Goal: Task Accomplishment & Management: Manage account settings

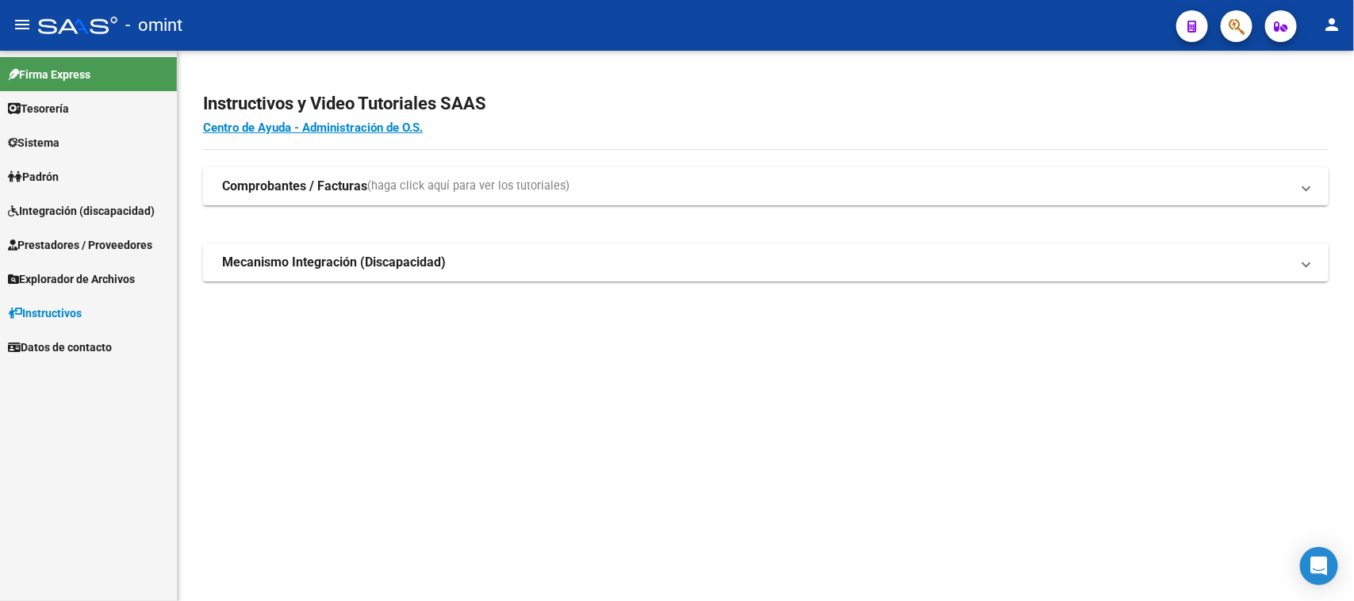
click at [40, 210] on span "Integración (discapacidad)" at bounding box center [81, 210] width 147 height 17
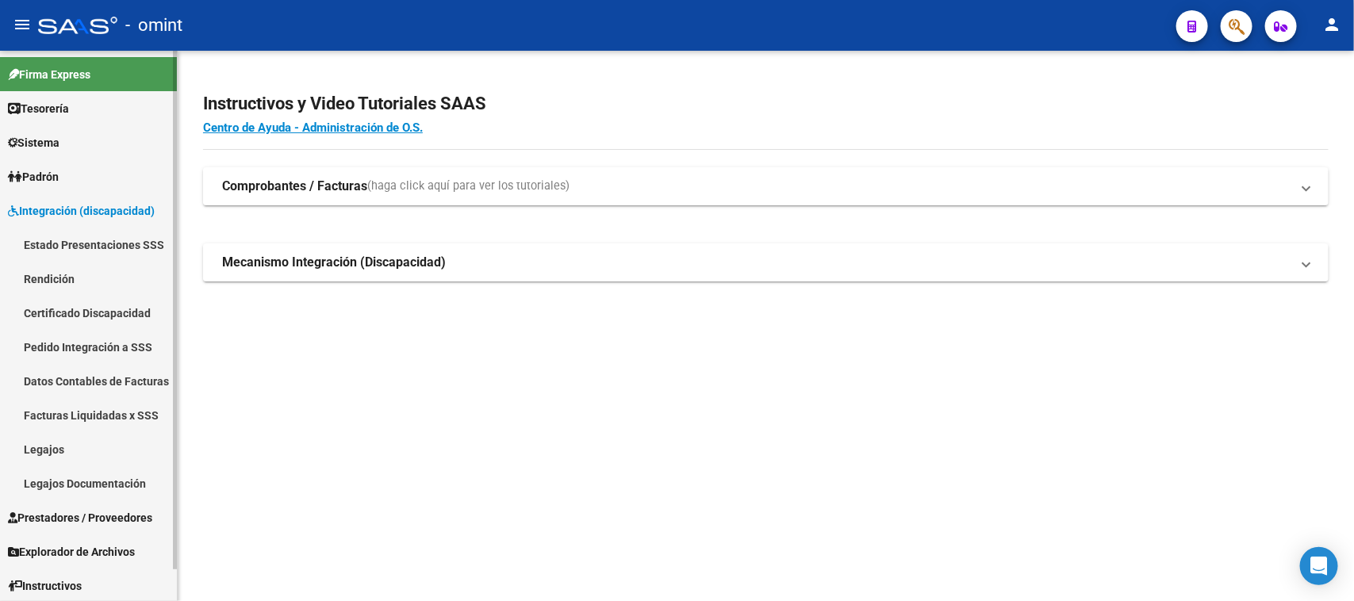
click at [61, 155] on link "Sistema" at bounding box center [88, 142] width 177 height 34
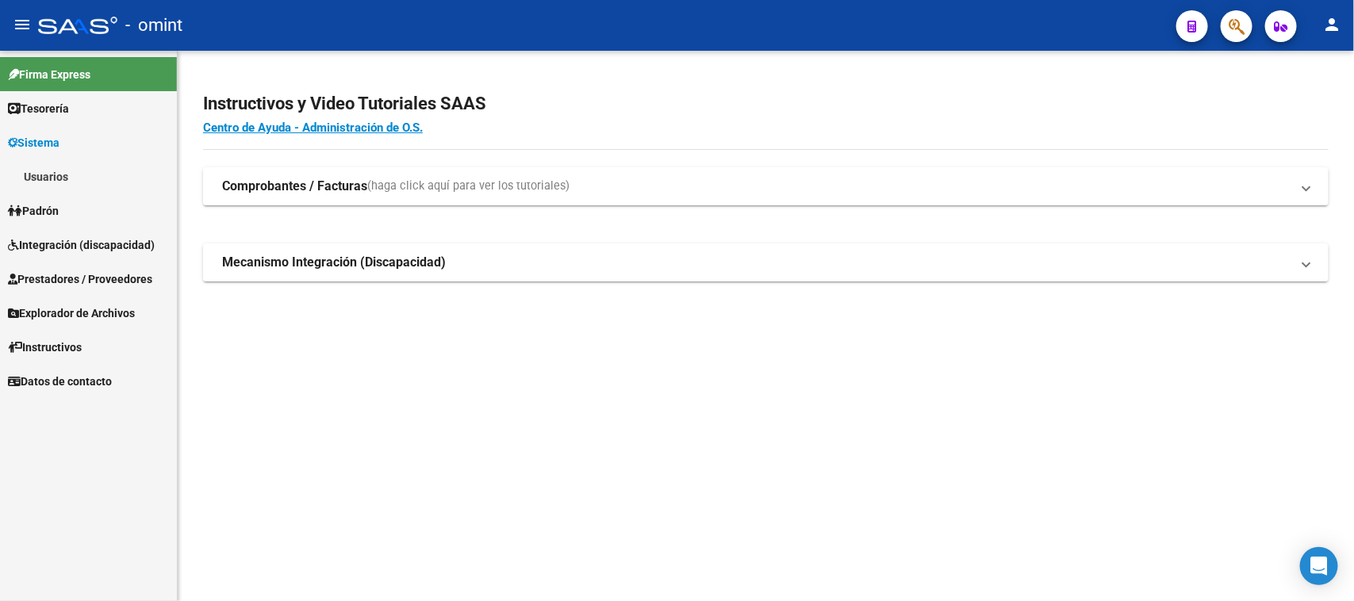
click at [62, 175] on link "Usuarios" at bounding box center [88, 176] width 177 height 34
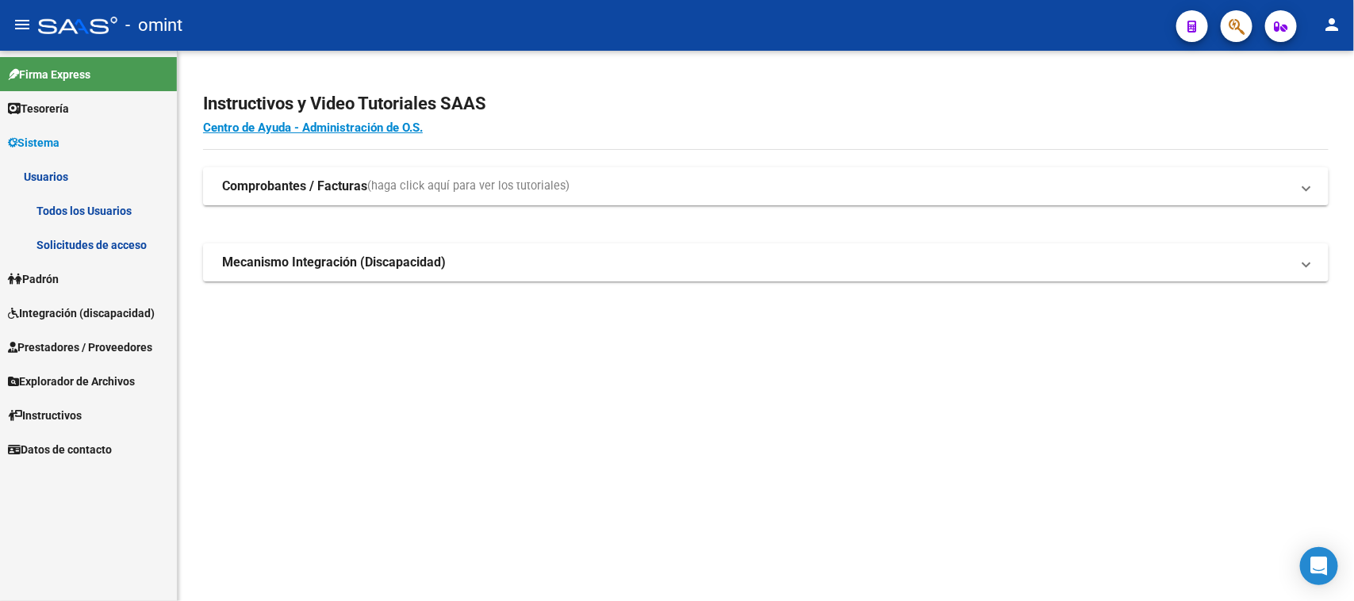
click at [62, 240] on link "Solicitudes de acceso" at bounding box center [88, 245] width 177 height 34
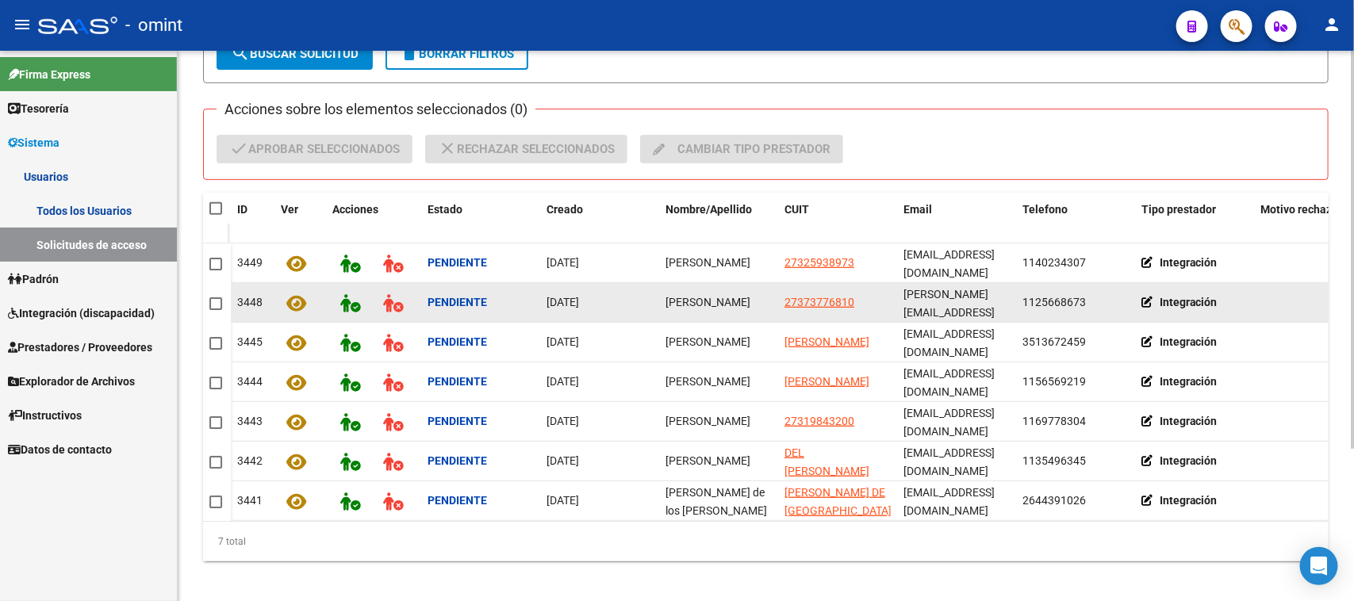
scroll to position [198, 0]
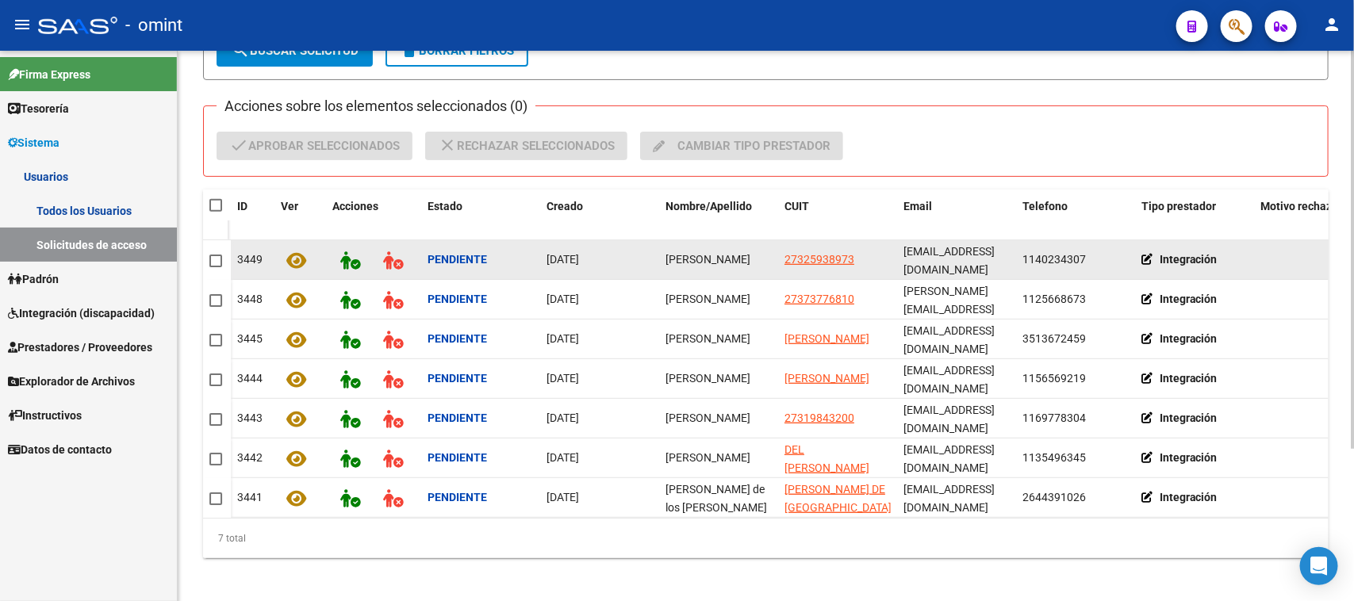
click at [690, 267] on datatable-body-cell "[PERSON_NAME]" at bounding box center [718, 259] width 119 height 39
copy span "[PERSON_NAME]"
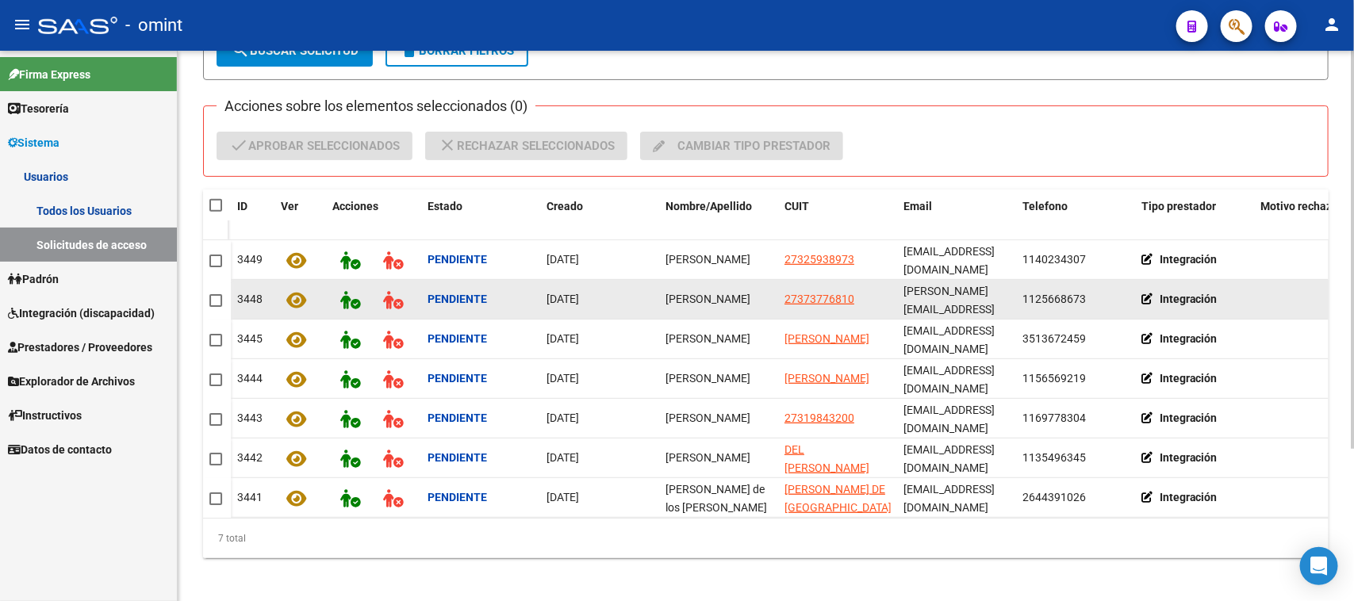
click at [679, 298] on span "[PERSON_NAME]" at bounding box center [707, 299] width 85 height 13
copy span "[PERSON_NAME]"
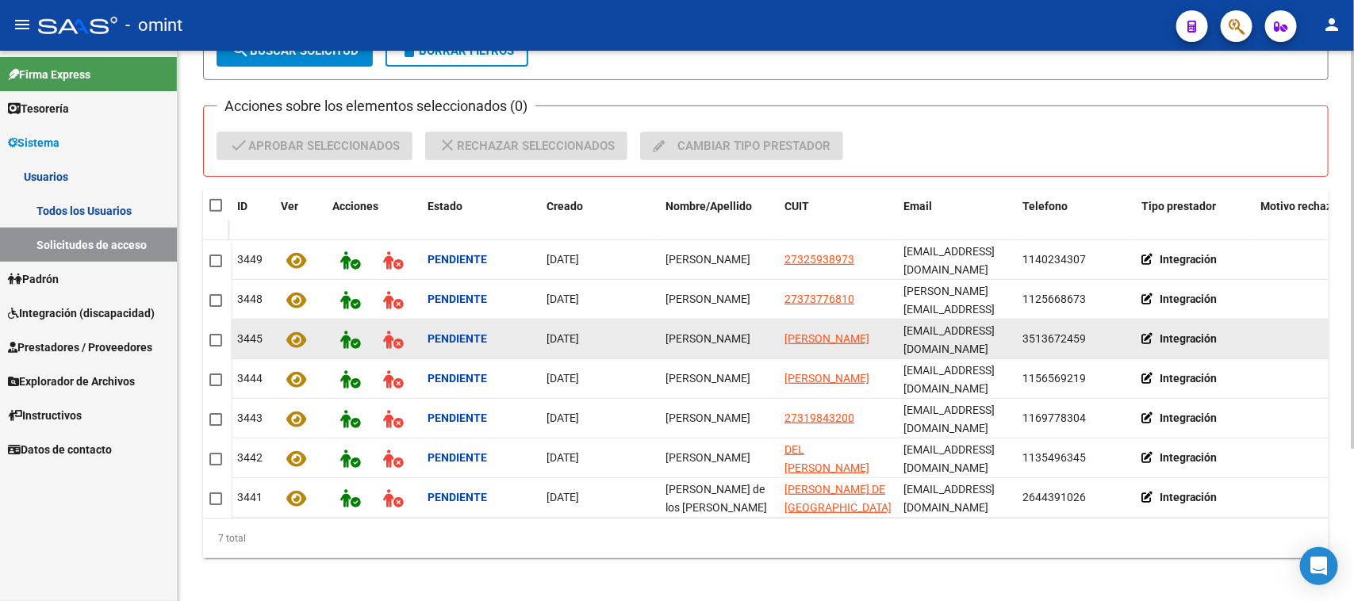
click at [700, 333] on div "[PERSON_NAME]" at bounding box center [718, 339] width 106 height 18
copy span "[PERSON_NAME]"
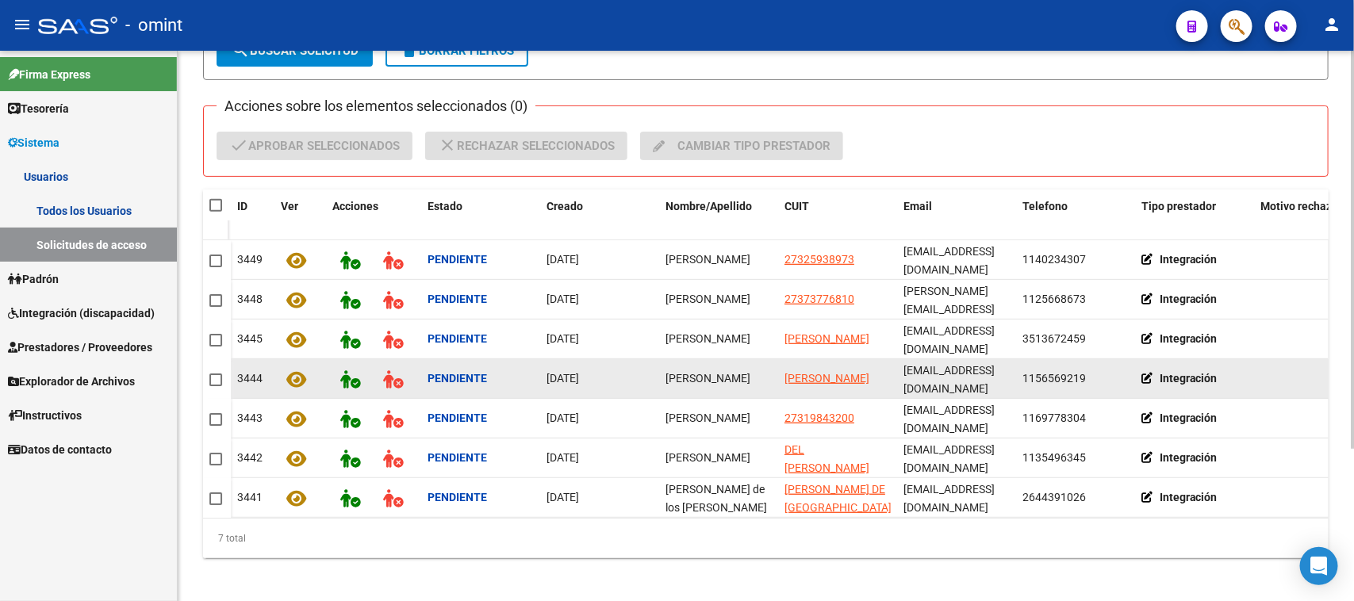
click at [692, 370] on div "[PERSON_NAME]" at bounding box center [718, 379] width 106 height 18
copy span "[PERSON_NAME]"
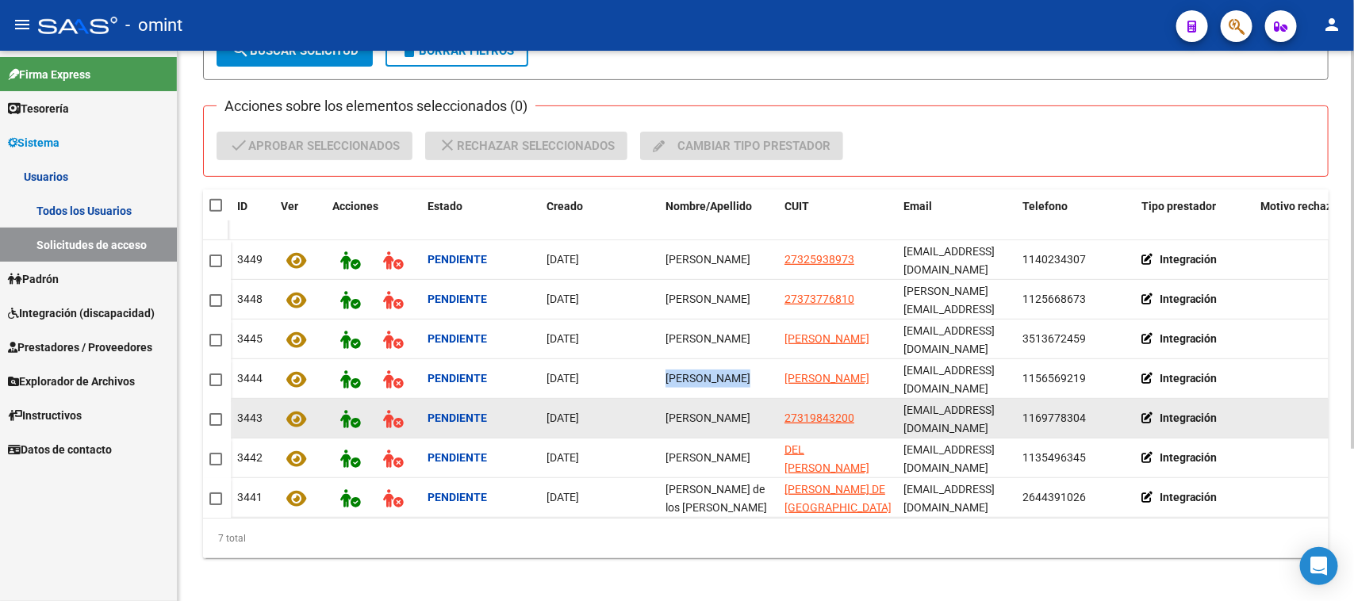
click at [684, 412] on span "[PERSON_NAME]" at bounding box center [707, 418] width 85 height 13
copy span "[PERSON_NAME]"
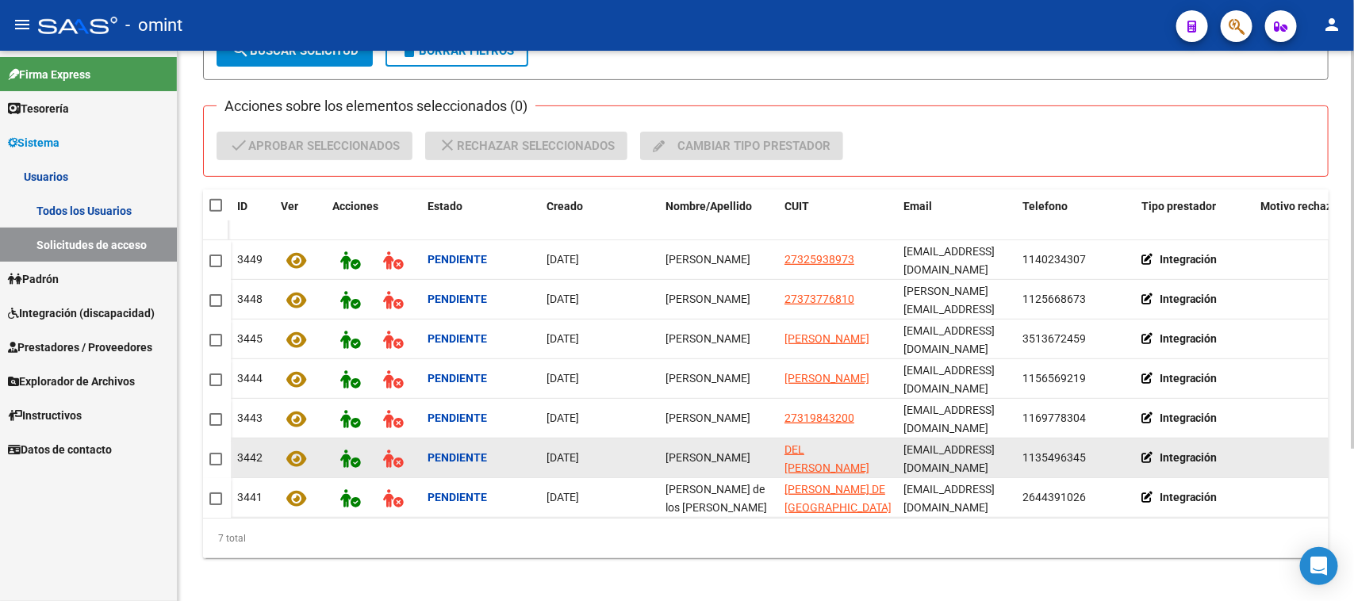
click at [683, 457] on span "[PERSON_NAME]" at bounding box center [707, 457] width 85 height 13
copy span "[PERSON_NAME]"
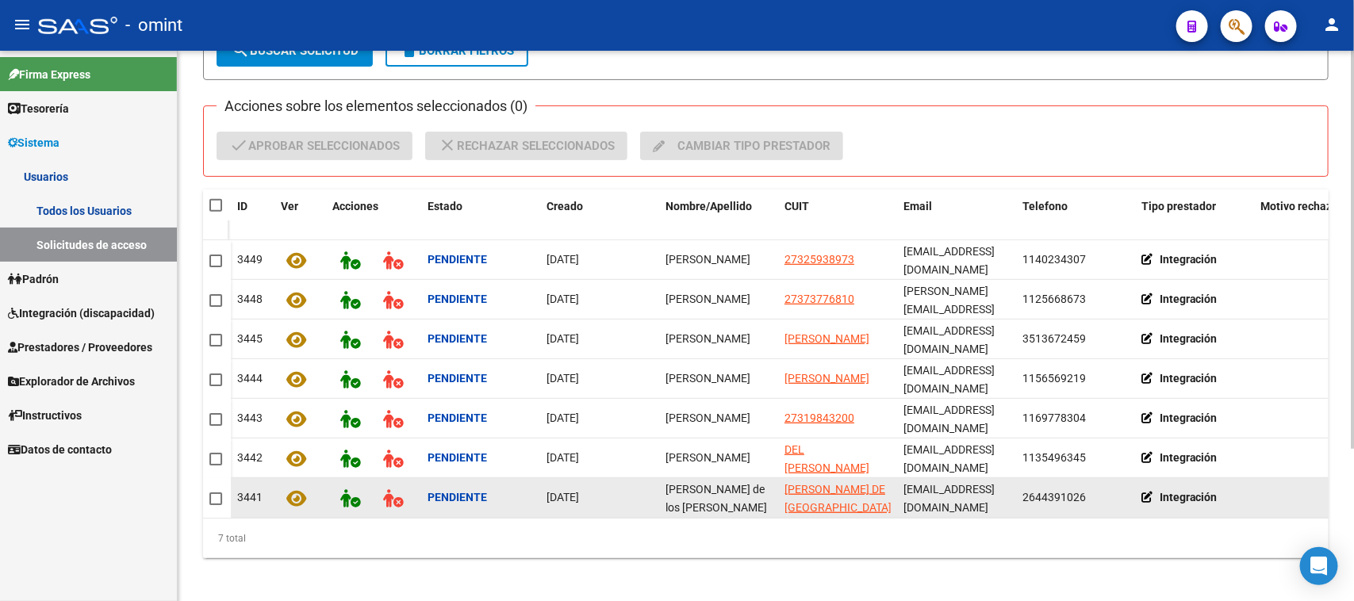
click at [683, 483] on span "[PERSON_NAME] de los [PERSON_NAME]" at bounding box center [716, 498] width 102 height 31
copy span "[PERSON_NAME] de los [PERSON_NAME]"
click at [683, 483] on span "[PERSON_NAME] de los [PERSON_NAME]" at bounding box center [716, 498] width 102 height 31
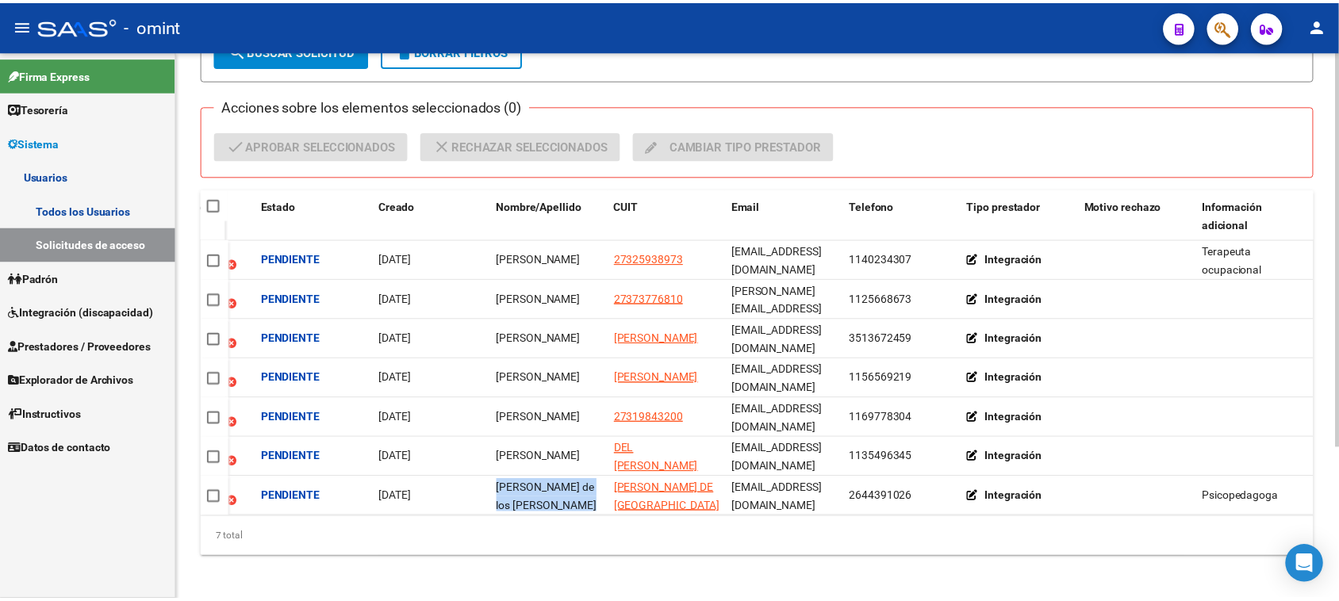
scroll to position [0, 0]
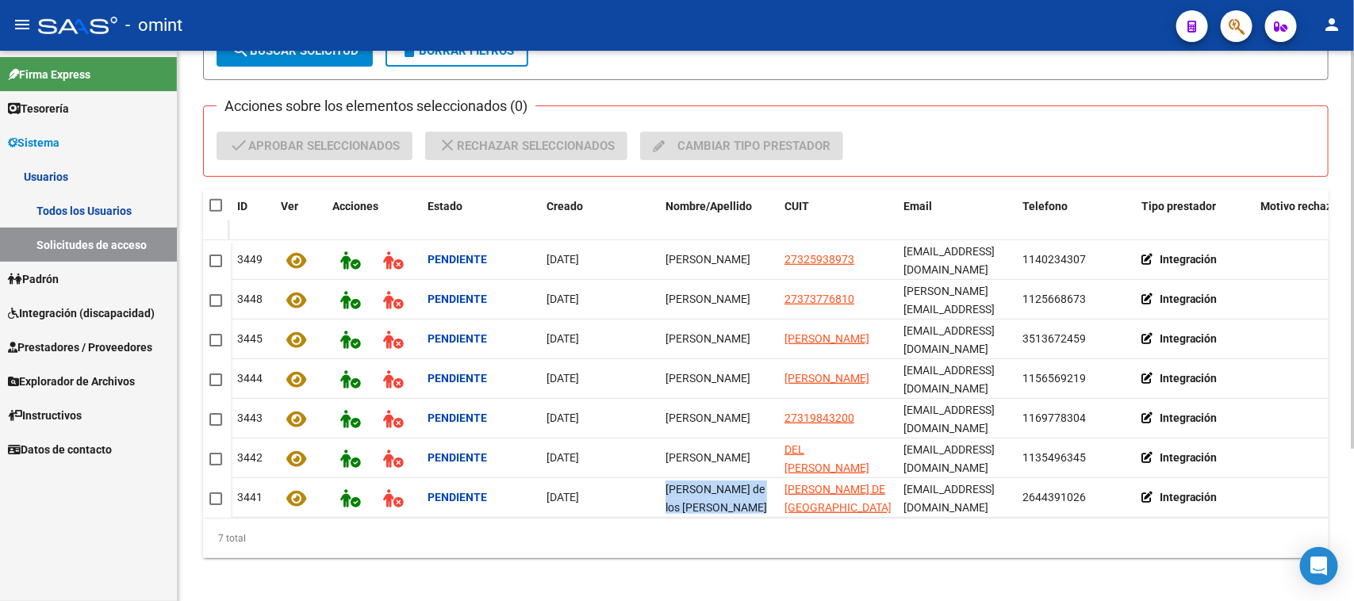
click at [215, 207] on span at bounding box center [215, 205] width 13 height 13
click at [215, 212] on input "checkbox" at bounding box center [215, 212] width 1 height 1
checkbox input "true"
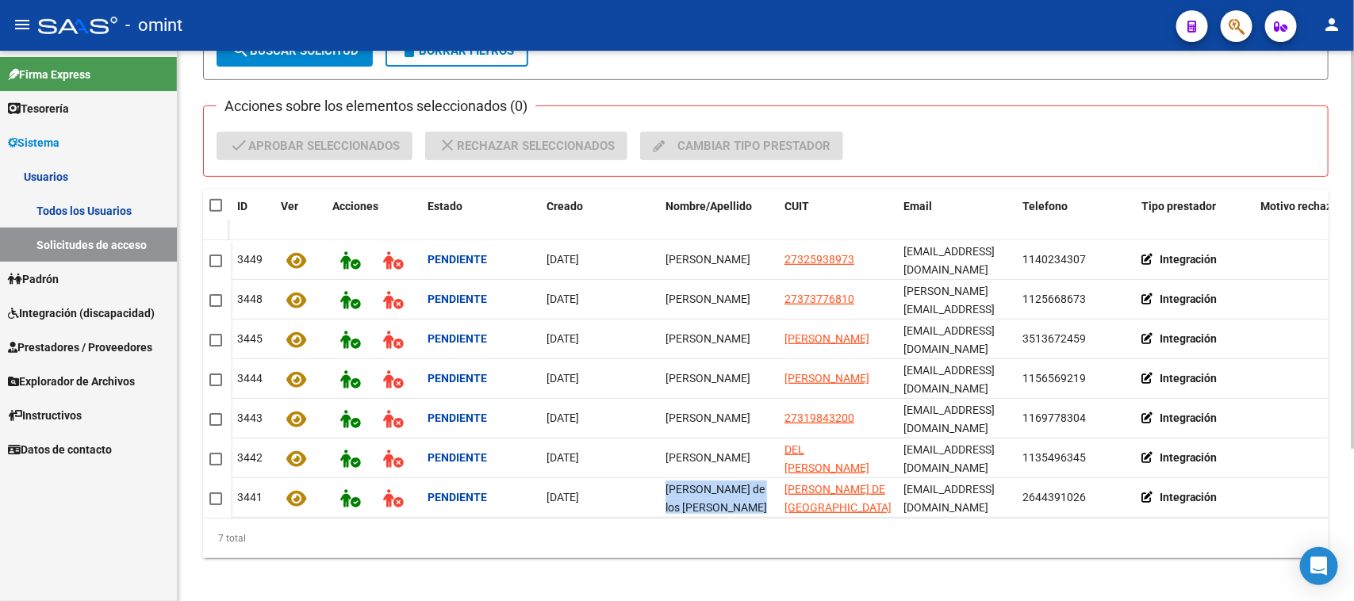
checkbox input "true"
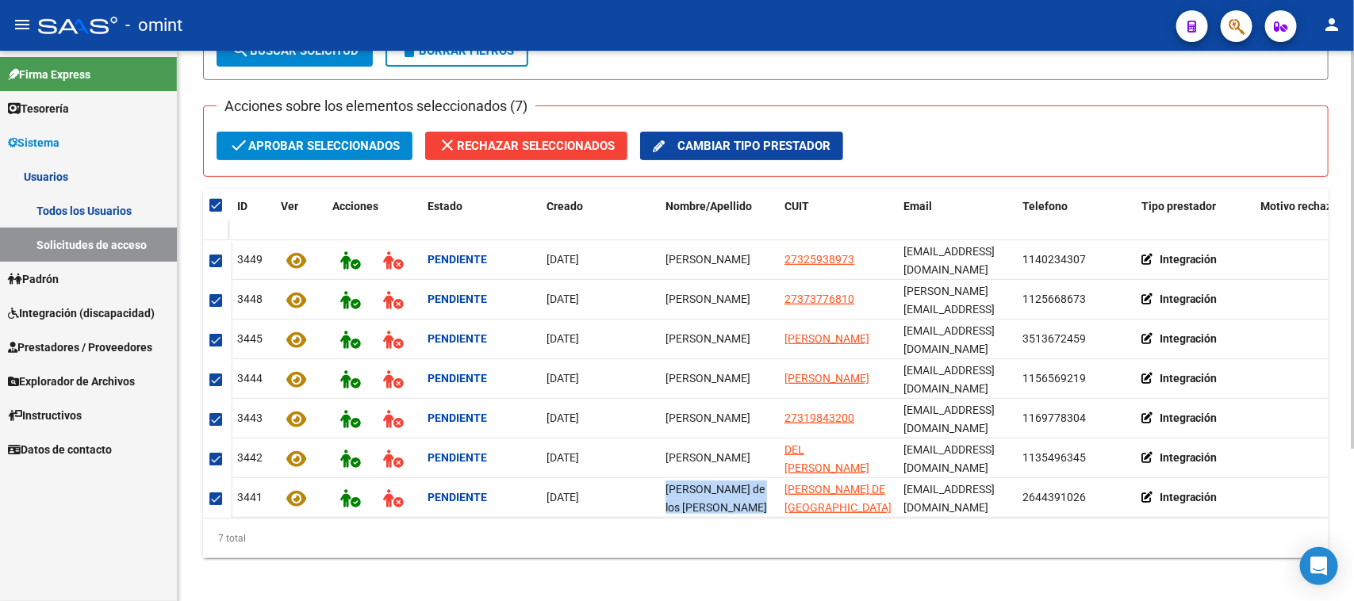
click at [267, 145] on span "check Aprobar seleccionados" at bounding box center [314, 146] width 171 height 29
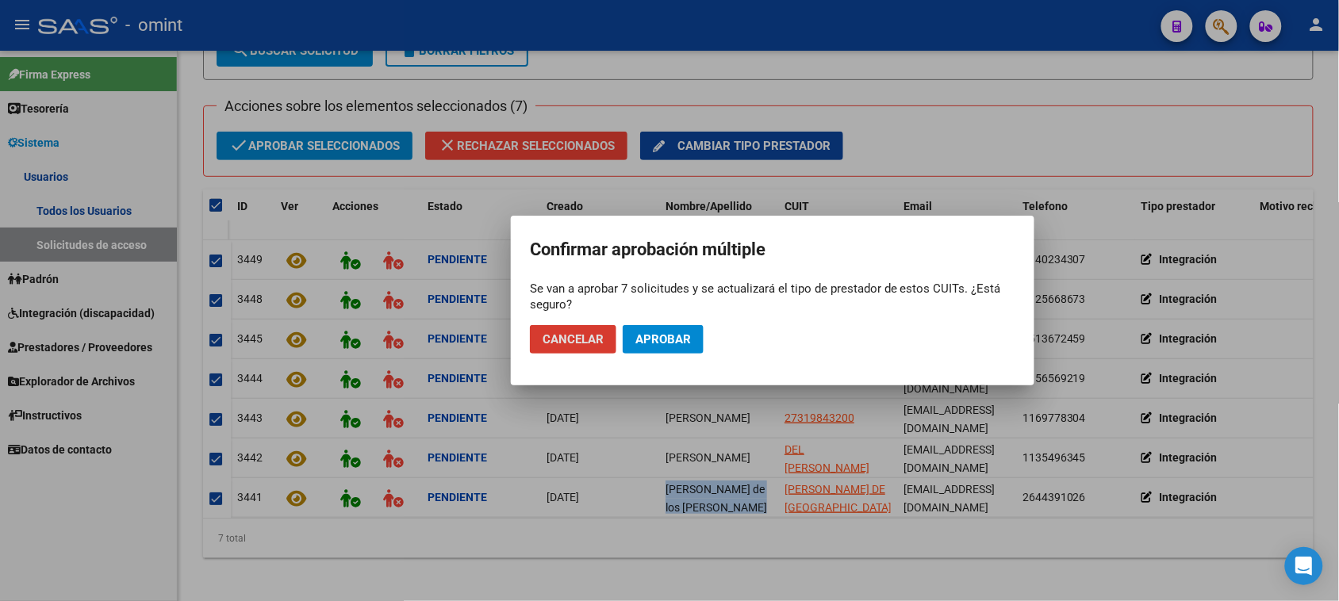
drag, startPoint x: 637, startPoint y: 346, endPoint x: 583, endPoint y: 345, distance: 53.9
click at [639, 345] on span "Aprobar" at bounding box center [663, 339] width 56 height 14
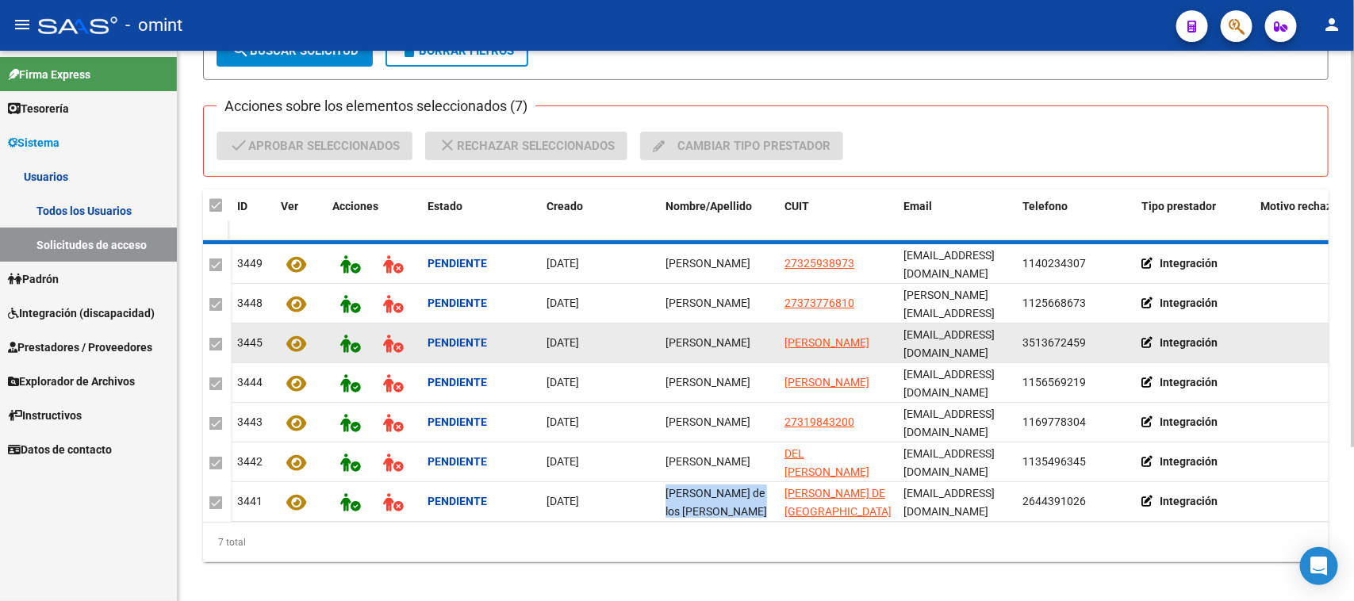
checkbox input "false"
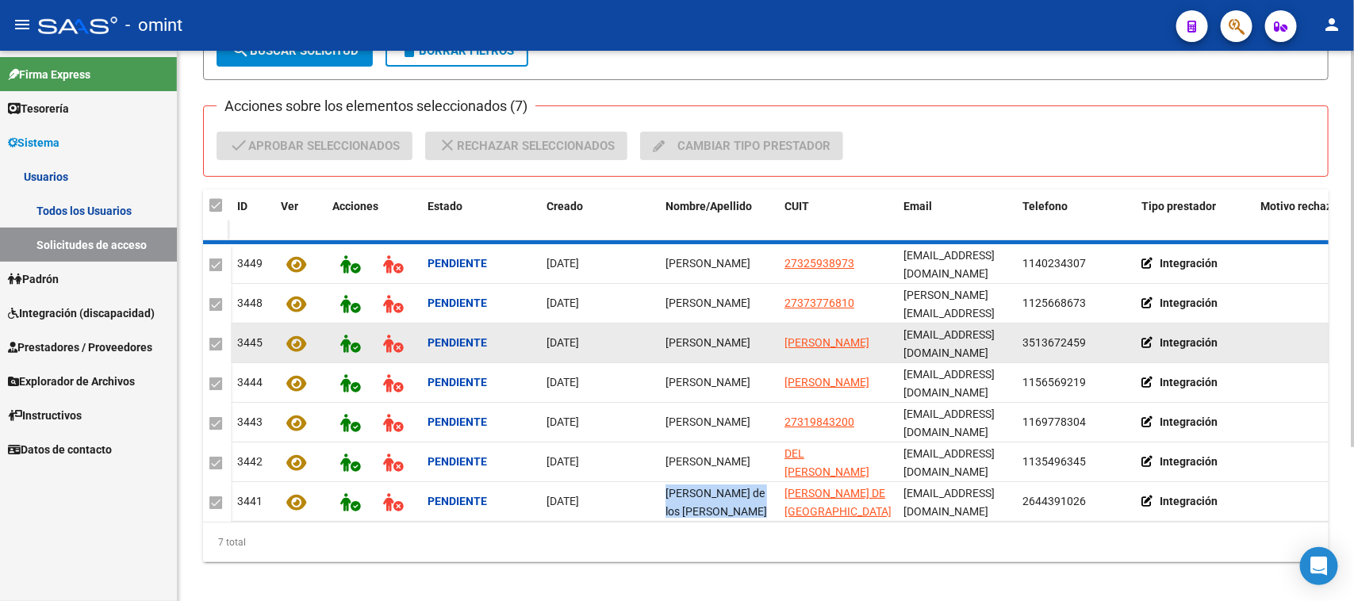
checkbox input "false"
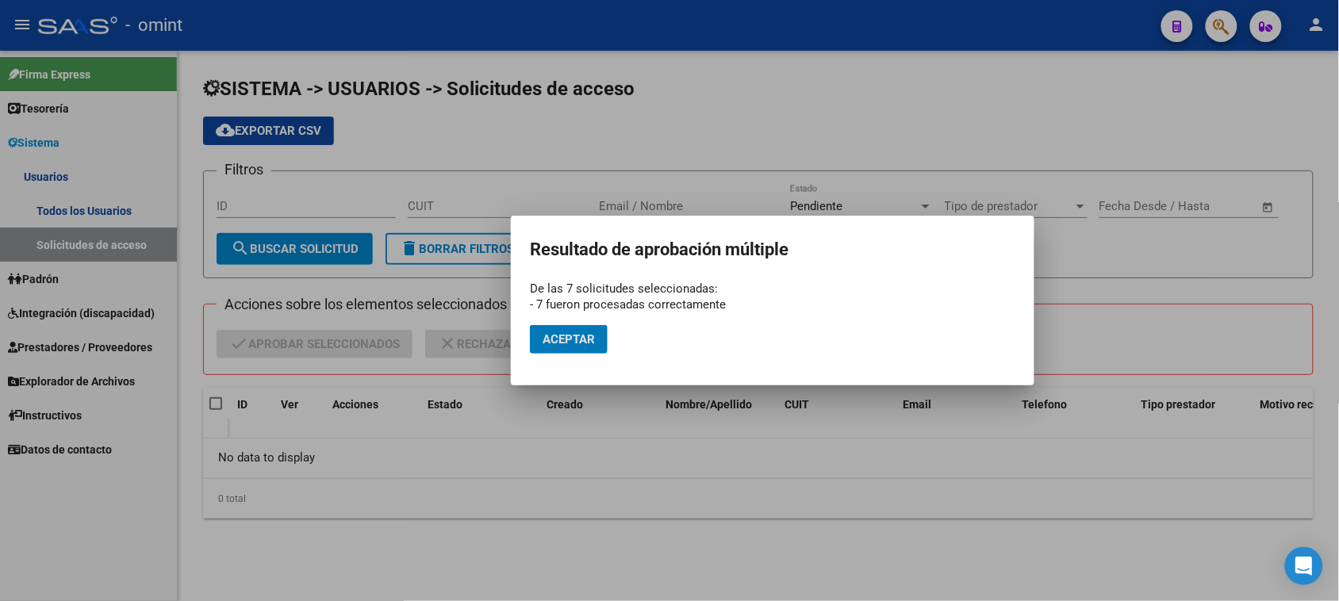
click at [615, 359] on mat-dialog-actions "Aceptar" at bounding box center [772, 340] width 485 height 54
click at [548, 334] on span "Aceptar" at bounding box center [569, 339] width 52 height 14
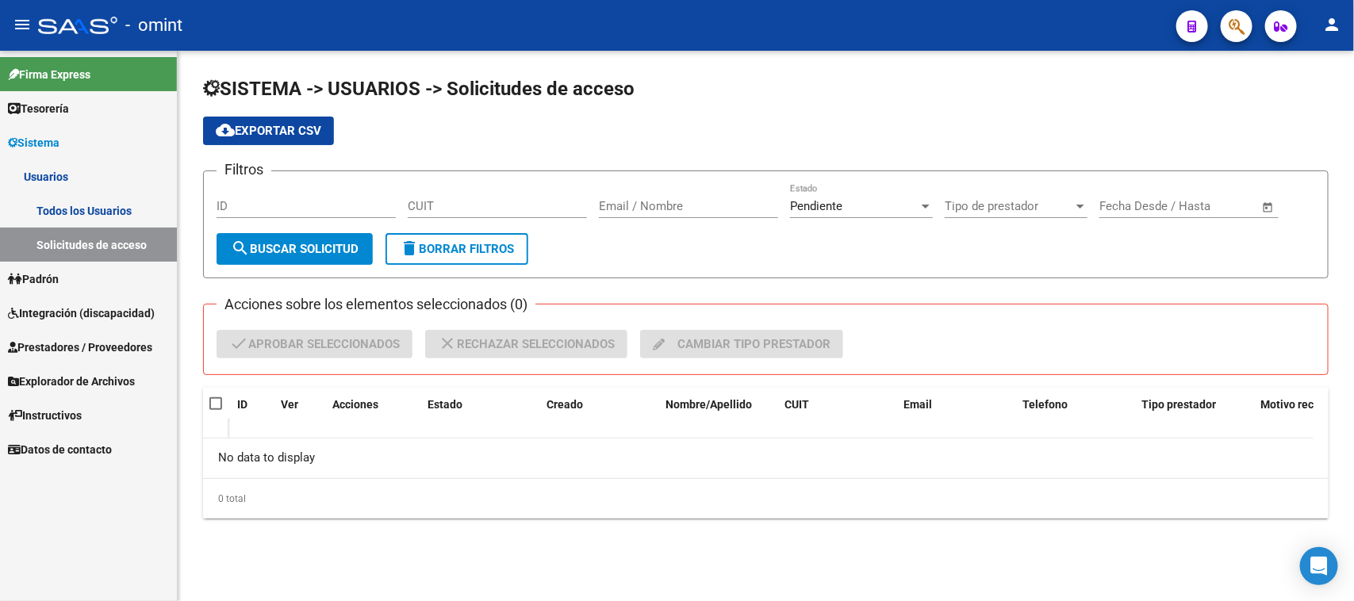
click at [74, 214] on link "Todos los Usuarios" at bounding box center [88, 211] width 177 height 34
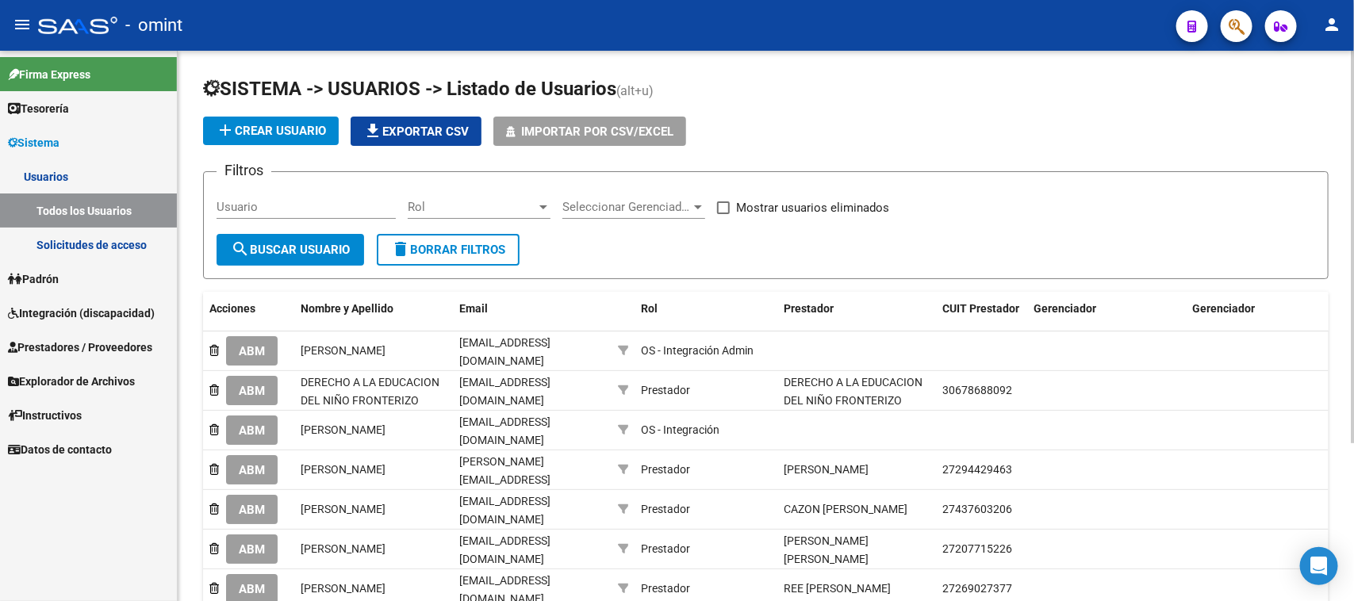
click at [343, 224] on div "Usuario" at bounding box center [306, 209] width 179 height 49
click at [290, 191] on div "Usuario" at bounding box center [306, 202] width 179 height 34
paste input "[PERSON_NAME] de los [PERSON_NAME]"
type input "[PERSON_NAME] de los [PERSON_NAME]"
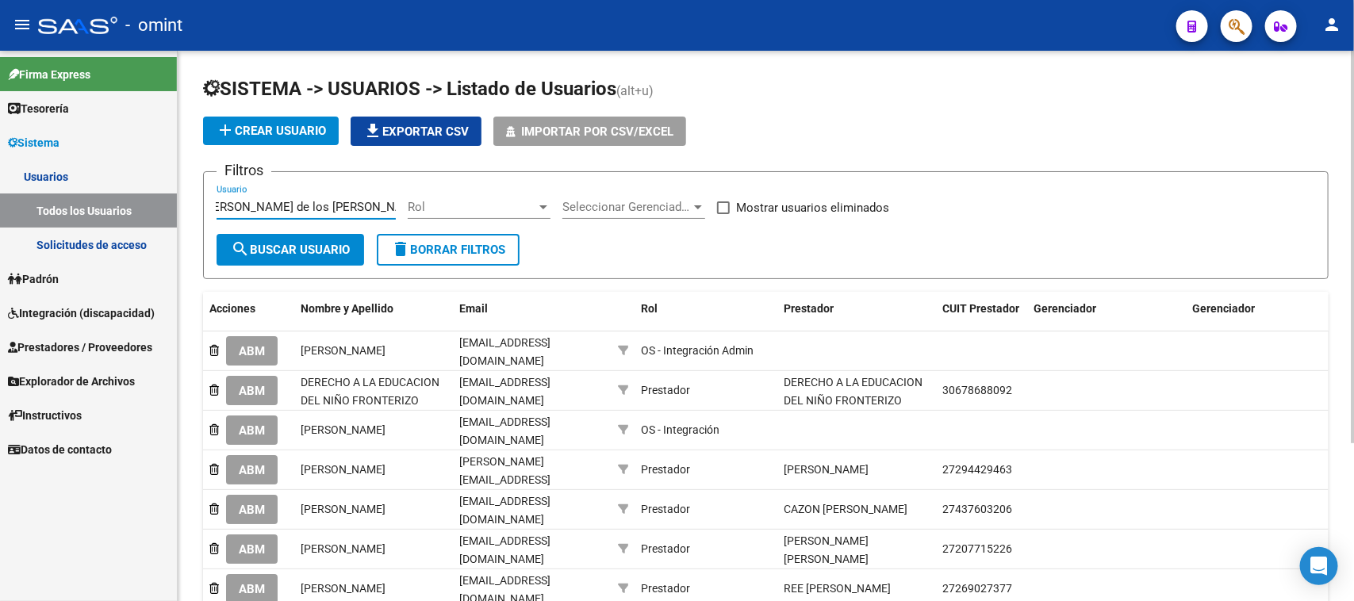
click at [274, 244] on span "search Buscar Usuario" at bounding box center [290, 250] width 119 height 14
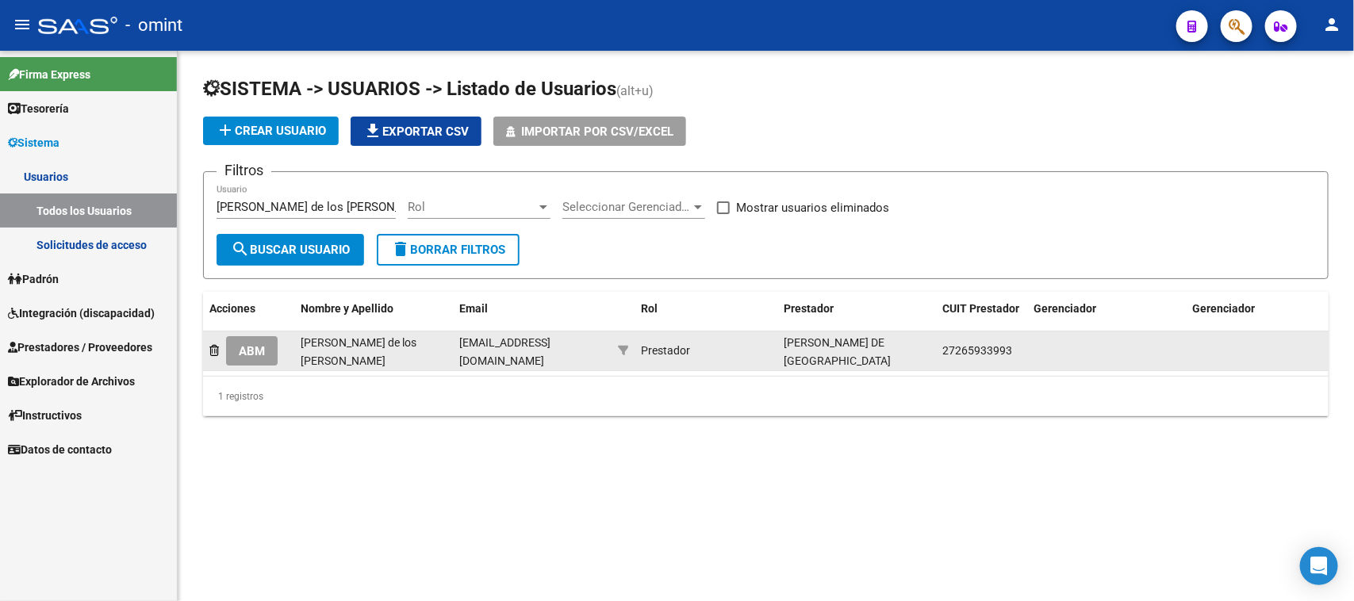
click at [255, 338] on button "ABM" at bounding box center [252, 350] width 52 height 29
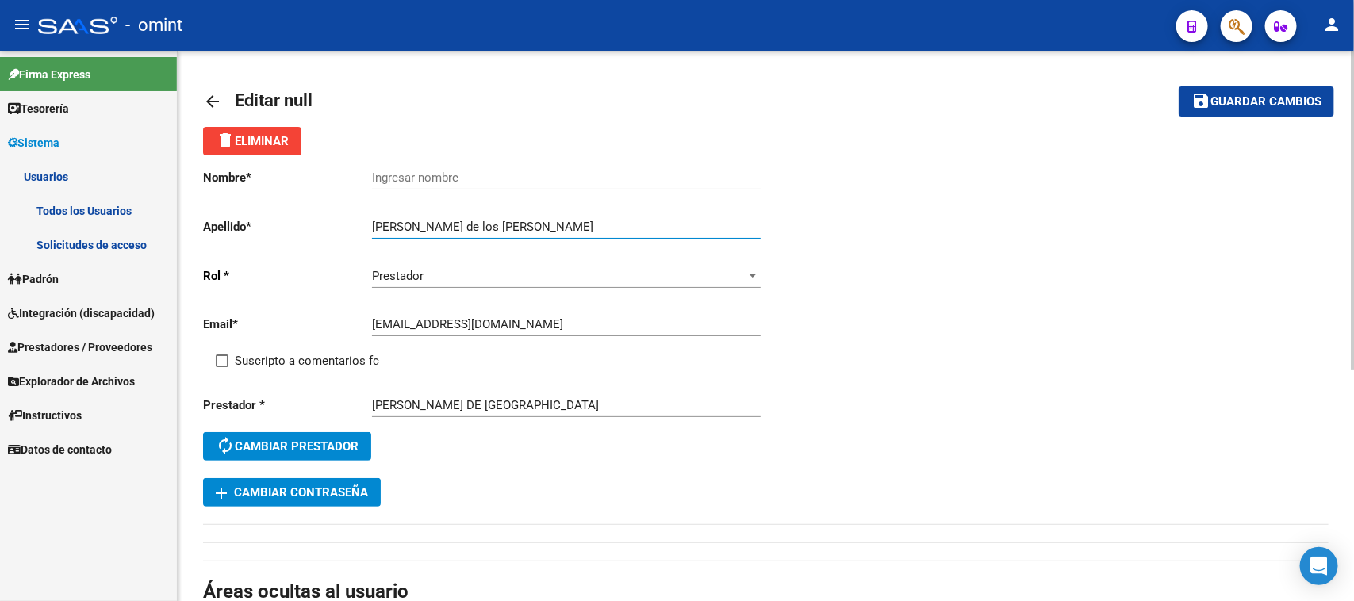
drag, startPoint x: 485, startPoint y: 223, endPoint x: 320, endPoint y: 224, distance: 165.0
click at [320, 224] on app-form-text-field "Apellido * [PERSON_NAME] de los [PERSON_NAME] Ingresar apellido" at bounding box center [481, 227] width 557 height 14
type input "[PERSON_NAME]"
click at [415, 181] on input "Ingresar nombre" at bounding box center [566, 178] width 389 height 14
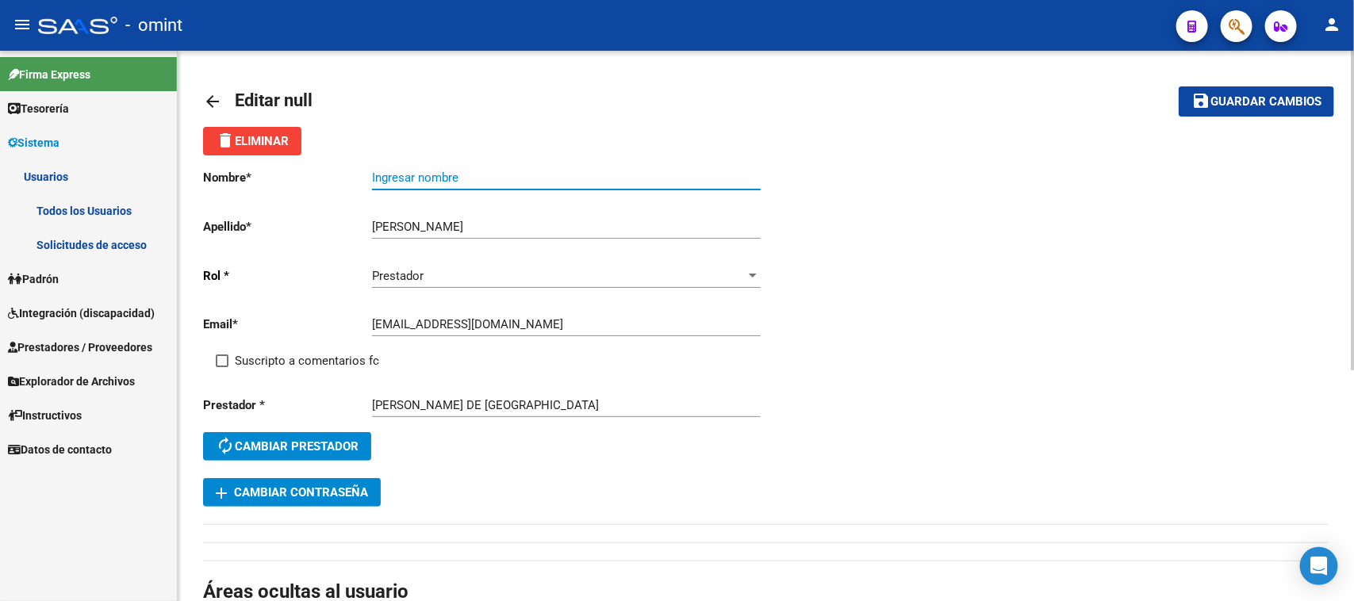
paste input "[PERSON_NAME] de [GEOGRAPHIC_DATA]"
type input "[PERSON_NAME] de [GEOGRAPHIC_DATA]"
click at [362, 351] on span "Suscripto a comentarios fc" at bounding box center [307, 360] width 144 height 19
click at [222, 367] on input "Suscripto a comentarios fc" at bounding box center [221, 367] width 1 height 1
checkbox input "true"
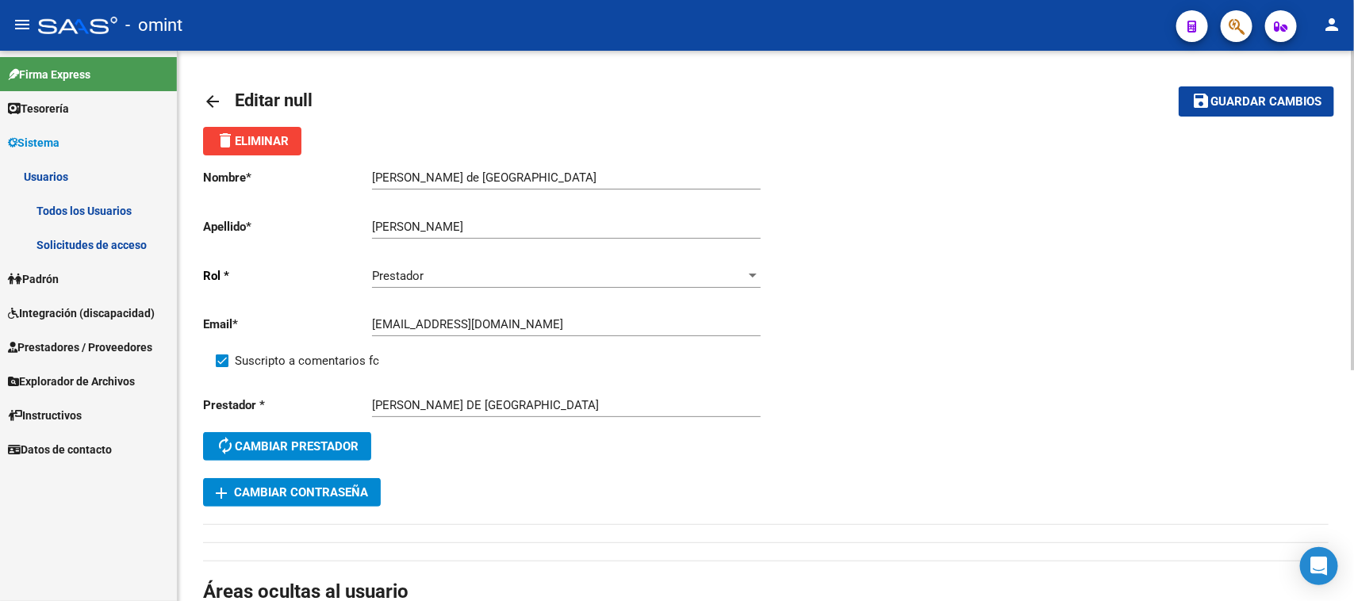
click at [1249, 87] on button "save Guardar cambios" at bounding box center [1256, 100] width 155 height 29
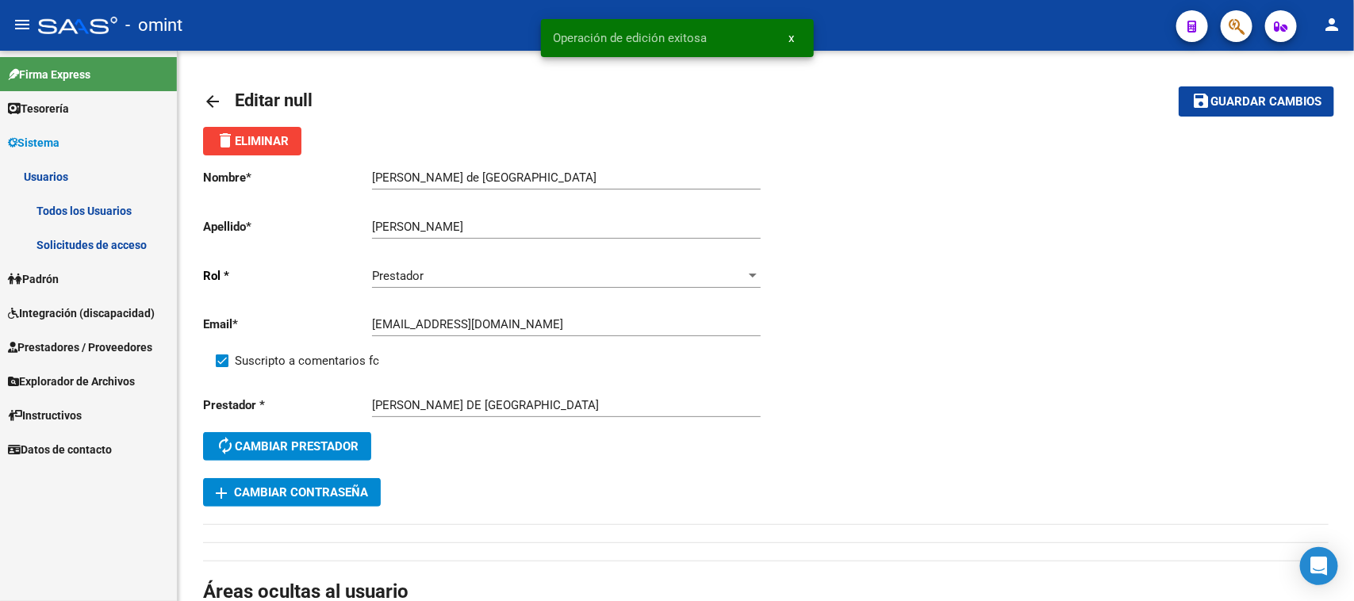
click at [107, 214] on link "Todos los Usuarios" at bounding box center [88, 211] width 177 height 34
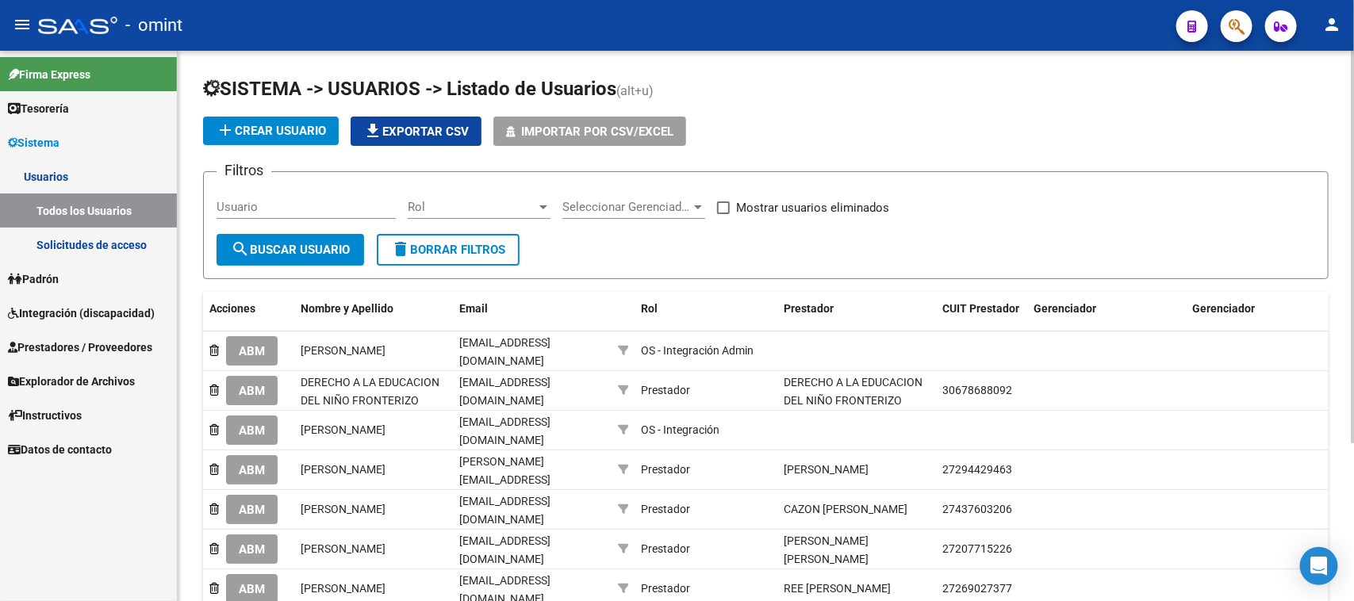
click at [316, 192] on div "Usuario" at bounding box center [306, 202] width 179 height 34
paste input "[PERSON_NAME]"
type input "[PERSON_NAME]"
click at [290, 244] on span "search Buscar Usuario" at bounding box center [290, 250] width 119 height 14
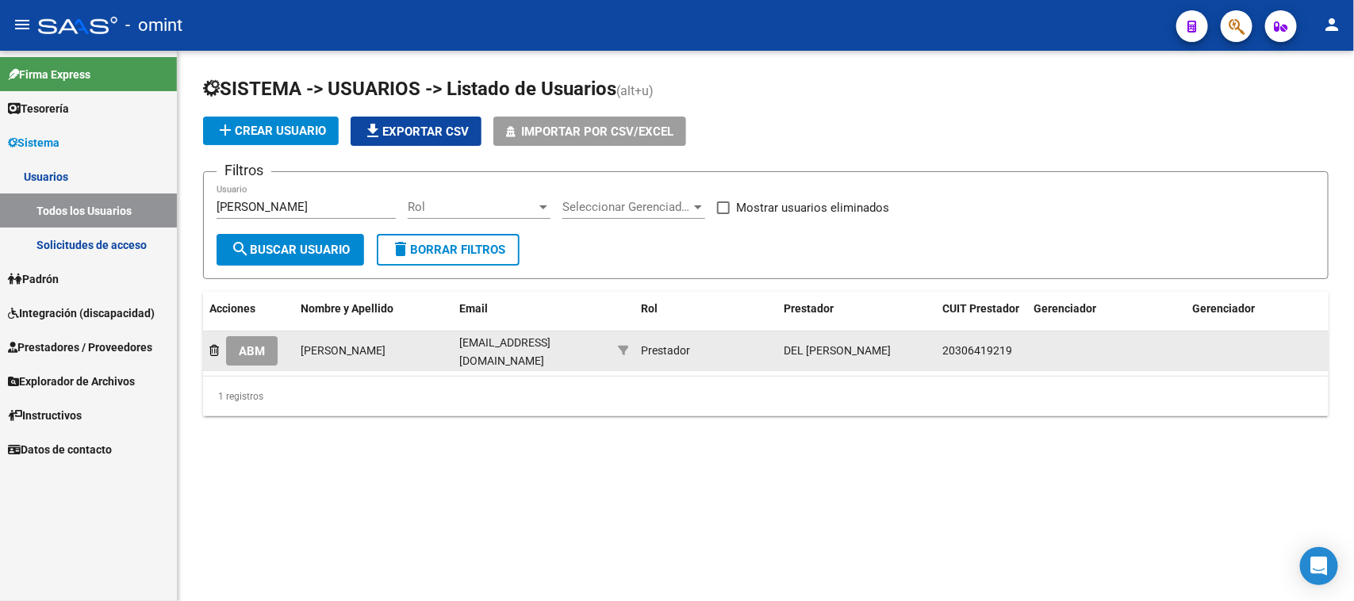
click at [268, 347] on button "ABM" at bounding box center [252, 350] width 52 height 29
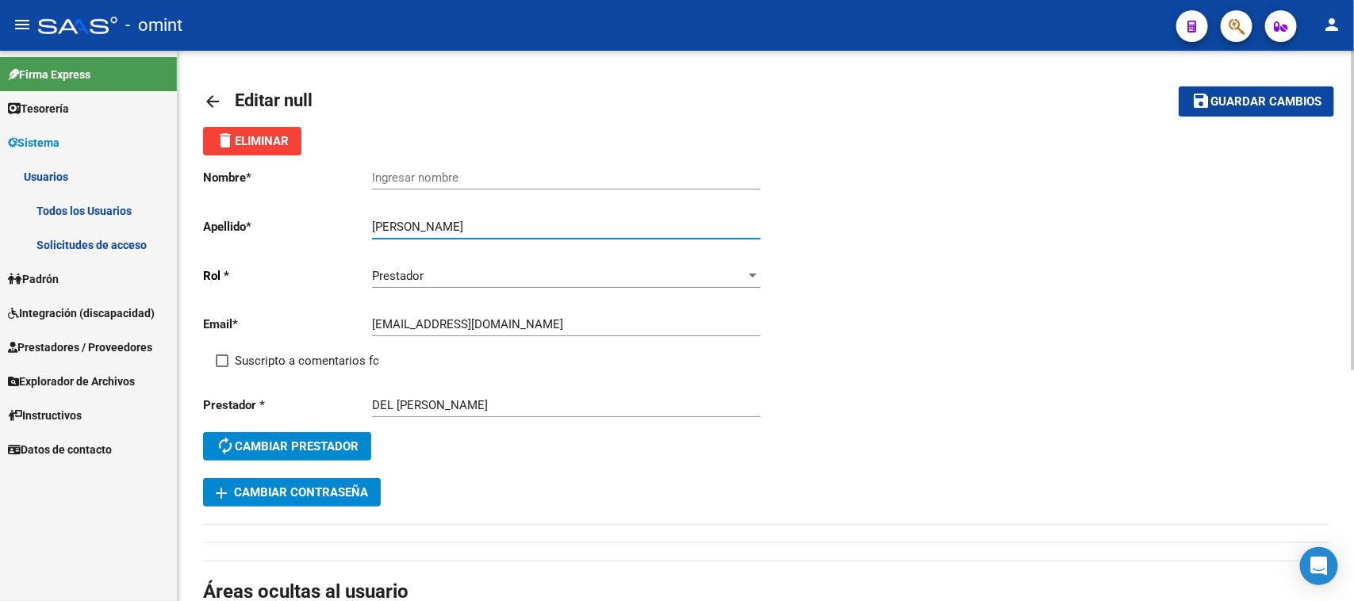
drag, startPoint x: 454, startPoint y: 224, endPoint x: 283, endPoint y: 235, distance: 170.9
click at [283, 235] on div "Nombre * Ingresar nombre Apellido * [PERSON_NAME] Ingresar apellido [PERSON_NAM…" at bounding box center [484, 316] width 563 height 323
type input "[PERSON_NAME]"
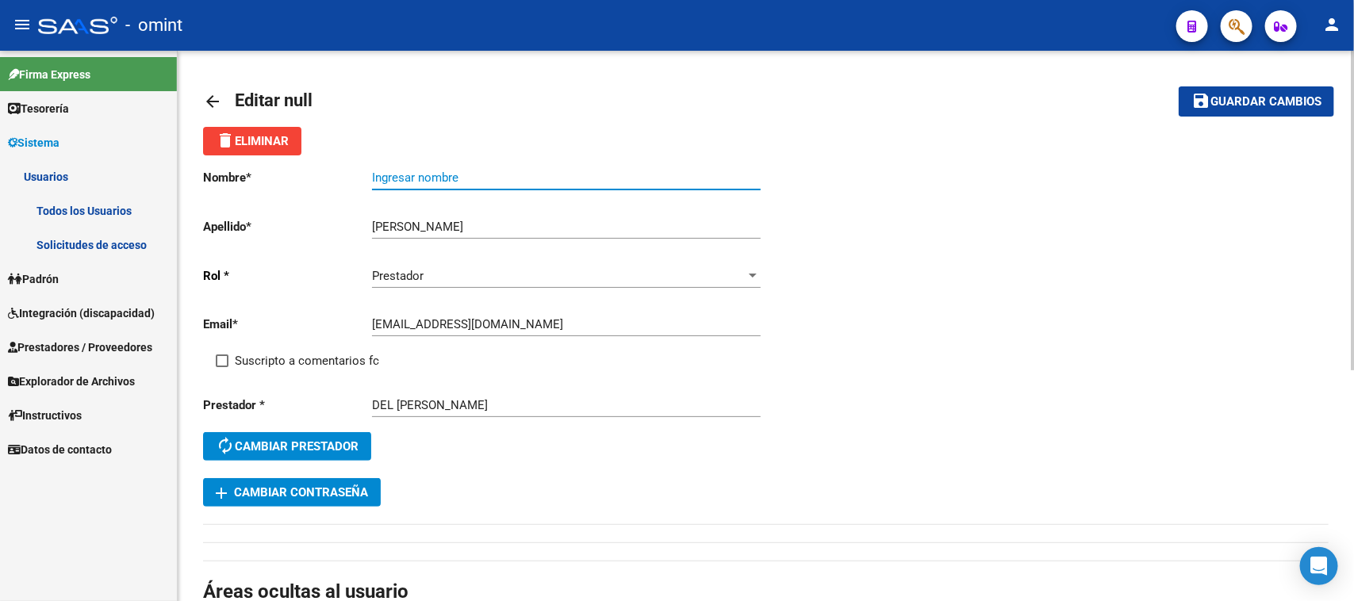
click at [394, 171] on input "Ingresar nombre" at bounding box center [566, 178] width 389 height 14
paste input "[PERSON_NAME]"
type input "[PERSON_NAME]"
click at [313, 354] on span "Suscripto a comentarios fc" at bounding box center [307, 360] width 144 height 19
click at [222, 367] on input "Suscripto a comentarios fc" at bounding box center [221, 367] width 1 height 1
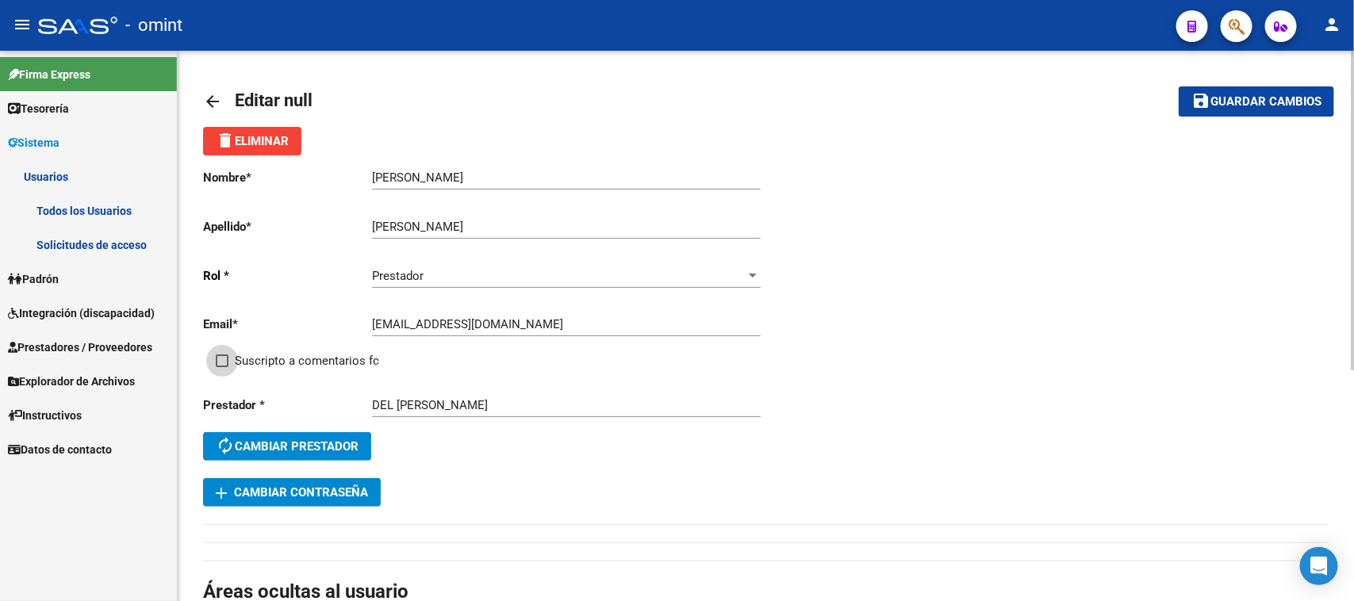
checkbox input "true"
click at [1253, 95] on span "Guardar cambios" at bounding box center [1265, 102] width 111 height 14
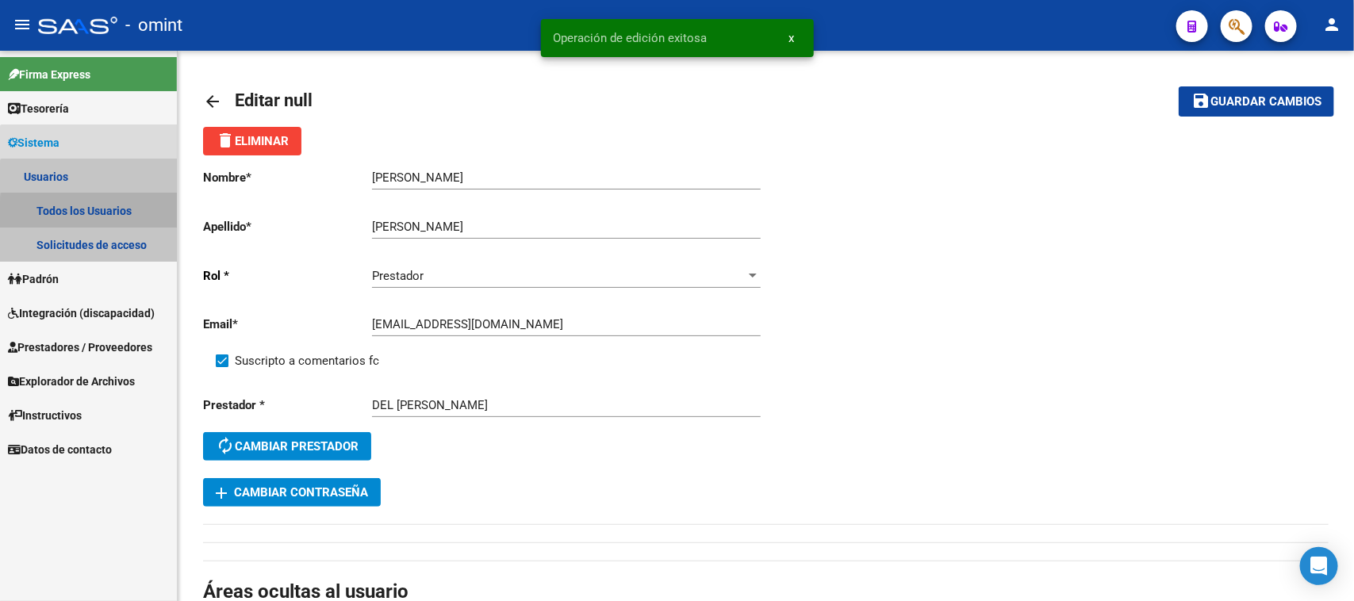
click at [121, 215] on link "Todos los Usuarios" at bounding box center [88, 211] width 177 height 34
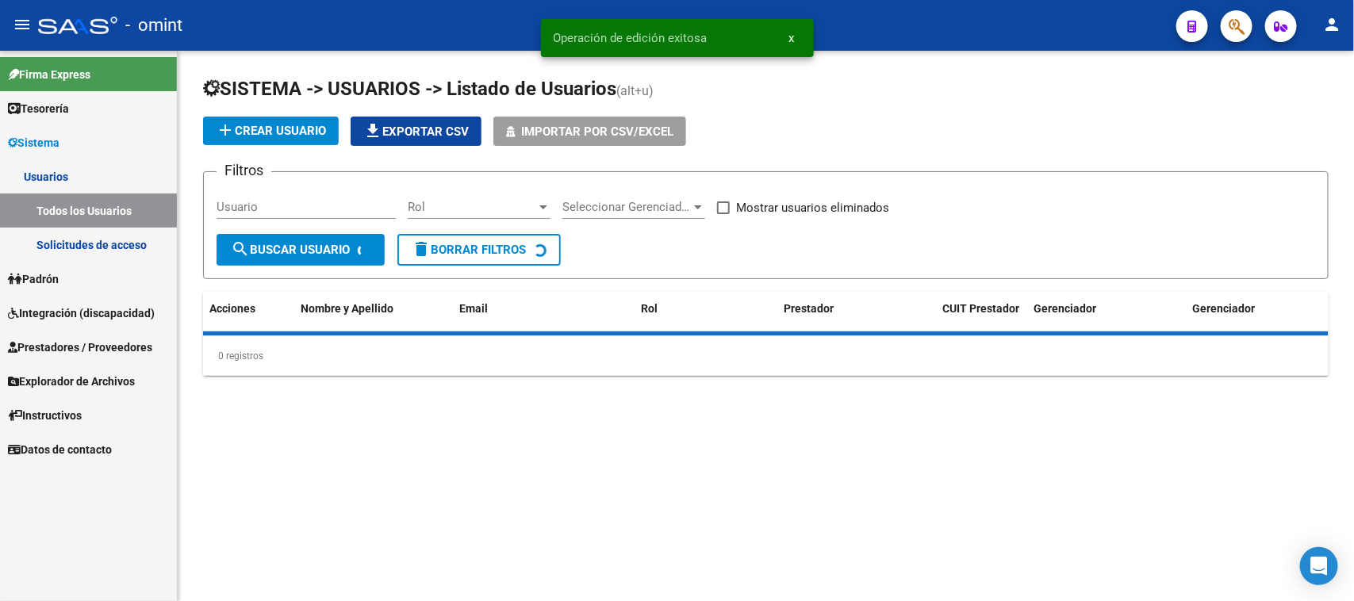
click at [262, 213] on div "Usuario" at bounding box center [306, 202] width 179 height 34
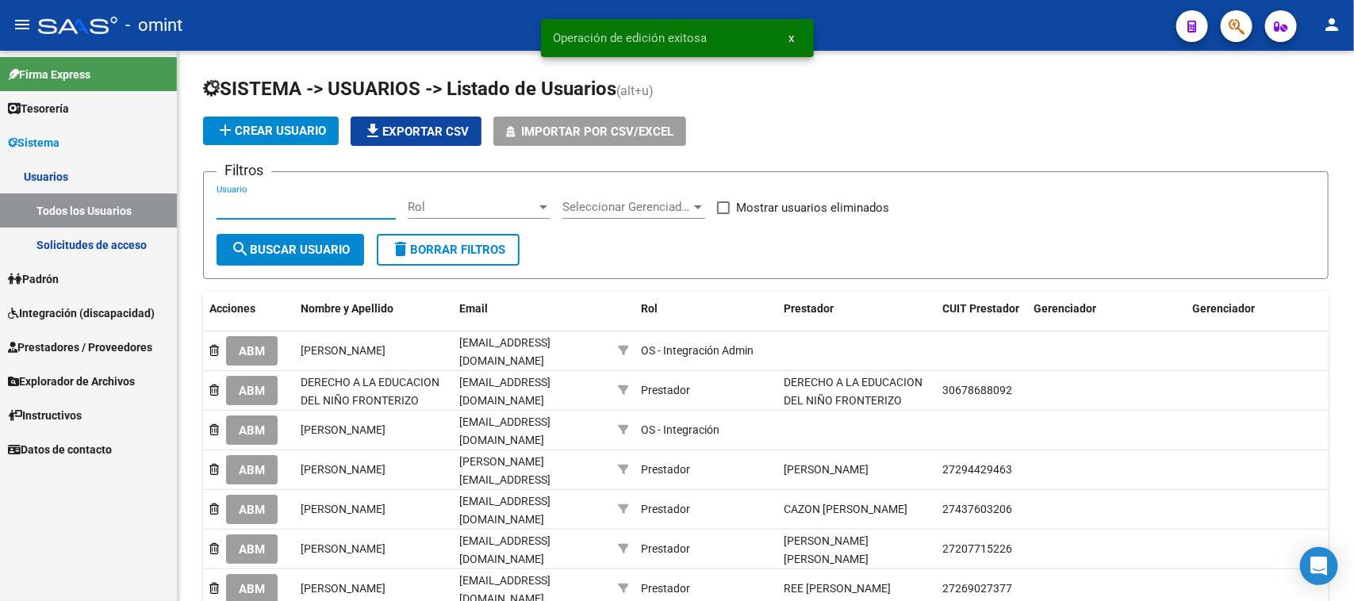
paste input "[PERSON_NAME]"
type input "[PERSON_NAME]"
click at [263, 243] on span "search Buscar Usuario" at bounding box center [290, 250] width 119 height 14
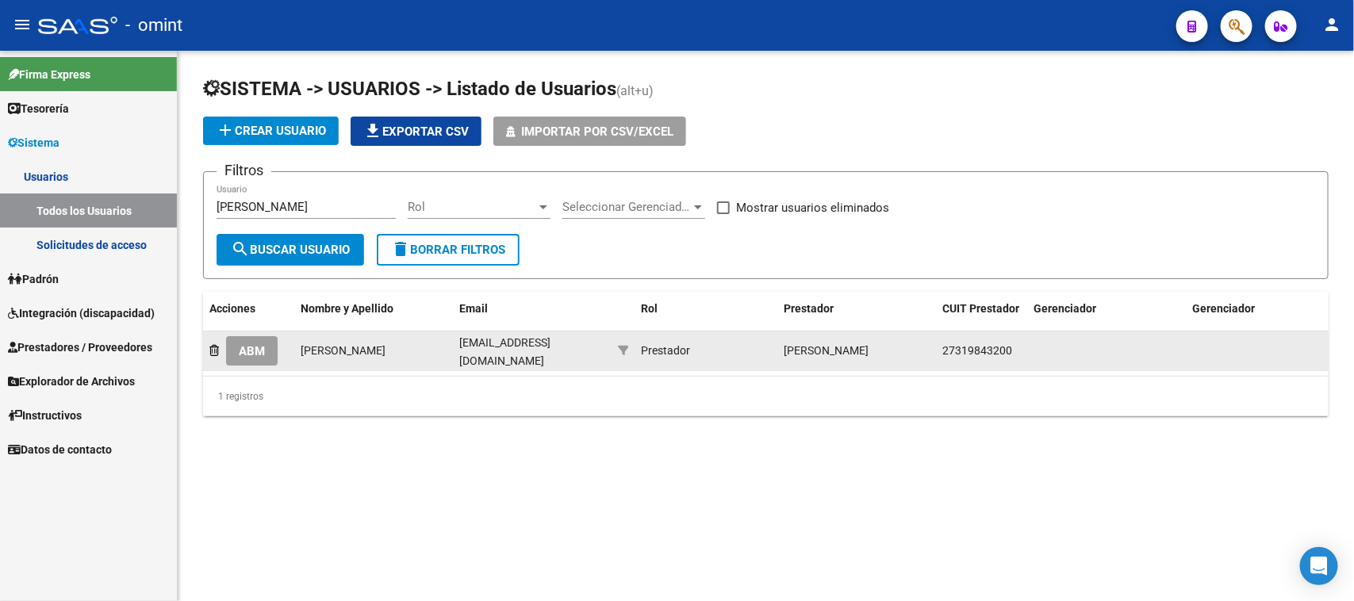
click at [250, 349] on span "ABM" at bounding box center [252, 351] width 26 height 14
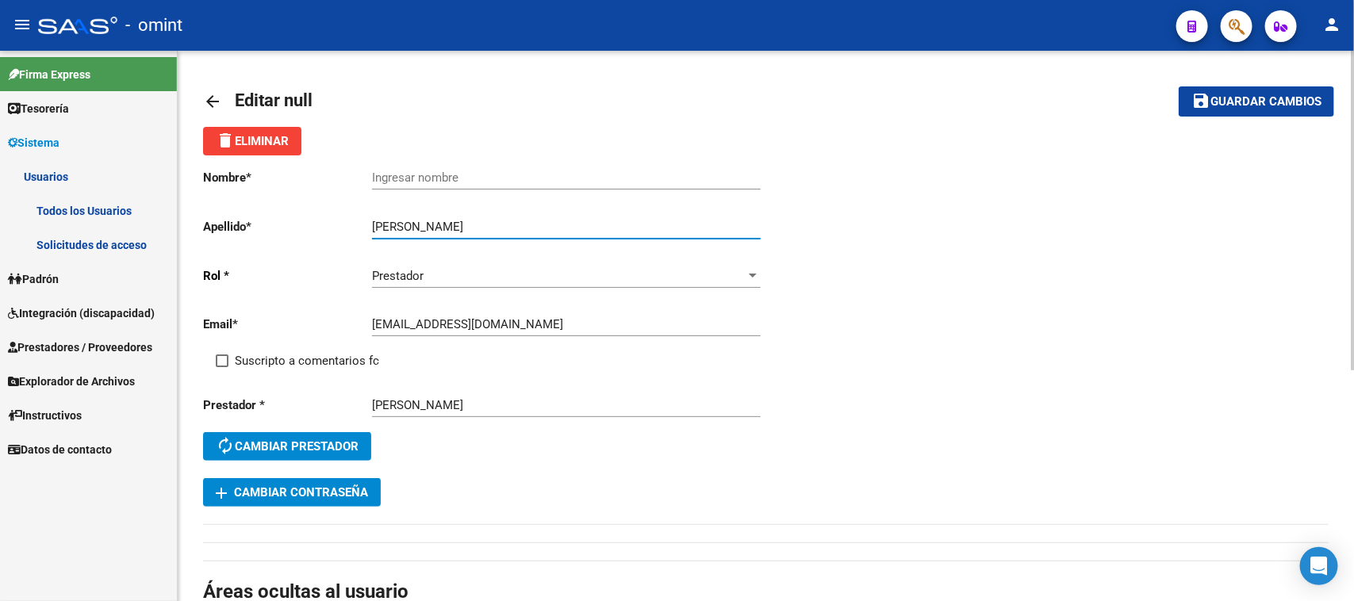
drag, startPoint x: 460, startPoint y: 220, endPoint x: 318, endPoint y: 219, distance: 142.0
click at [318, 220] on app-form-text-field "Apellido * [PERSON_NAME] apellido" at bounding box center [481, 227] width 557 height 14
type input "[PERSON_NAME]"
click at [440, 165] on div "Ingresar nombre" at bounding box center [566, 172] width 389 height 34
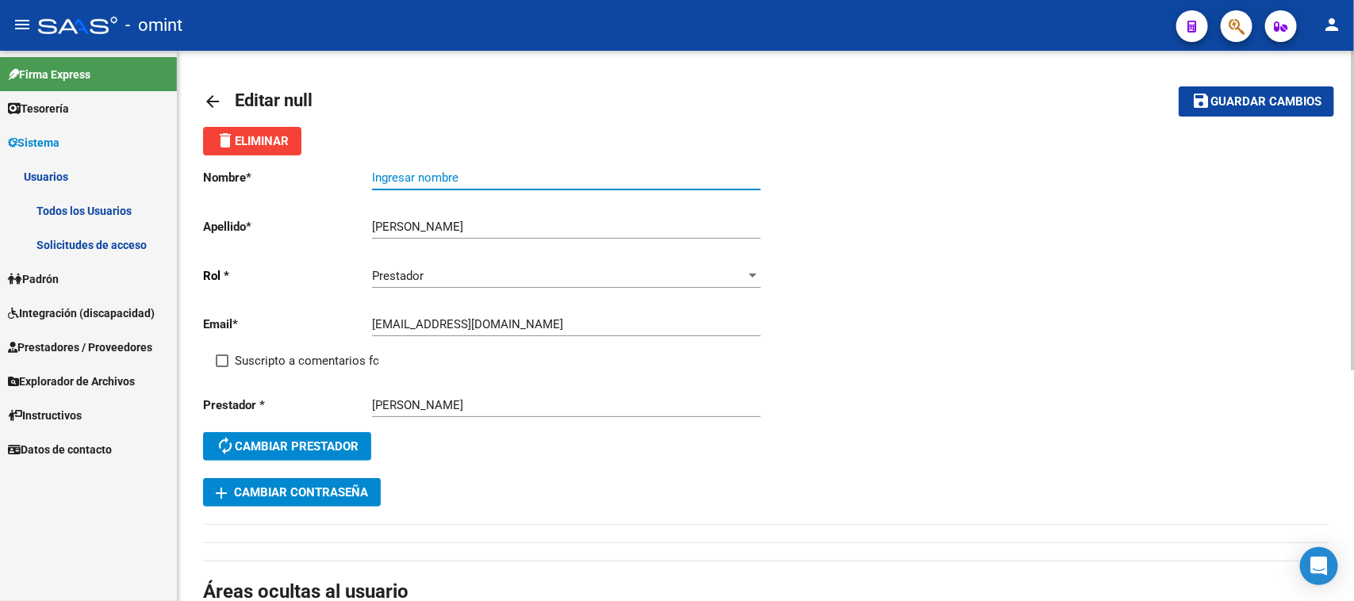
paste input "[PERSON_NAME]"
type input "[PERSON_NAME]"
click at [465, 328] on input "[EMAIL_ADDRESS][DOMAIN_NAME]" at bounding box center [566, 324] width 389 height 14
click at [667, 331] on div "[EMAIL_ADDRESS][DOMAIN_NAME] Ingresar email" at bounding box center [566, 319] width 389 height 34
click at [650, 359] on div "Suscripto a comentarios fc" at bounding box center [497, 367] width 563 height 32
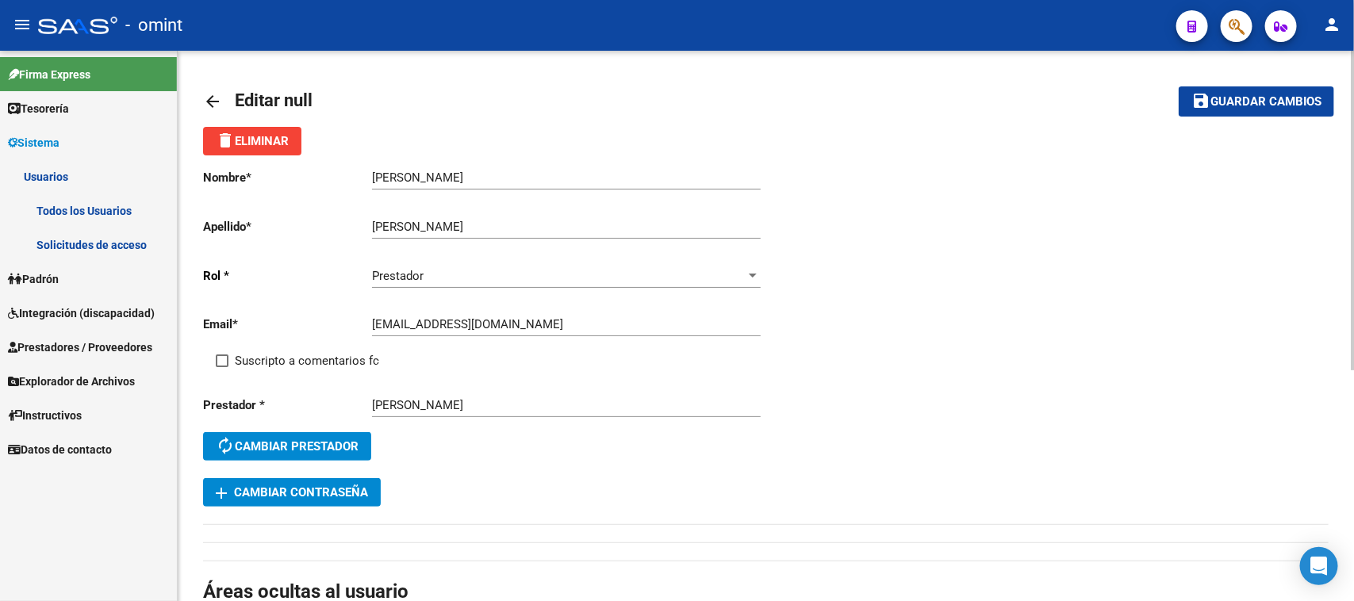
click at [662, 296] on div "Prestador Seleccionar rol" at bounding box center [566, 278] width 389 height 49
click at [656, 321] on input "[EMAIL_ADDRESS][DOMAIN_NAME]" at bounding box center [566, 324] width 389 height 14
click at [654, 330] on div "[EMAIL_ADDRESS][DOMAIN_NAME] Ingresar email" at bounding box center [566, 319] width 389 height 34
click at [558, 275] on div "Prestador" at bounding box center [559, 276] width 374 height 14
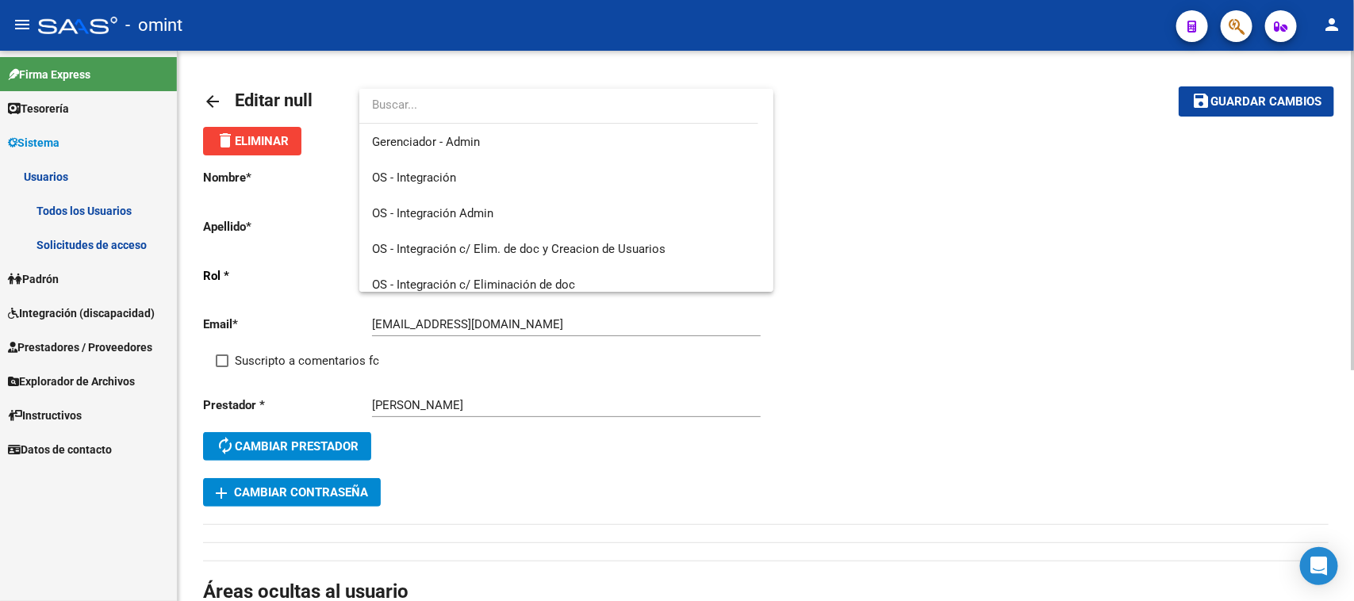
scroll to position [82, 0]
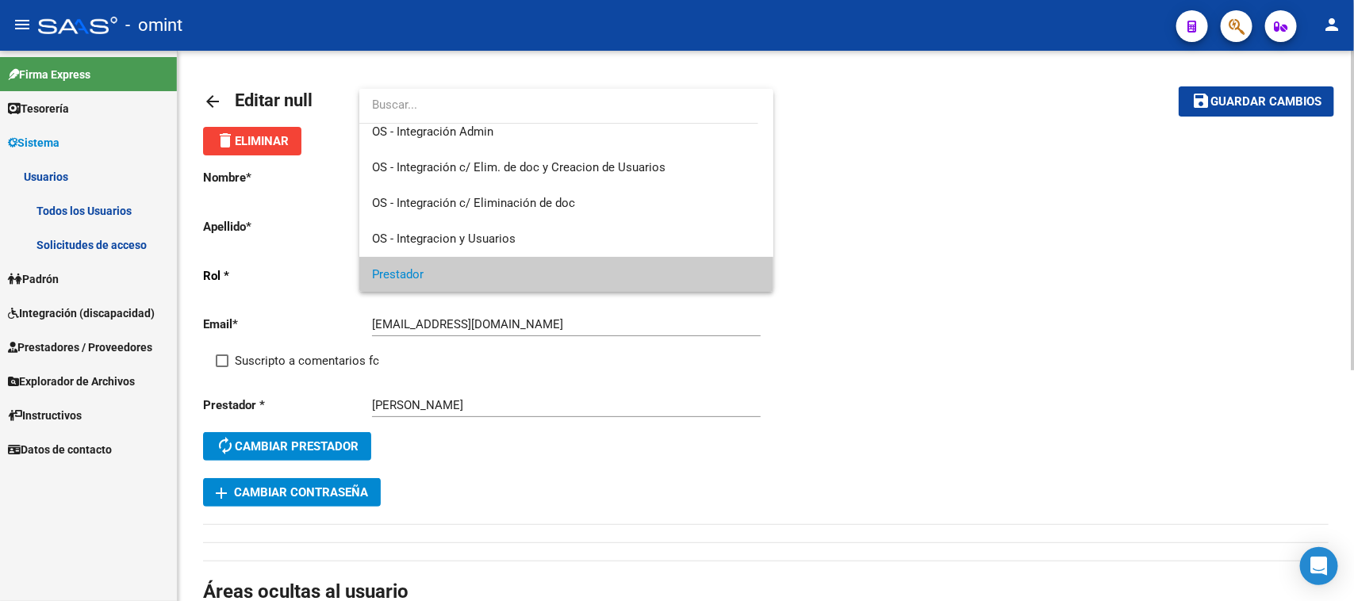
click at [558, 275] on span "Prestador" at bounding box center [566, 275] width 389 height 36
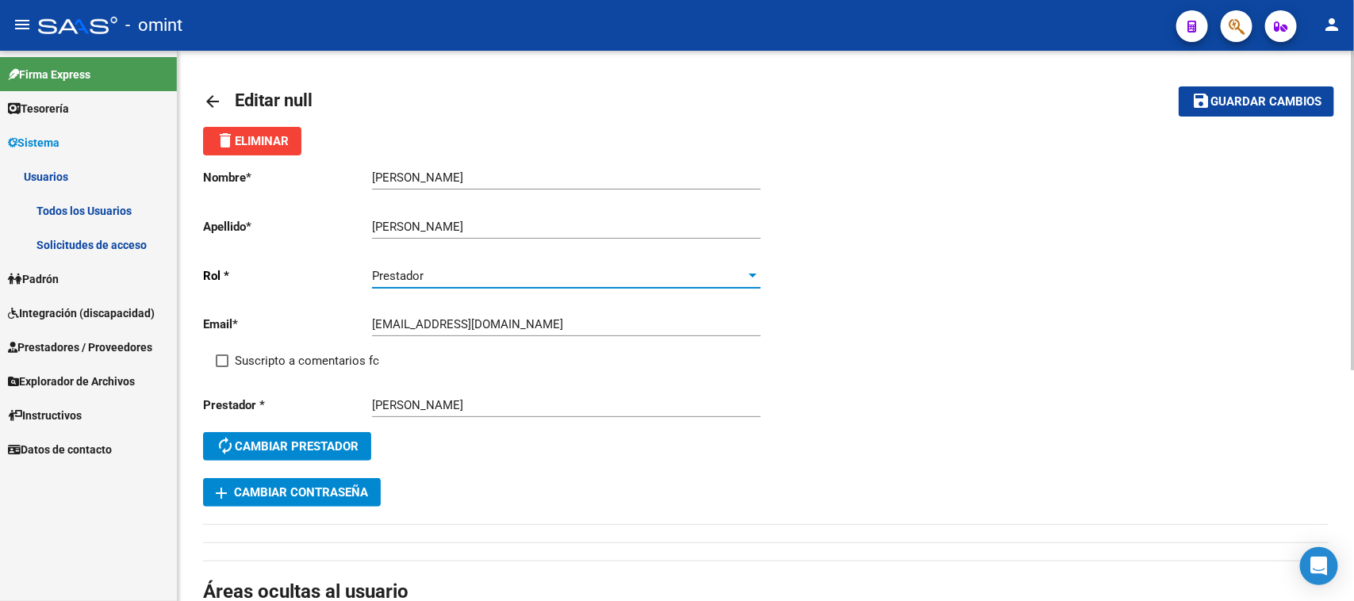
click at [699, 327] on input "[EMAIL_ADDRESS][DOMAIN_NAME]" at bounding box center [566, 324] width 389 height 14
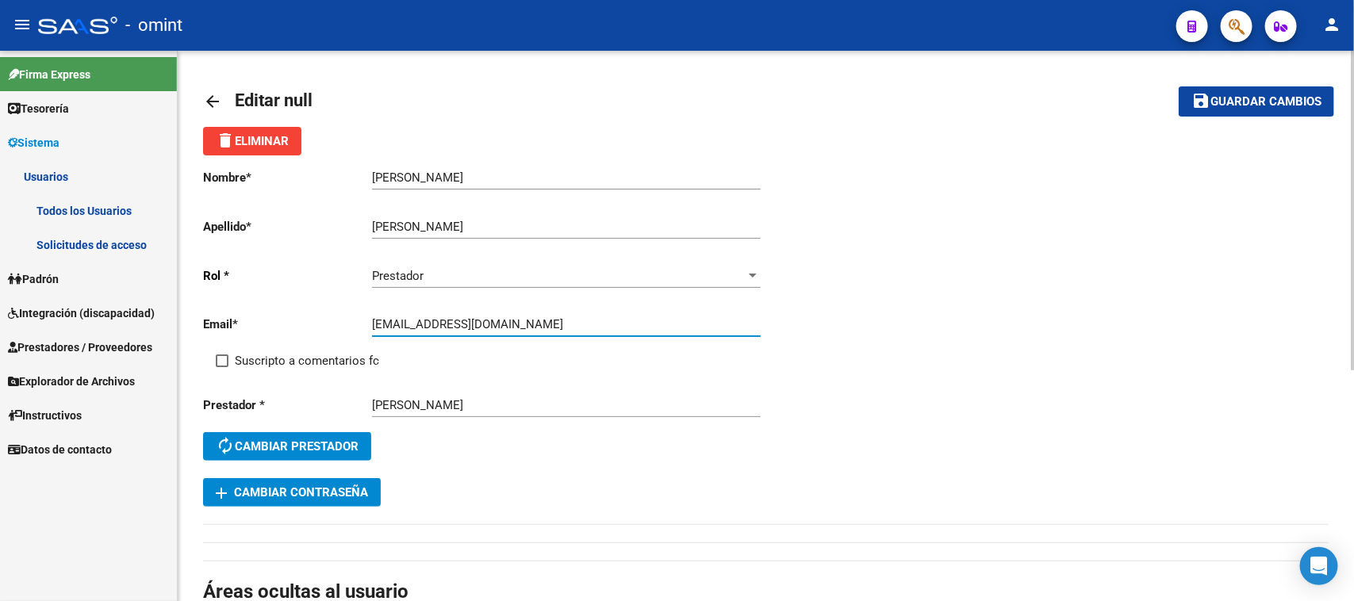
click at [681, 215] on div "[PERSON_NAME] Ingresar apellido" at bounding box center [566, 222] width 389 height 34
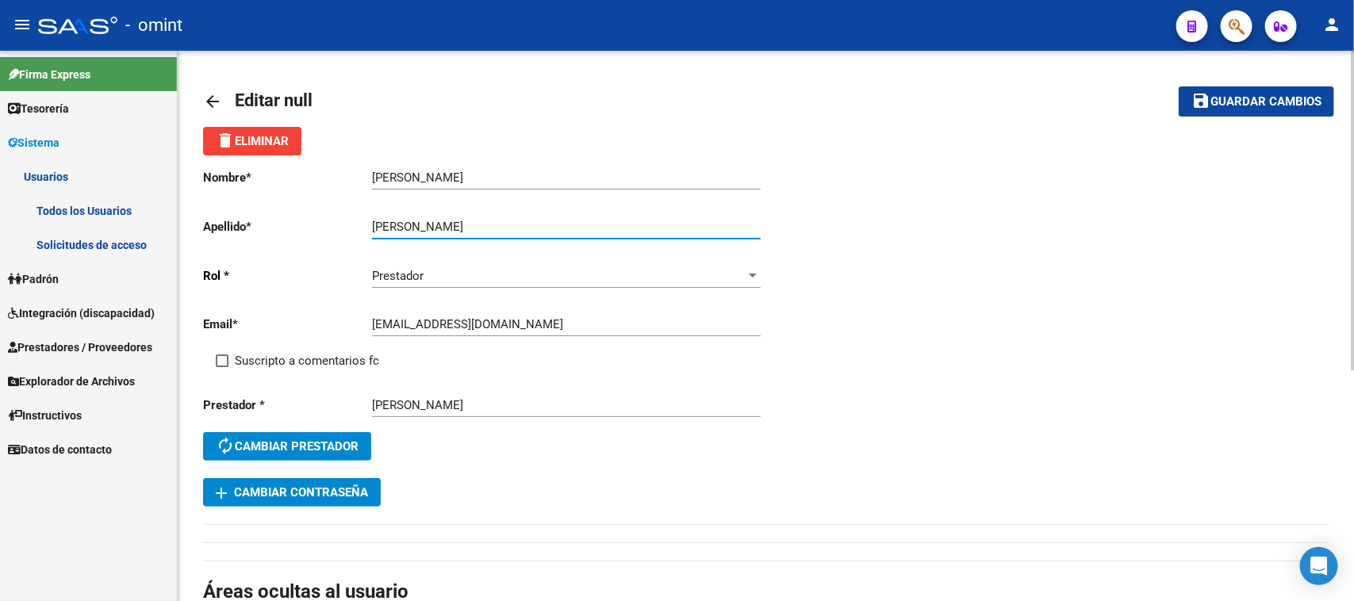
click at [661, 343] on div "[EMAIL_ADDRESS][DOMAIN_NAME] Ingresar email" at bounding box center [566, 326] width 389 height 49
click at [663, 335] on div "[EMAIL_ADDRESS][DOMAIN_NAME] Ingresar email" at bounding box center [566, 326] width 389 height 49
click at [665, 333] on div "[EMAIL_ADDRESS][DOMAIN_NAME] Ingresar email" at bounding box center [566, 319] width 389 height 34
click at [665, 332] on div "[EMAIL_ADDRESS][DOMAIN_NAME] Ingresar email" at bounding box center [566, 319] width 389 height 34
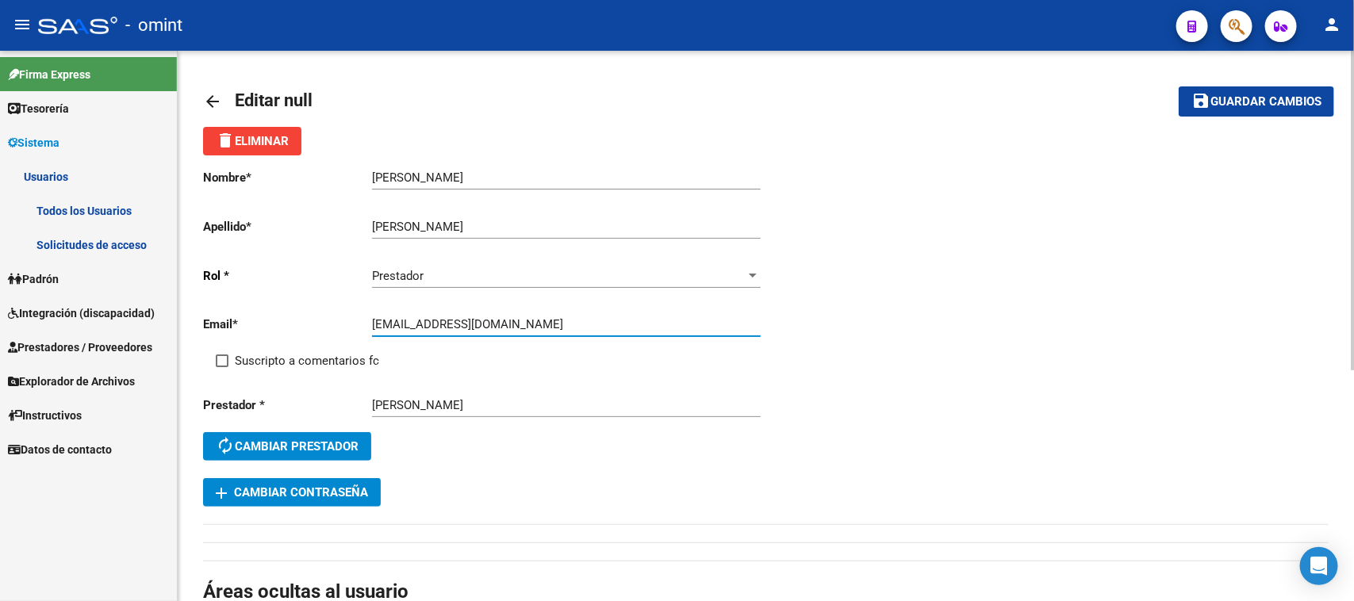
click at [665, 331] on div "[EMAIL_ADDRESS][DOMAIN_NAME] Ingresar email" at bounding box center [566, 319] width 389 height 34
click at [664, 325] on input "[EMAIL_ADDRESS][DOMAIN_NAME]" at bounding box center [566, 324] width 389 height 14
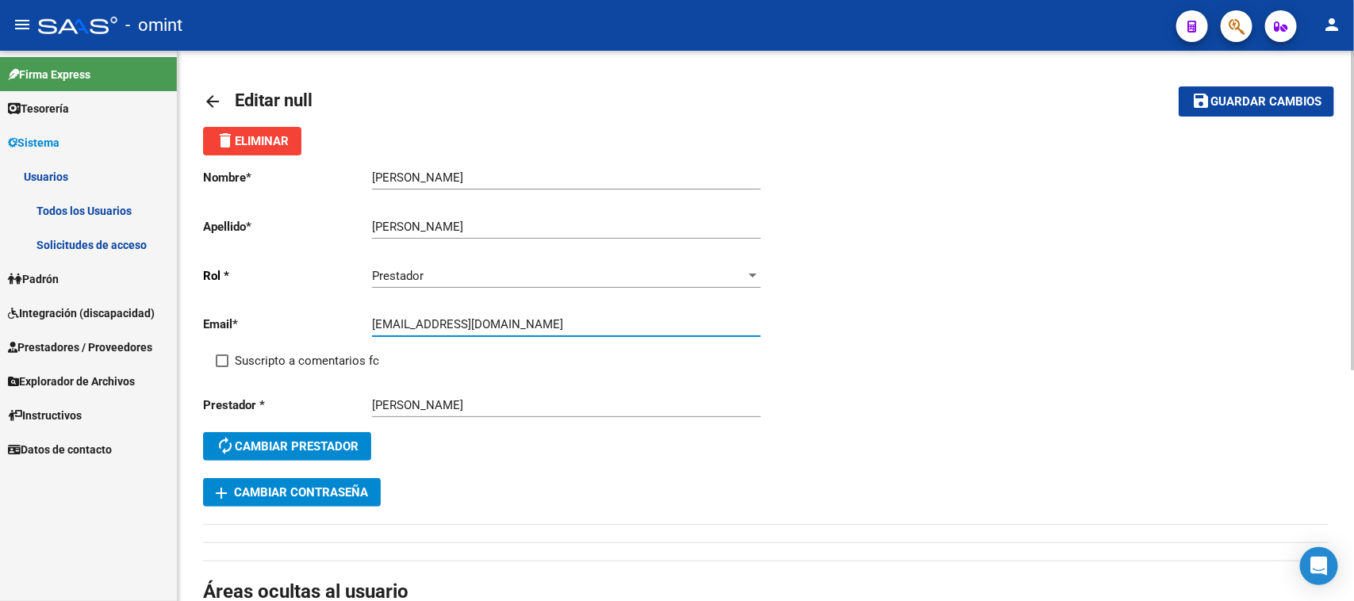
click at [664, 325] on input "[EMAIL_ADDRESS][DOMAIN_NAME]" at bounding box center [566, 324] width 389 height 14
click at [246, 363] on span "Suscripto a comentarios fc" at bounding box center [307, 360] width 144 height 19
click at [222, 367] on input "Suscripto a comentarios fc" at bounding box center [221, 367] width 1 height 1
checkbox input "true"
click at [1275, 105] on span "Guardar cambios" at bounding box center [1265, 102] width 111 height 14
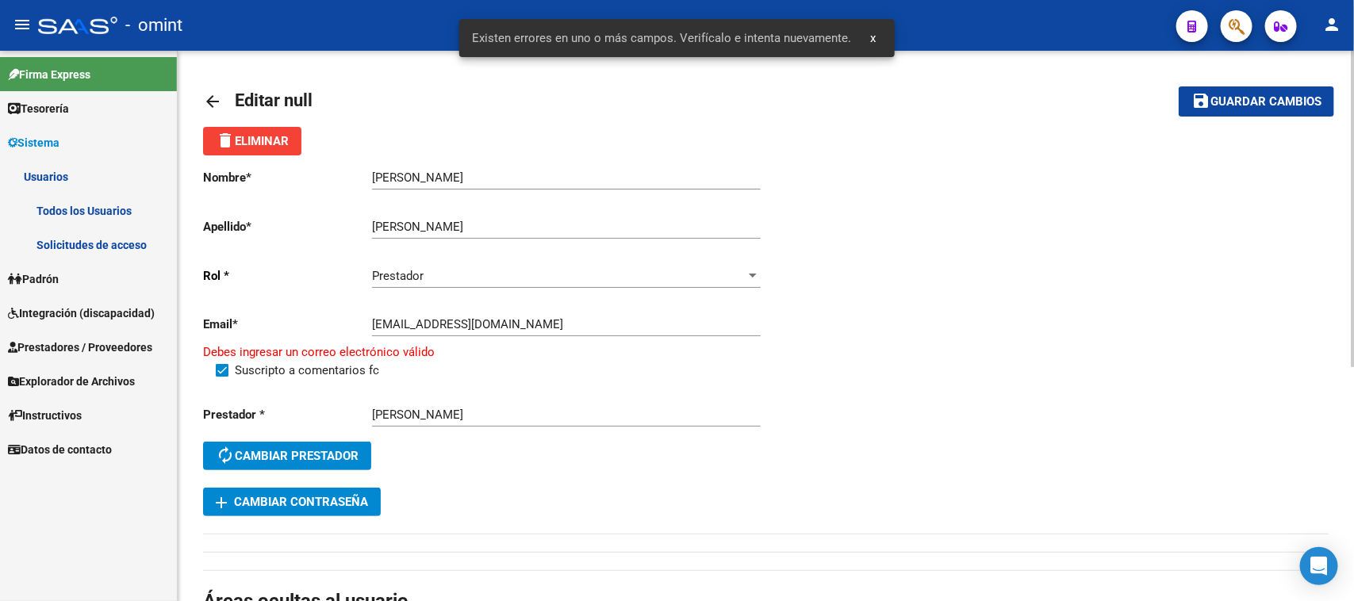
click at [527, 286] on div "Prestador Seleccionar rol" at bounding box center [566, 278] width 389 height 49
click at [521, 318] on input "[EMAIL_ADDRESS][DOMAIN_NAME]" at bounding box center [566, 324] width 389 height 14
click at [627, 342] on div "[EMAIL_ADDRESS][DOMAIN_NAME] Ingresar email" at bounding box center [566, 326] width 389 height 49
click at [628, 324] on input "[EMAIL_ADDRESS][DOMAIN_NAME]" at bounding box center [566, 324] width 389 height 14
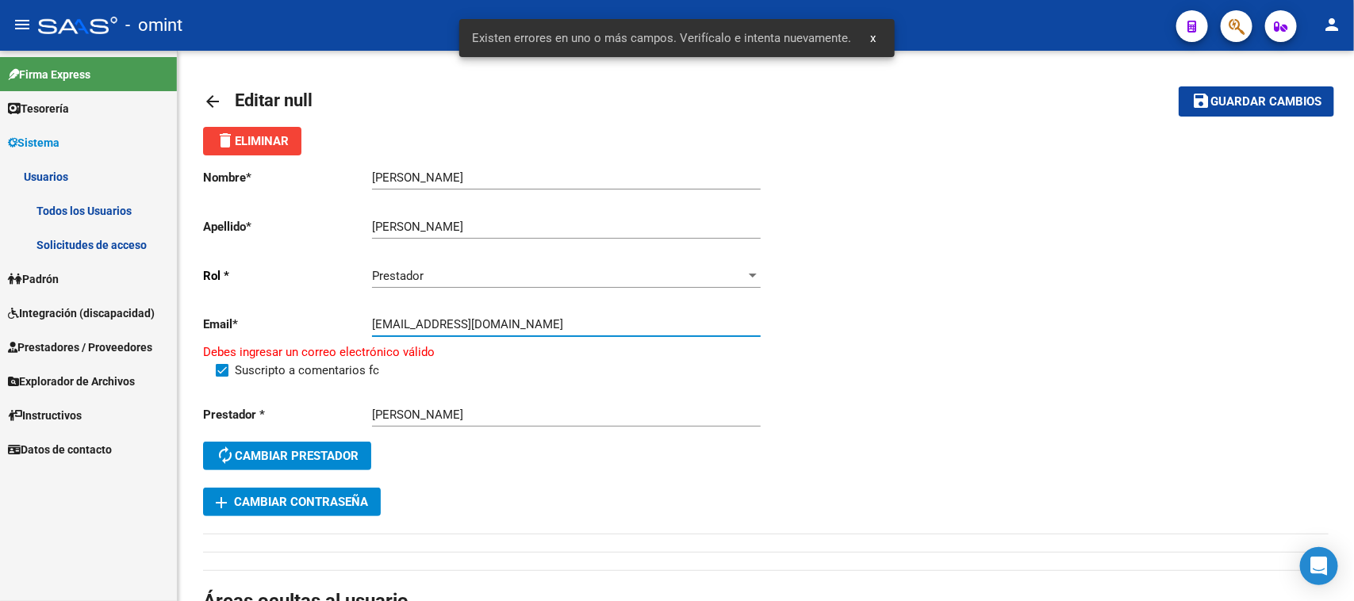
click at [870, 37] on span "x" at bounding box center [873, 38] width 6 height 14
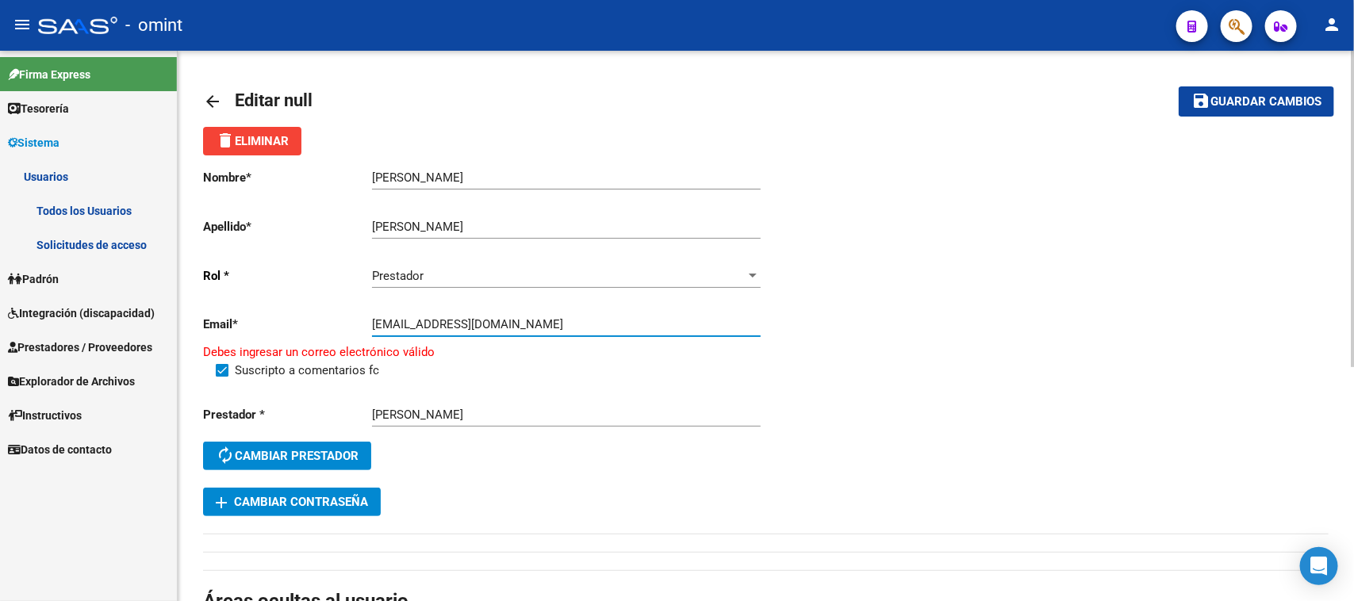
drag, startPoint x: 549, startPoint y: 320, endPoint x: 570, endPoint y: 311, distance: 22.4
click at [550, 320] on input "[EMAIL_ADDRESS][DOMAIN_NAME]" at bounding box center [566, 324] width 389 height 14
click at [414, 345] on div "[EMAIL_ADDRESS][DOMAIN_NAME] Ingresar email" at bounding box center [566, 326] width 389 height 49
click at [552, 322] on input "[EMAIL_ADDRESS][DOMAIN_NAME]" at bounding box center [566, 324] width 389 height 14
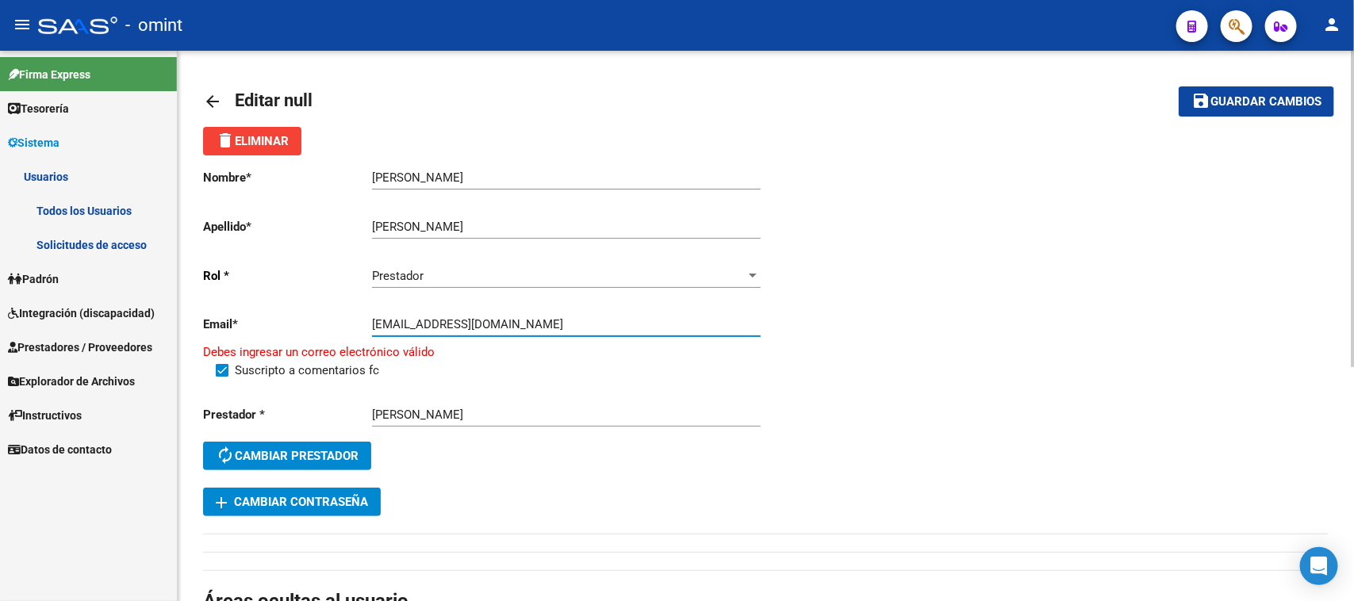
click at [551, 323] on input "[EMAIL_ADDRESS][DOMAIN_NAME]" at bounding box center [566, 324] width 389 height 14
click at [569, 251] on div "[PERSON_NAME] Ingresar apellido" at bounding box center [566, 229] width 389 height 49
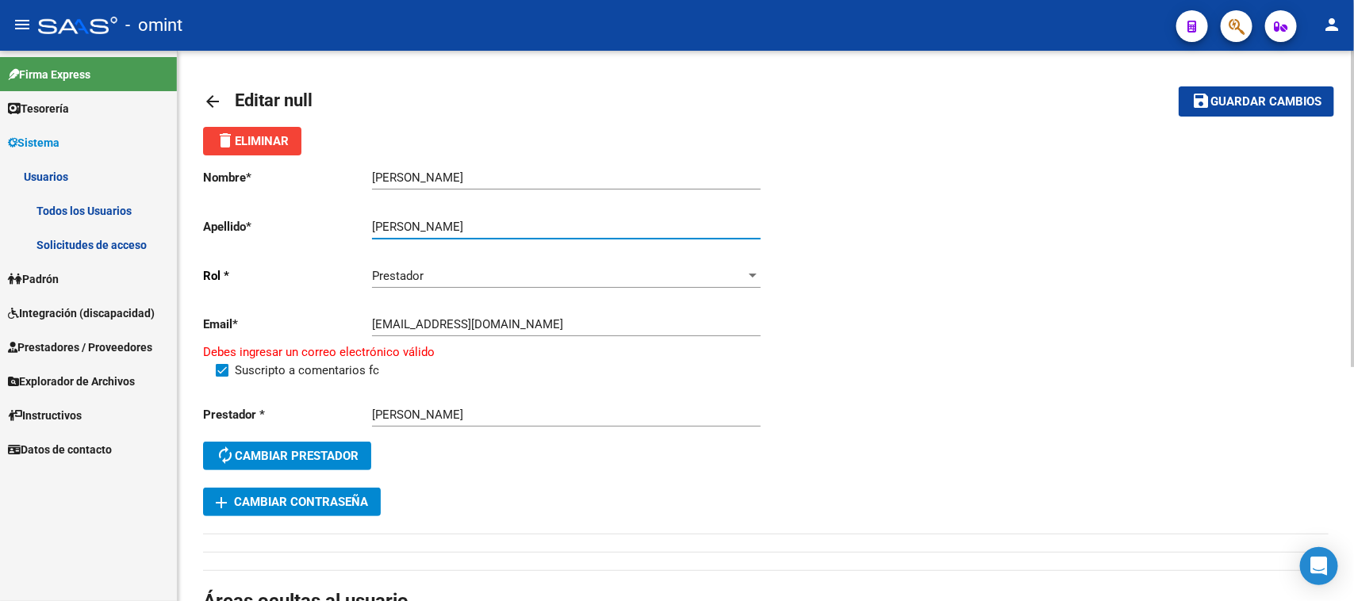
click at [580, 220] on input "[PERSON_NAME]" at bounding box center [566, 227] width 389 height 14
click at [608, 167] on div "[PERSON_NAME] nombre" at bounding box center [566, 172] width 389 height 34
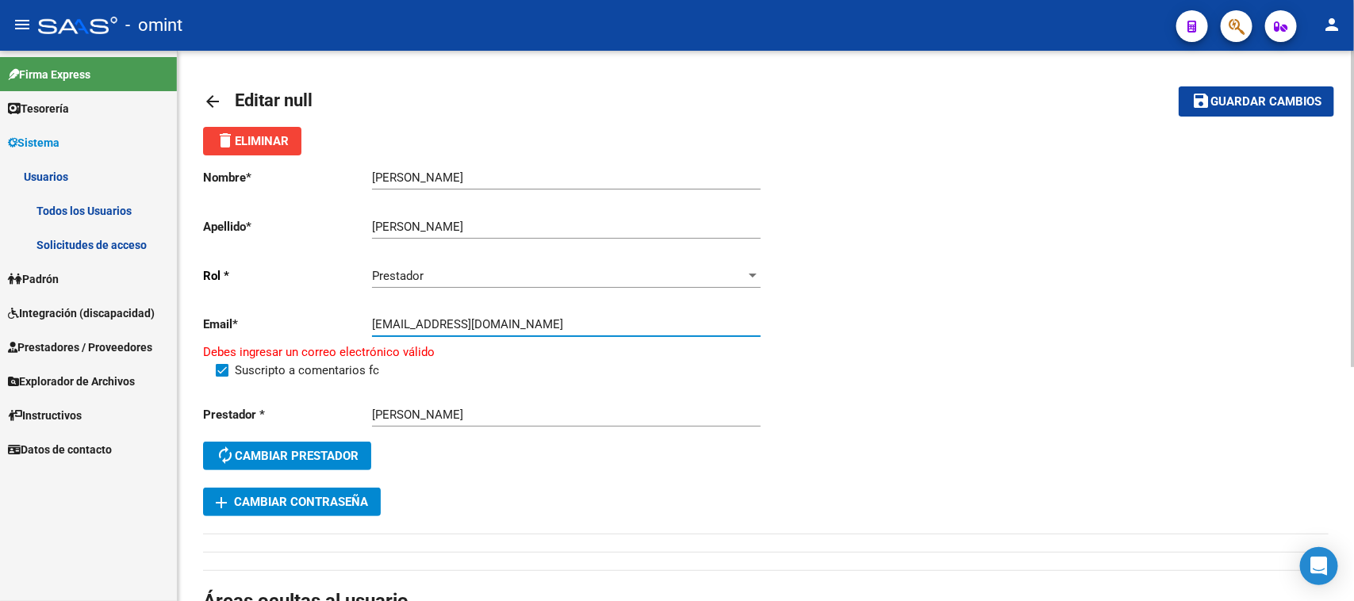
click at [572, 319] on input "[EMAIL_ADDRESS][DOMAIN_NAME]" at bounding box center [566, 324] width 389 height 14
drag, startPoint x: 583, startPoint y: 319, endPoint x: 334, endPoint y: 339, distance: 249.9
click at [334, 339] on div "Email * [EMAIL_ADDRESS][DOMAIN_NAME] Ingresar email Debes ingresar un correo el…" at bounding box center [484, 331] width 563 height 59
click at [662, 321] on input "[EMAIL_ADDRESS][DOMAIN_NAME]" at bounding box center [566, 324] width 389 height 14
click at [652, 325] on input "[EMAIL_ADDRESS][DOMAIN_NAME]" at bounding box center [566, 324] width 389 height 14
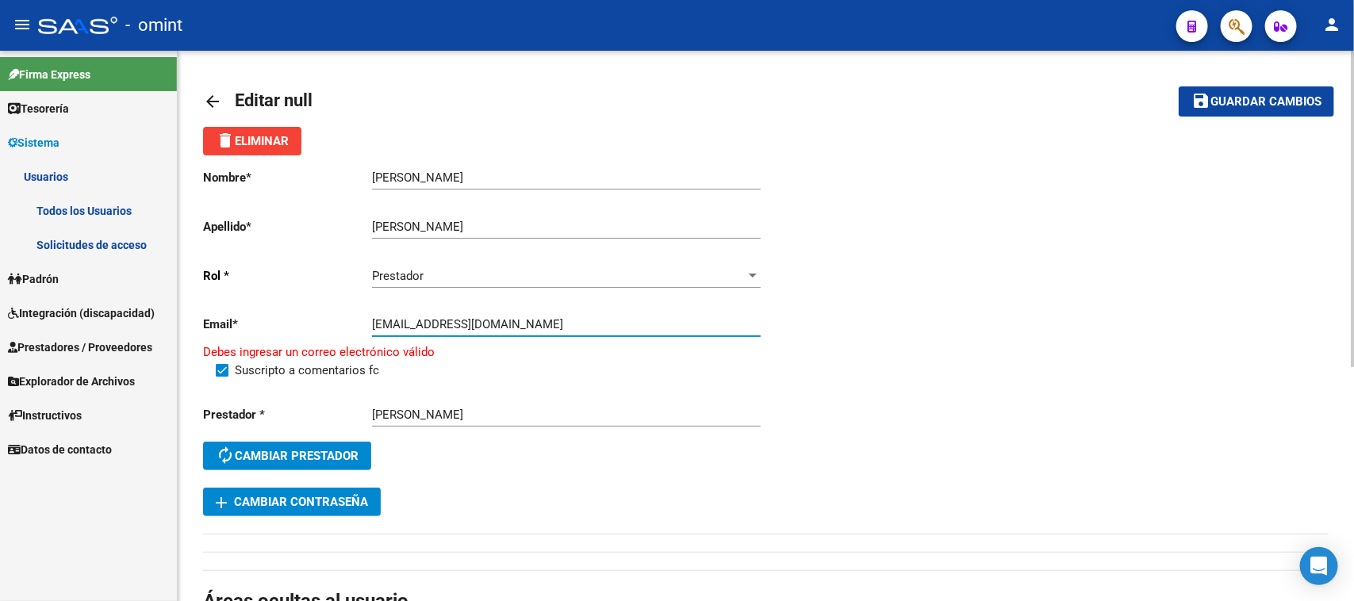
click at [652, 325] on input "[EMAIL_ADDRESS][DOMAIN_NAME]" at bounding box center [566, 324] width 389 height 14
click at [672, 321] on input "[EMAIL_ADDRESS][DOMAIN_NAME]" at bounding box center [566, 324] width 389 height 14
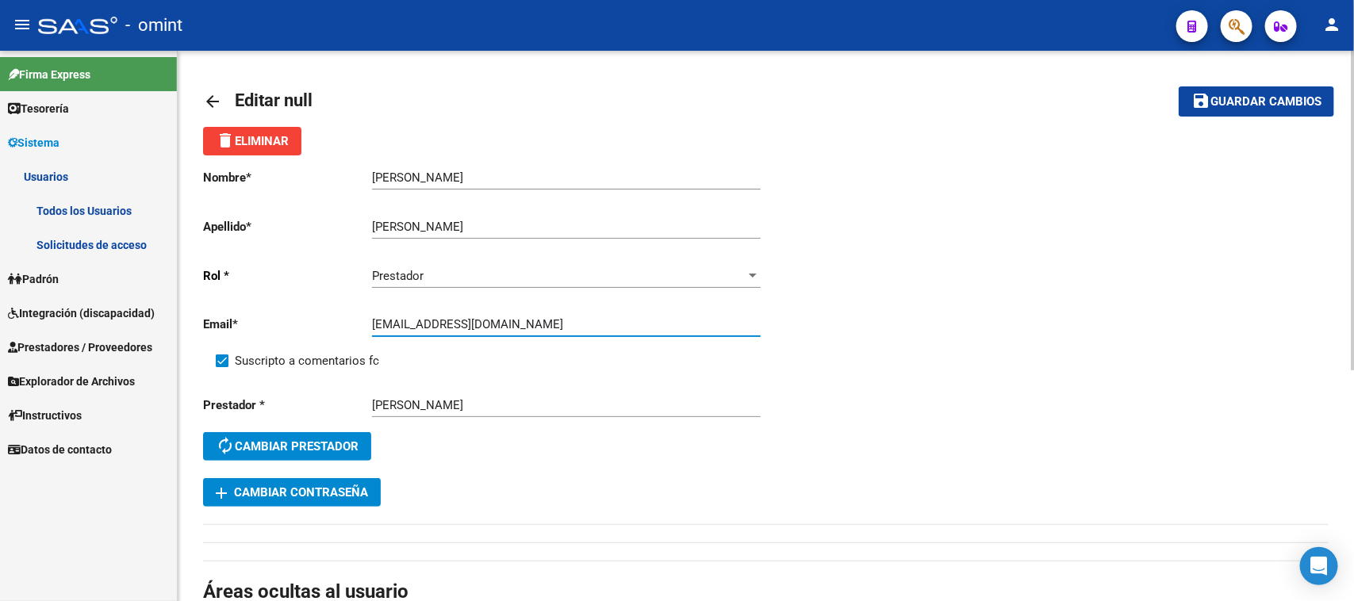
type input "[EMAIL_ADDRESS][DOMAIN_NAME]"
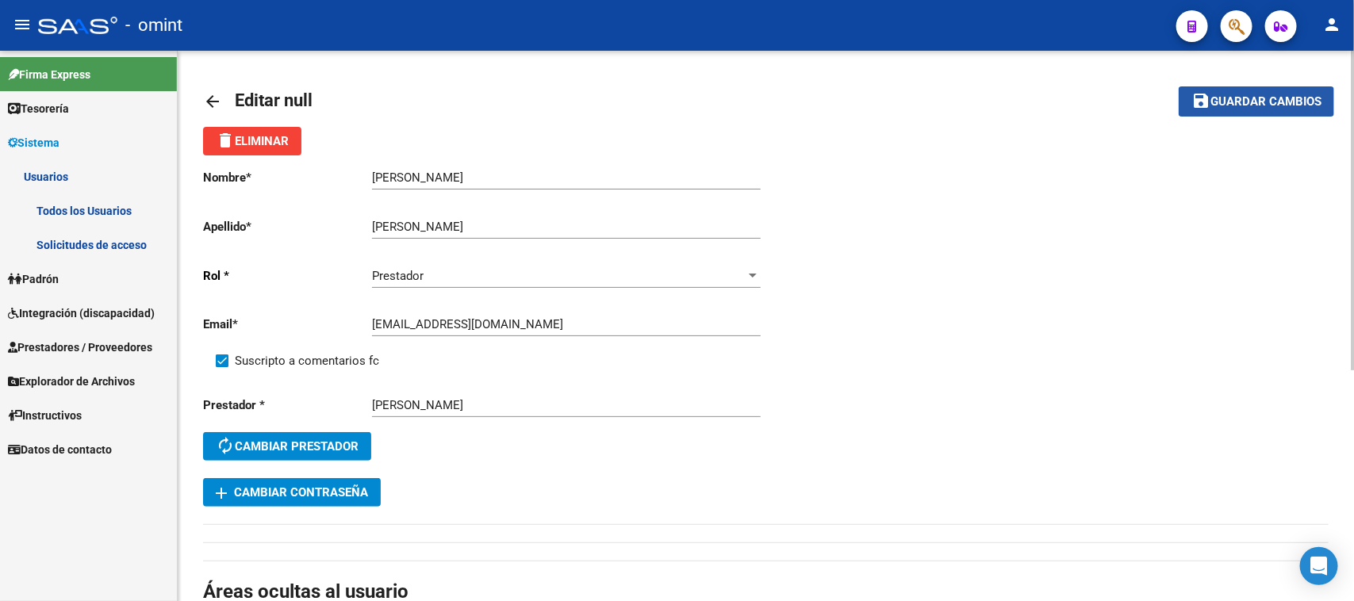
click at [1222, 89] on button "save Guardar cambios" at bounding box center [1256, 100] width 155 height 29
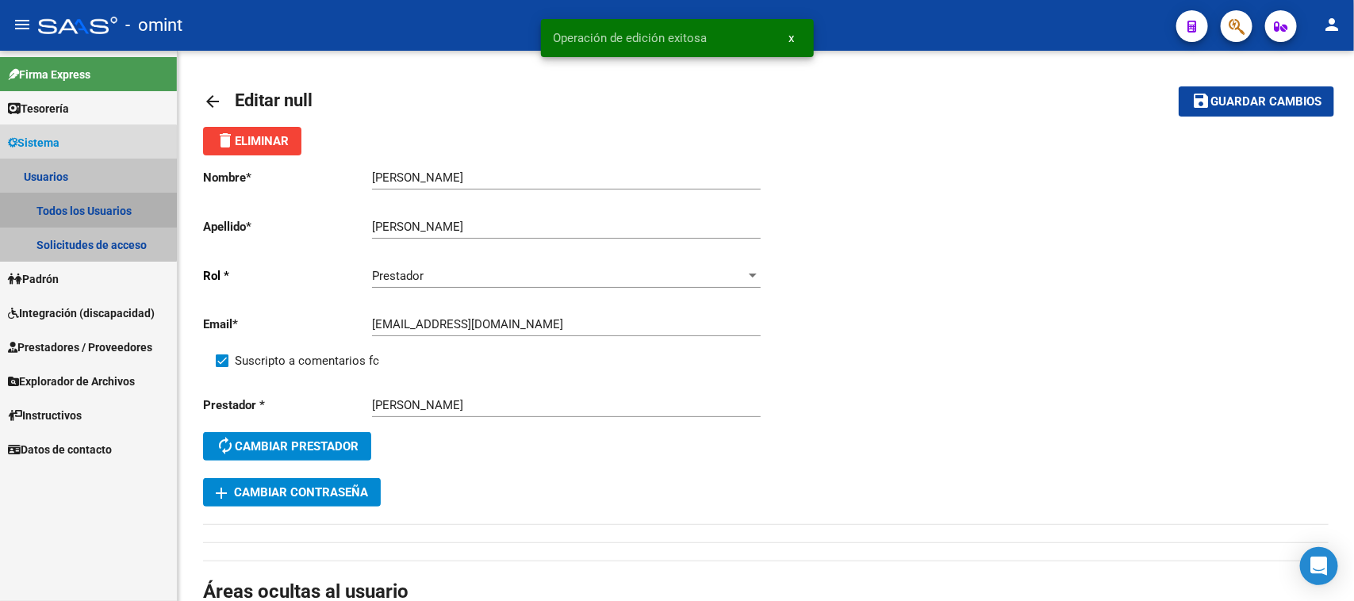
click at [63, 204] on link "Todos los Usuarios" at bounding box center [88, 211] width 177 height 34
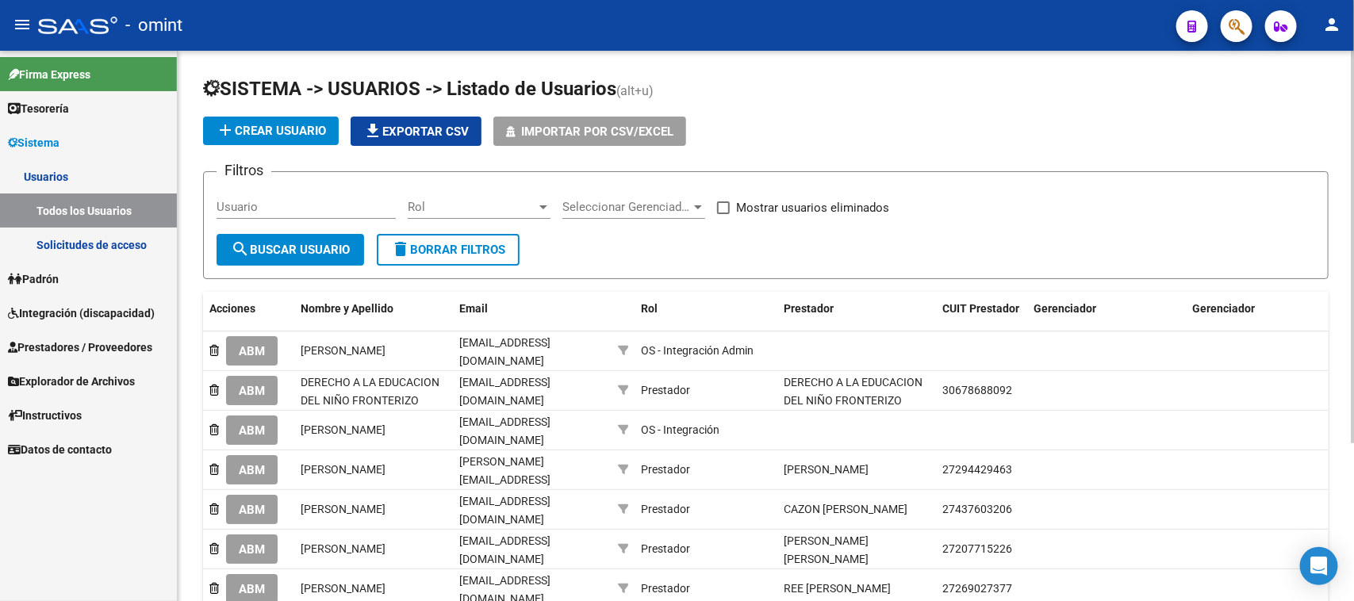
click at [336, 193] on div "Usuario" at bounding box center [306, 202] width 179 height 34
paste input "[PERSON_NAME]"
type input "[PERSON_NAME]"
click at [308, 250] on span "search Buscar Usuario" at bounding box center [290, 250] width 119 height 14
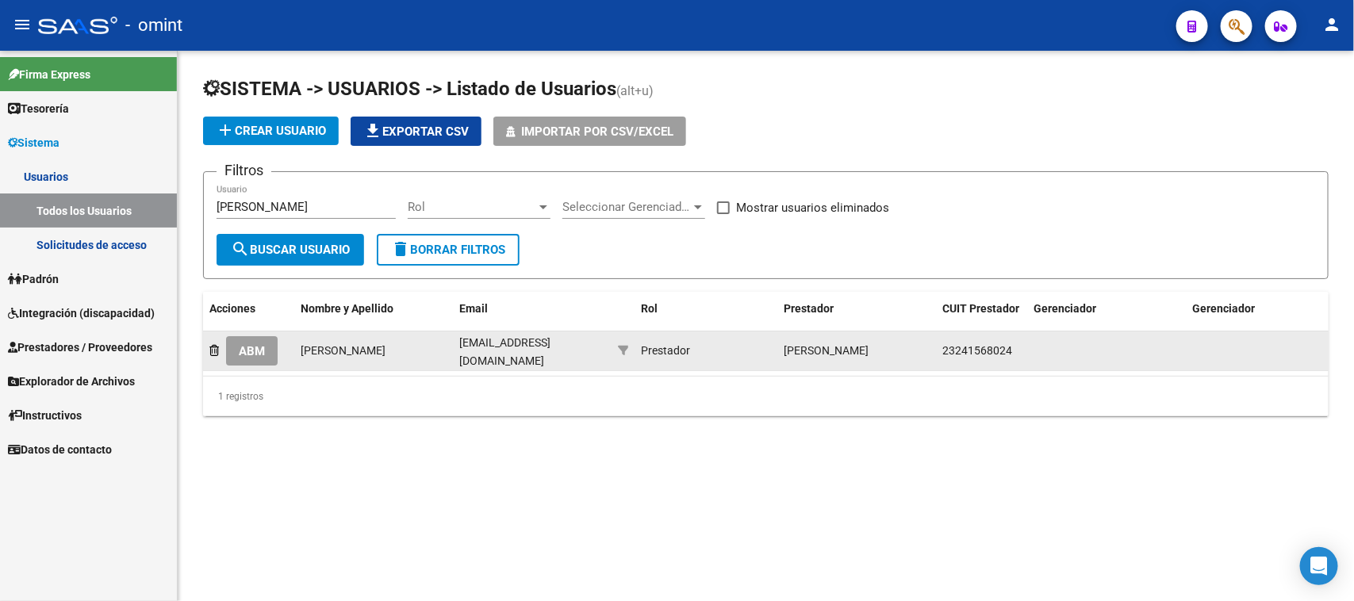
click at [244, 344] on span "ABM" at bounding box center [252, 351] width 26 height 14
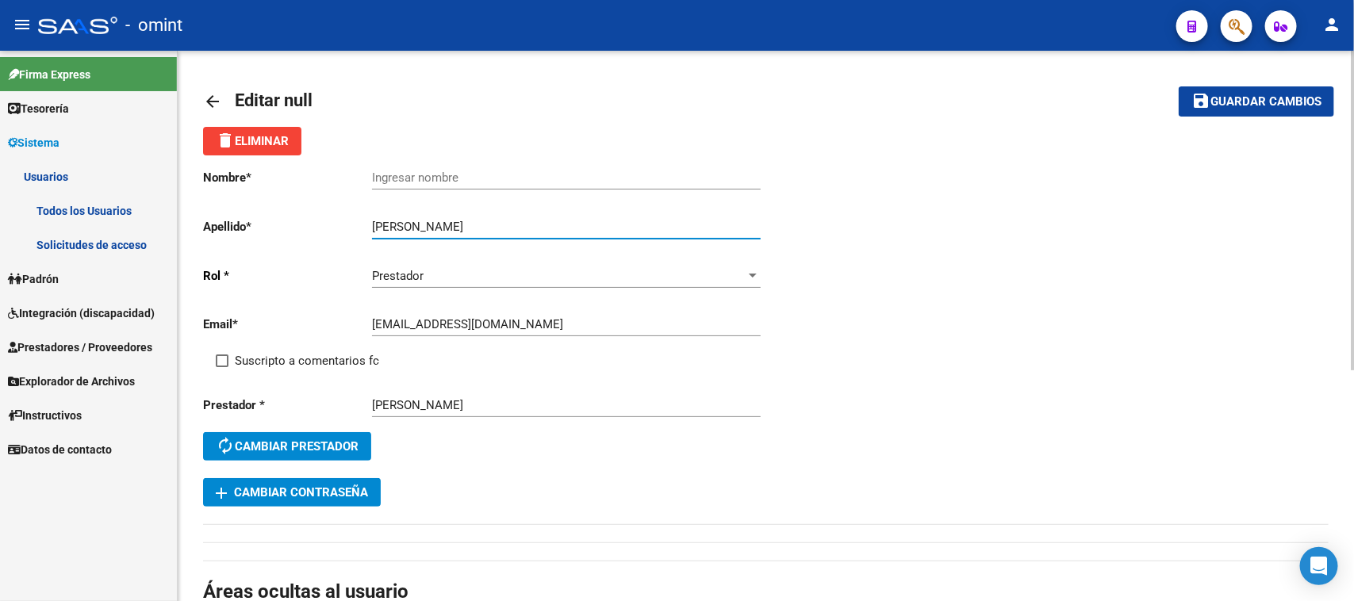
drag, startPoint x: 411, startPoint y: 223, endPoint x: 324, endPoint y: 228, distance: 87.4
click at [324, 228] on app-form-text-field "Apellido * [PERSON_NAME] apellido" at bounding box center [481, 227] width 557 height 14
type input "[PERSON_NAME]"
click at [427, 177] on input "Ingresar nombre" at bounding box center [566, 178] width 389 height 14
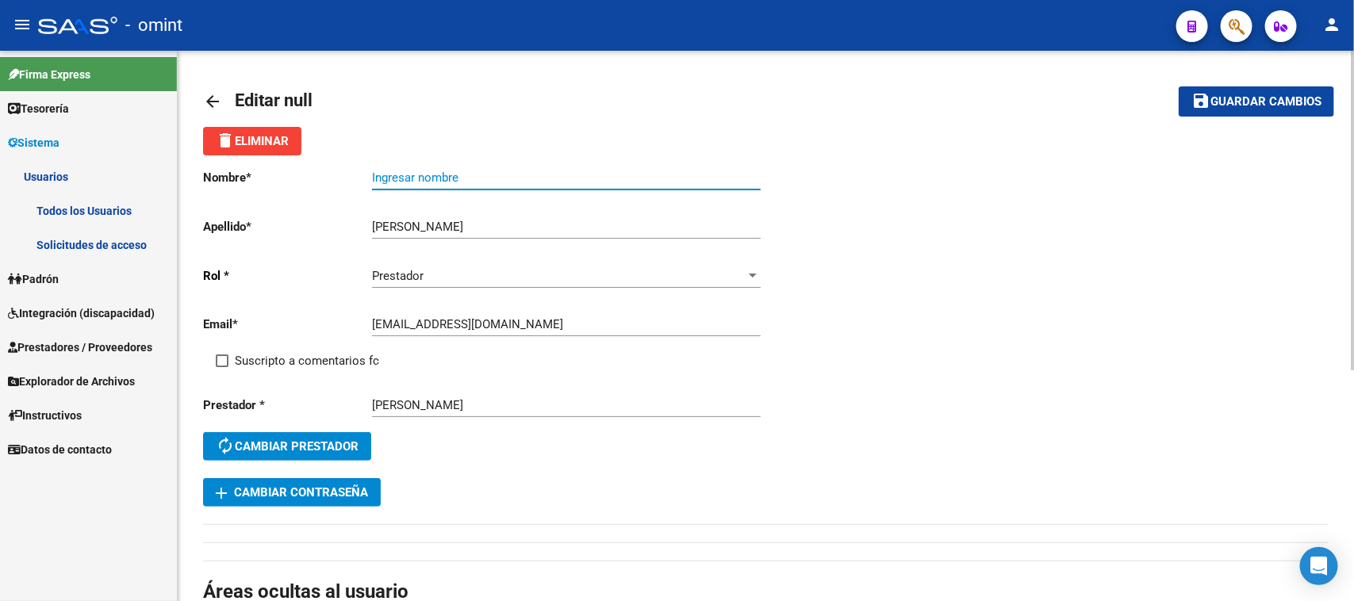
paste input "[PERSON_NAME]"
type input "[PERSON_NAME]"
click at [272, 355] on span "Suscripto a comentarios fc" at bounding box center [307, 360] width 144 height 19
click at [222, 367] on input "Suscripto a comentarios fc" at bounding box center [221, 367] width 1 height 1
checkbox input "true"
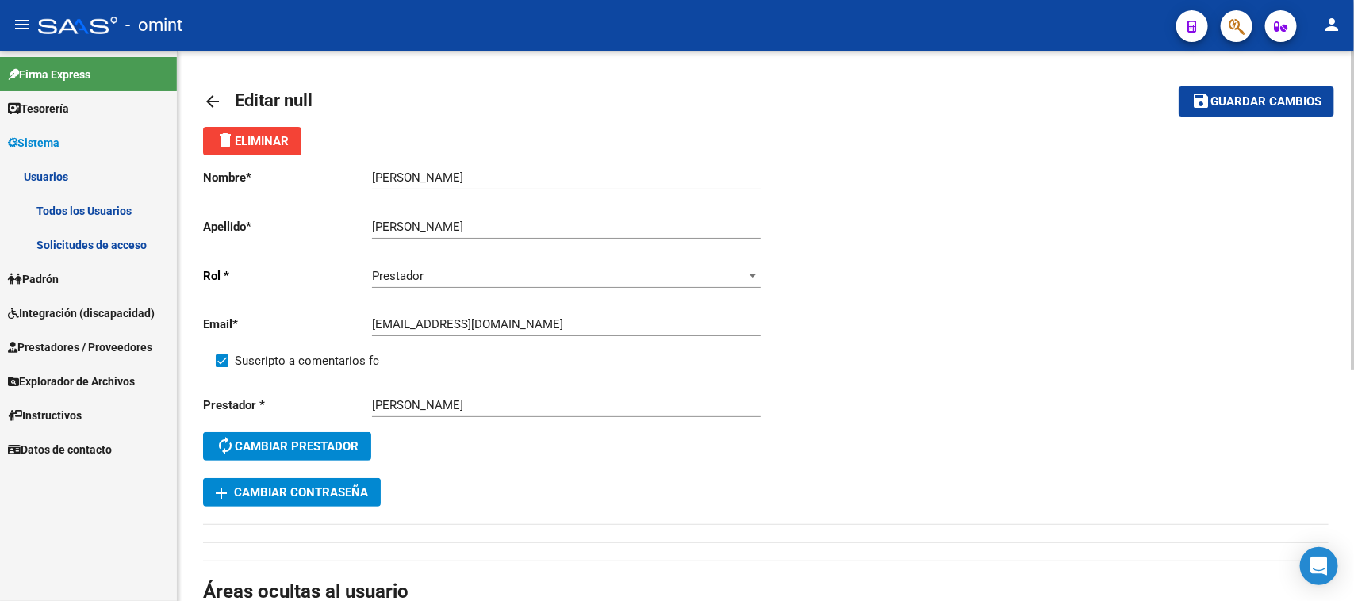
click at [1298, 99] on span "Guardar cambios" at bounding box center [1265, 102] width 111 height 14
drag, startPoint x: 78, startPoint y: 198, endPoint x: 193, endPoint y: 189, distance: 115.4
click at [78, 198] on link "Todos los Usuarios" at bounding box center [88, 211] width 177 height 34
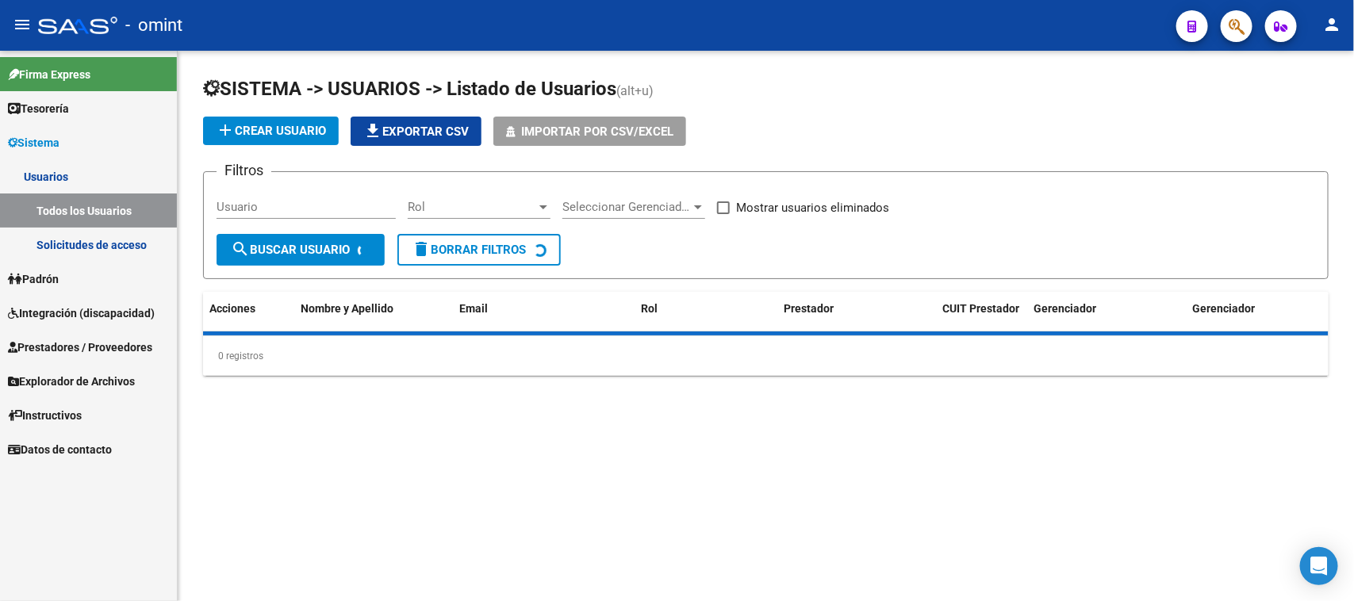
drag, startPoint x: 284, startPoint y: 184, endPoint x: 280, endPoint y: 201, distance: 17.1
click at [282, 194] on div "Usuario" at bounding box center [306, 202] width 179 height 34
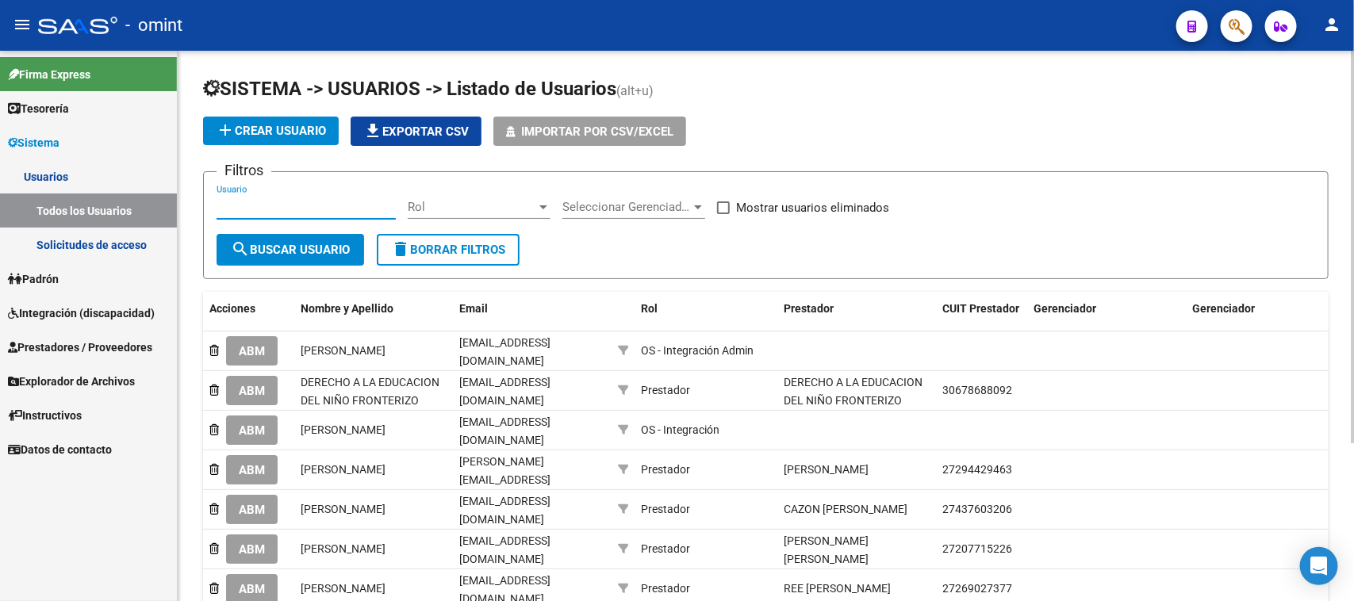
drag, startPoint x: 280, startPoint y: 201, endPoint x: 280, endPoint y: 228, distance: 27.0
click at [275, 202] on input "Usuario" at bounding box center [306, 207] width 179 height 14
paste input "[PERSON_NAME]"
type input "[PERSON_NAME]"
click at [292, 256] on button "search Buscar Usuario" at bounding box center [291, 250] width 148 height 32
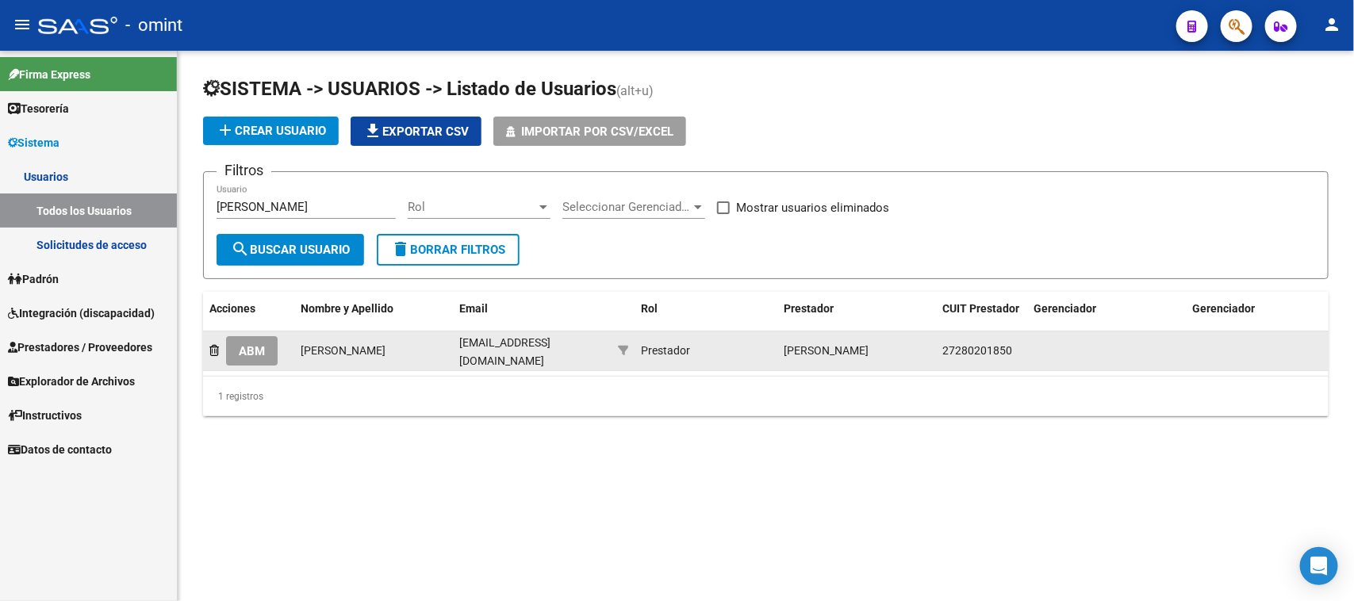
click at [267, 363] on datatable-body-cell "ABM" at bounding box center [248, 351] width 91 height 39
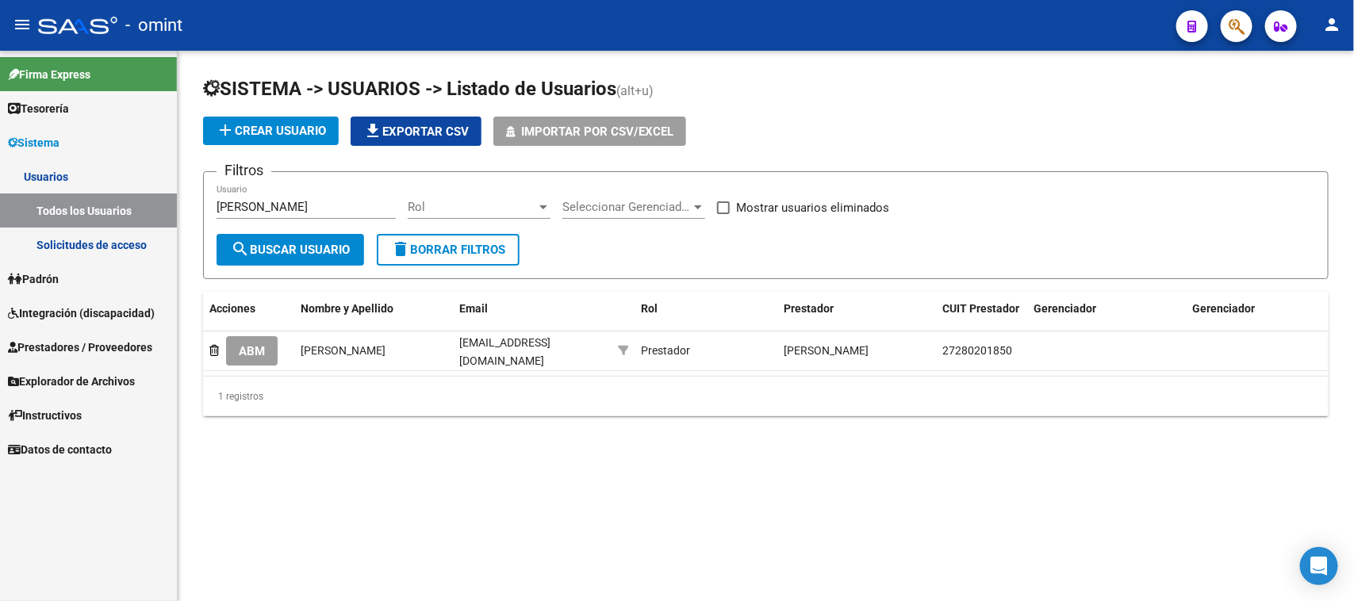
click at [267, 339] on button "ABM" at bounding box center [252, 350] width 52 height 29
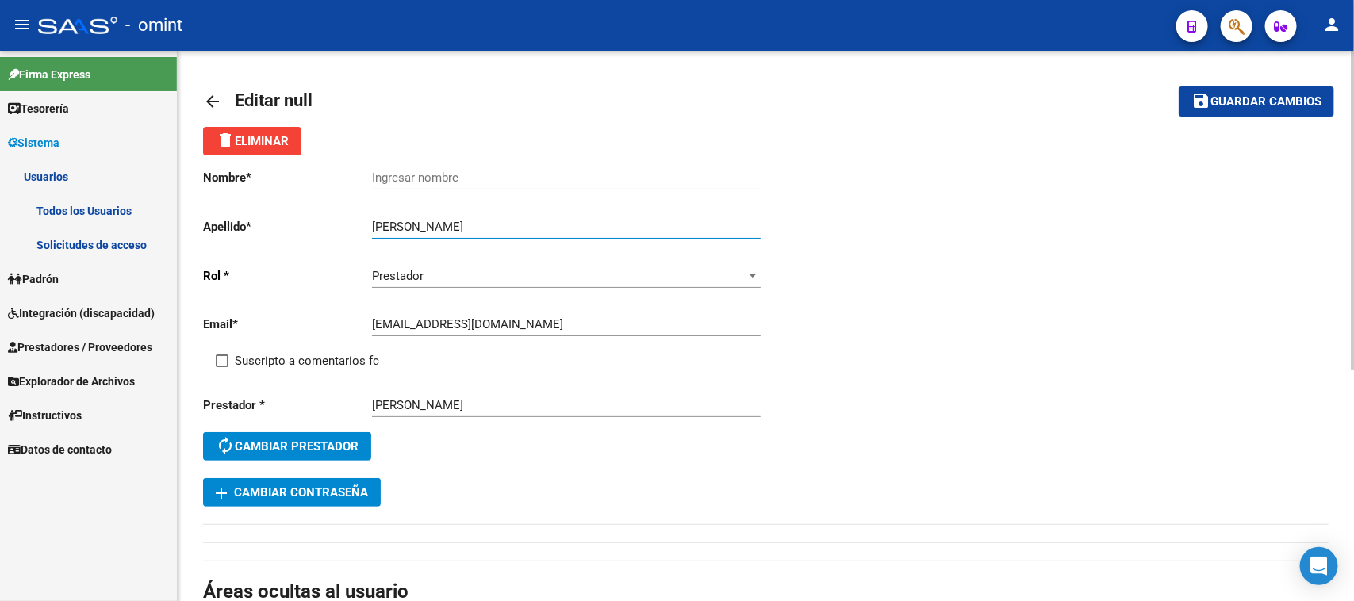
drag, startPoint x: 466, startPoint y: 221, endPoint x: 282, endPoint y: 218, distance: 183.2
click at [282, 220] on app-form-text-field "Apellido * [PERSON_NAME] Ingresar apellido" at bounding box center [481, 227] width 557 height 14
type input "[PERSON_NAME]"
click at [426, 177] on div "Ingresar nombre" at bounding box center [566, 172] width 389 height 34
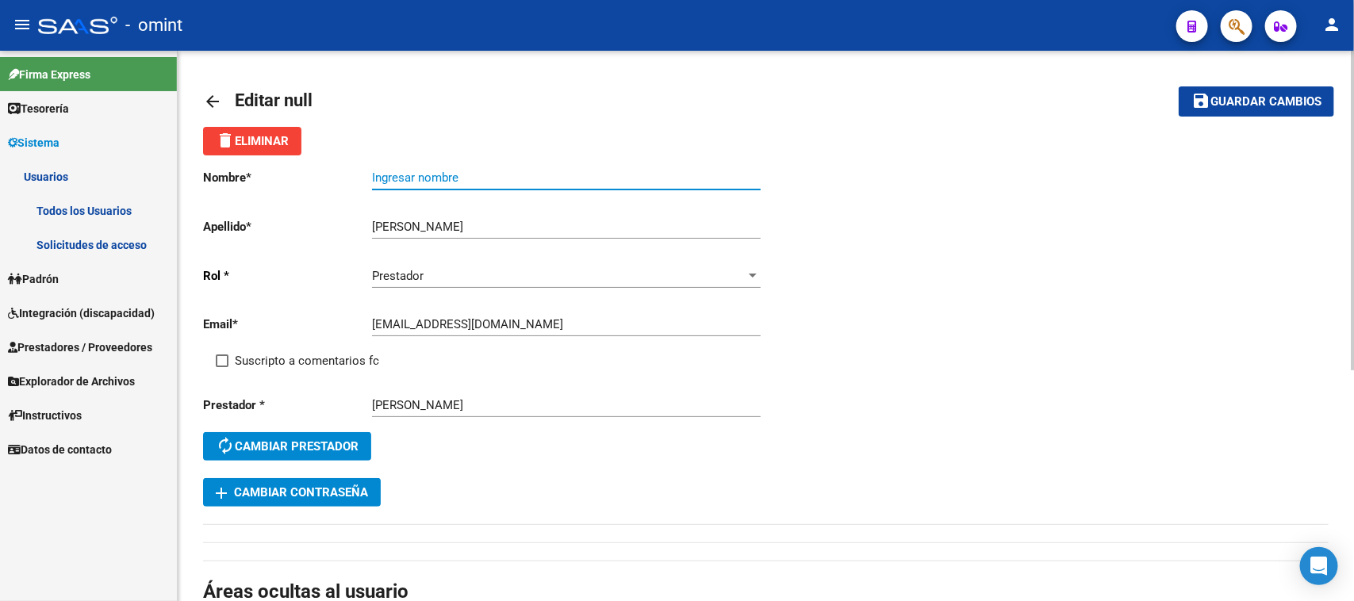
paste input "[PERSON_NAME]"
type input "[PERSON_NAME]"
click at [270, 359] on span "Suscripto a comentarios fc" at bounding box center [307, 360] width 144 height 19
click at [222, 367] on input "Suscripto a comentarios fc" at bounding box center [221, 367] width 1 height 1
checkbox input "true"
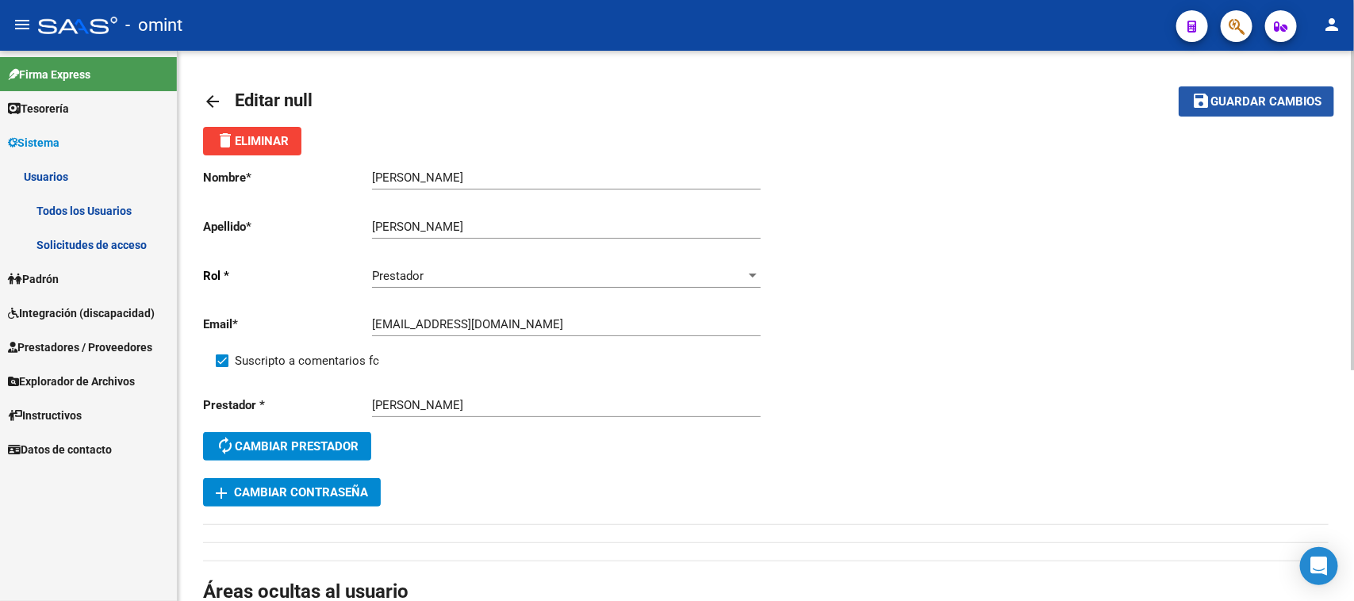
click at [1306, 113] on button "save Guardar cambios" at bounding box center [1256, 100] width 155 height 29
click at [1244, 95] on span "Guardar cambios" at bounding box center [1265, 102] width 111 height 14
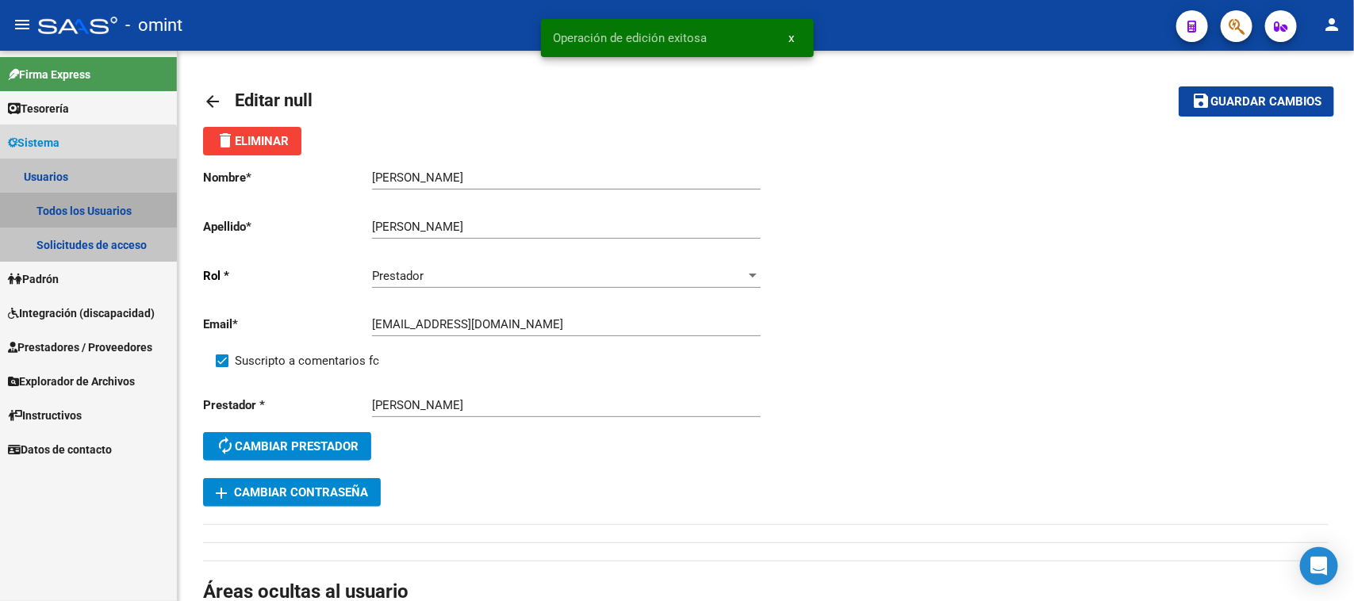
click at [63, 201] on link "Todos los Usuarios" at bounding box center [88, 211] width 177 height 34
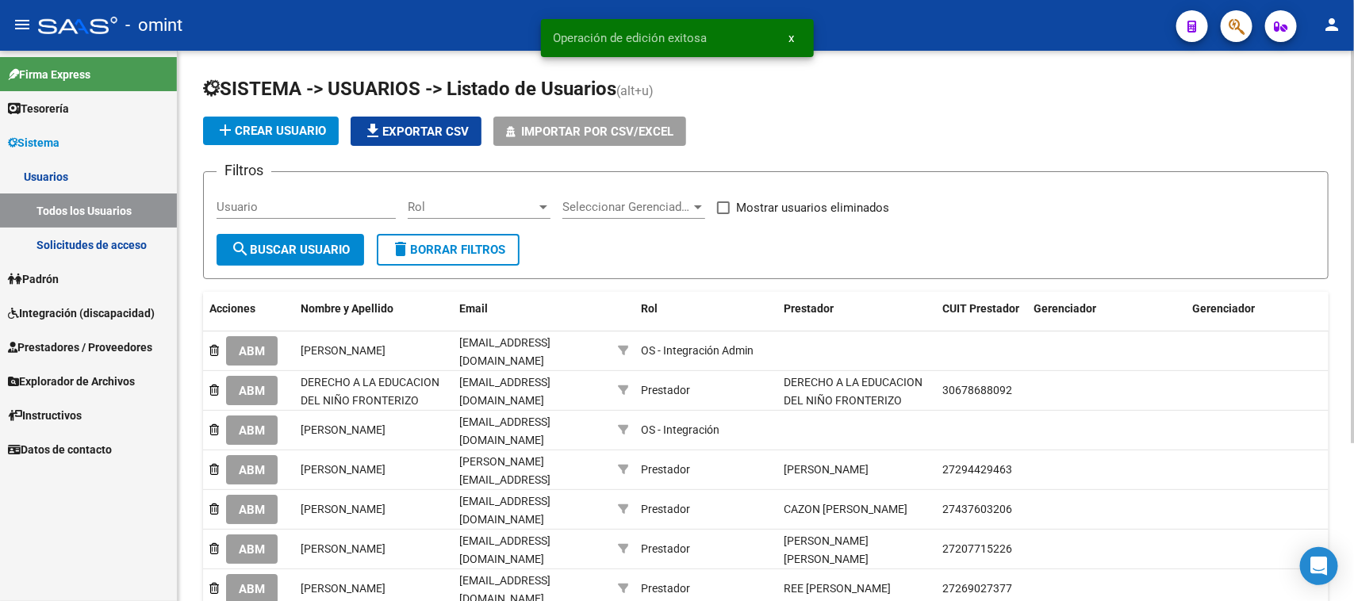
click at [327, 205] on input "Usuario" at bounding box center [306, 207] width 179 height 14
paste input "[PERSON_NAME]"
click at [327, 208] on input "[PERSON_NAME]" at bounding box center [306, 207] width 179 height 14
type input "[PERSON_NAME]"
click at [321, 235] on button "search Buscar Usuario" at bounding box center [291, 250] width 148 height 32
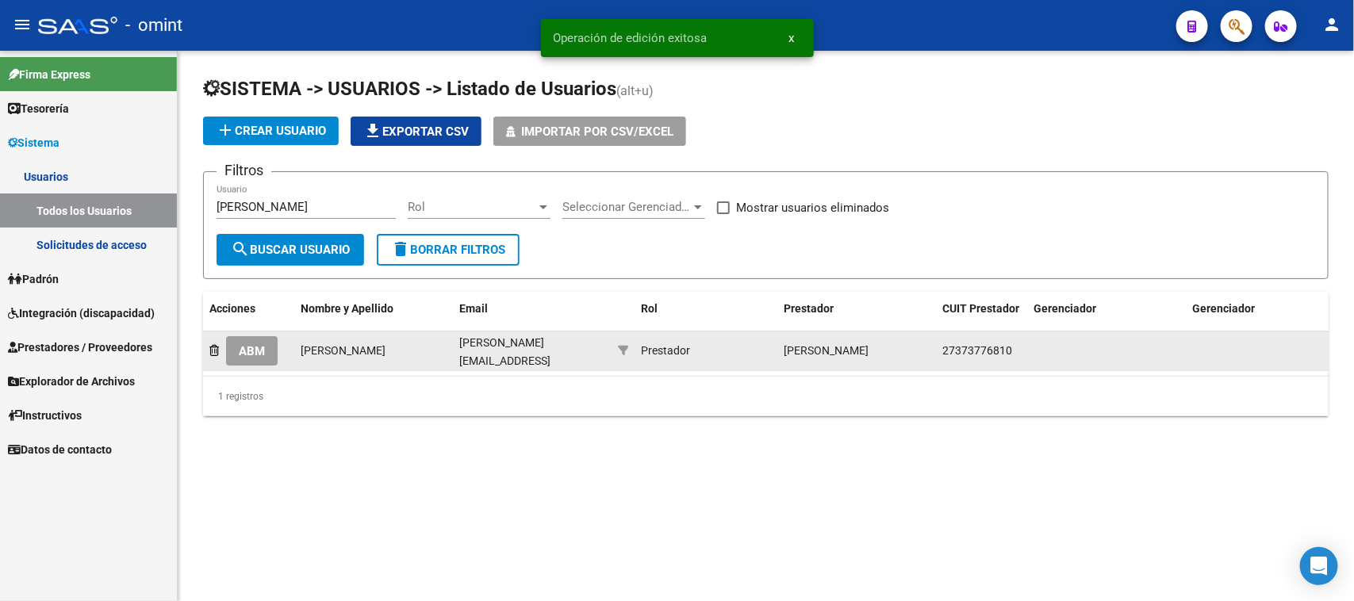
click at [240, 353] on span "ABM" at bounding box center [252, 351] width 26 height 14
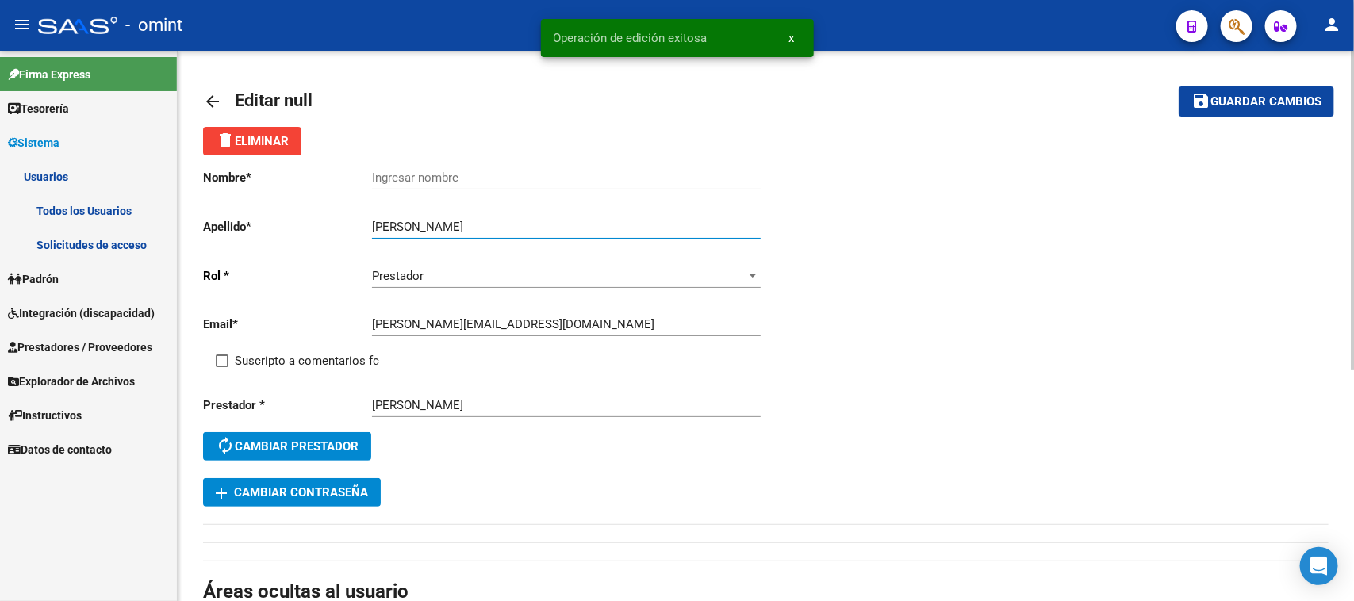
drag, startPoint x: 408, startPoint y: 224, endPoint x: 276, endPoint y: 235, distance: 132.9
click at [276, 235] on div "Nombre * Ingresar nombre Apellido * [PERSON_NAME] Ingresar apellido [PERSON_NAM…" at bounding box center [484, 316] width 563 height 323
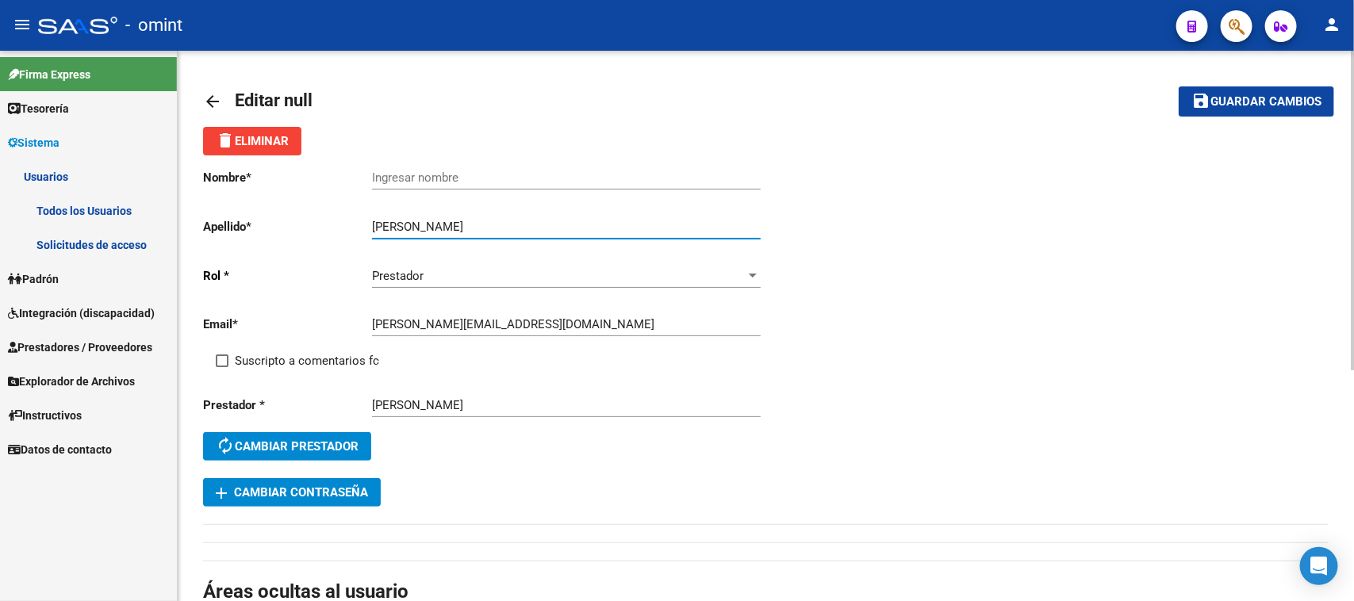
type input "[PERSON_NAME]"
click at [405, 165] on div "Ingresar nombre" at bounding box center [566, 172] width 389 height 34
paste input "[PERSON_NAME]"
type input "[PERSON_NAME]"
click at [276, 362] on span "Suscripto a comentarios fc" at bounding box center [307, 360] width 144 height 19
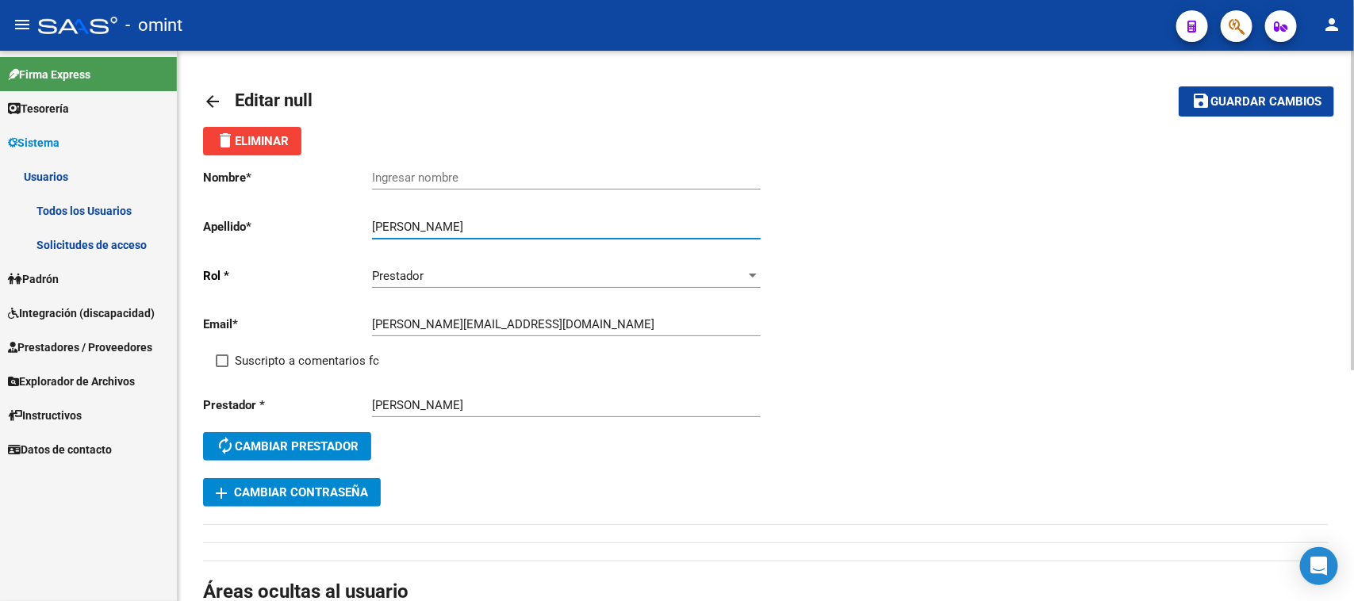
click at [222, 367] on input "Suscripto a comentarios fc" at bounding box center [221, 367] width 1 height 1
checkbox input "true"
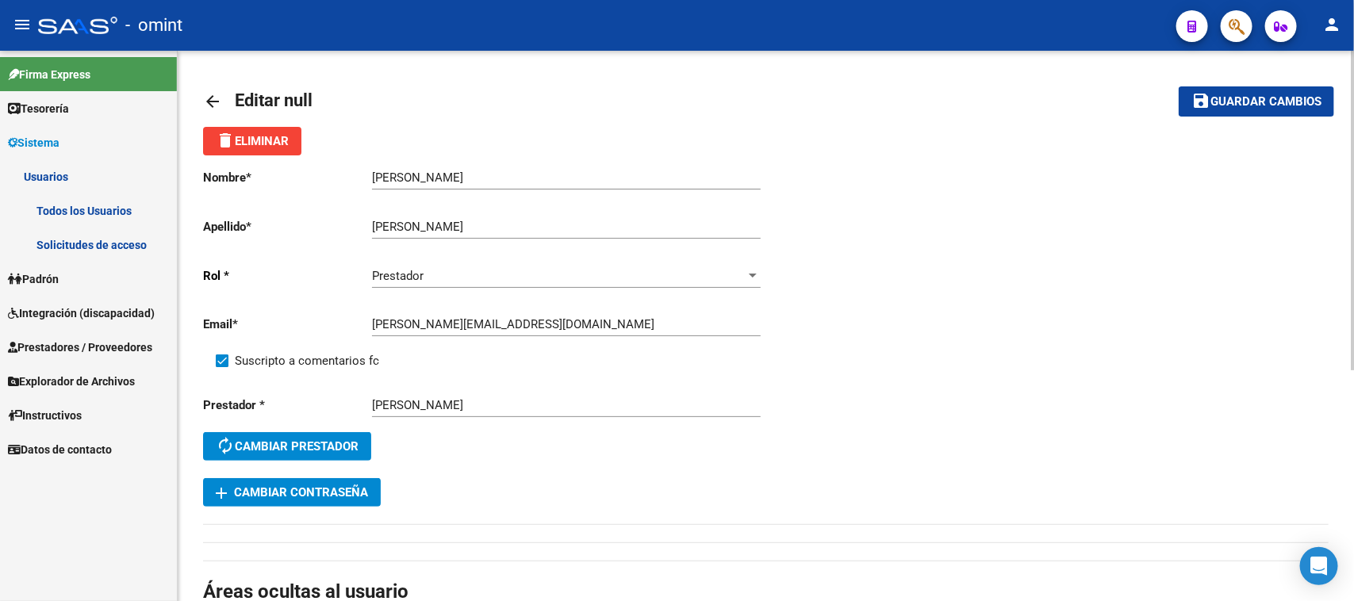
click at [1256, 107] on span "Guardar cambios" at bounding box center [1265, 102] width 111 height 14
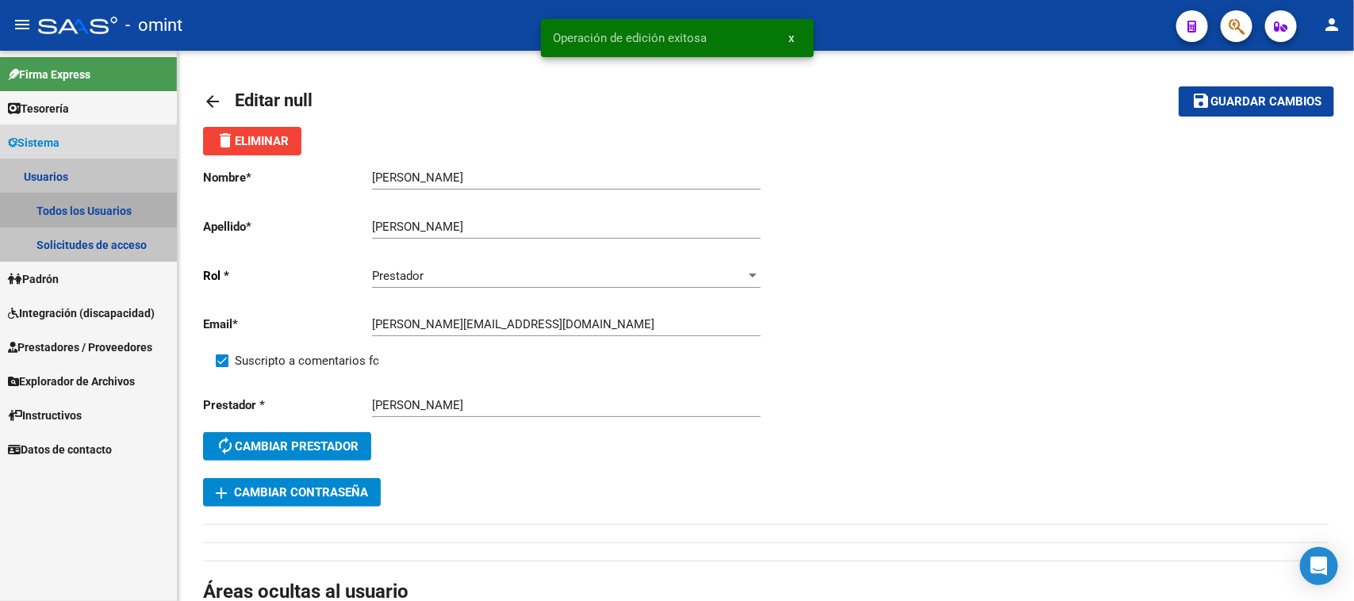
click at [67, 221] on link "Todos los Usuarios" at bounding box center [88, 211] width 177 height 34
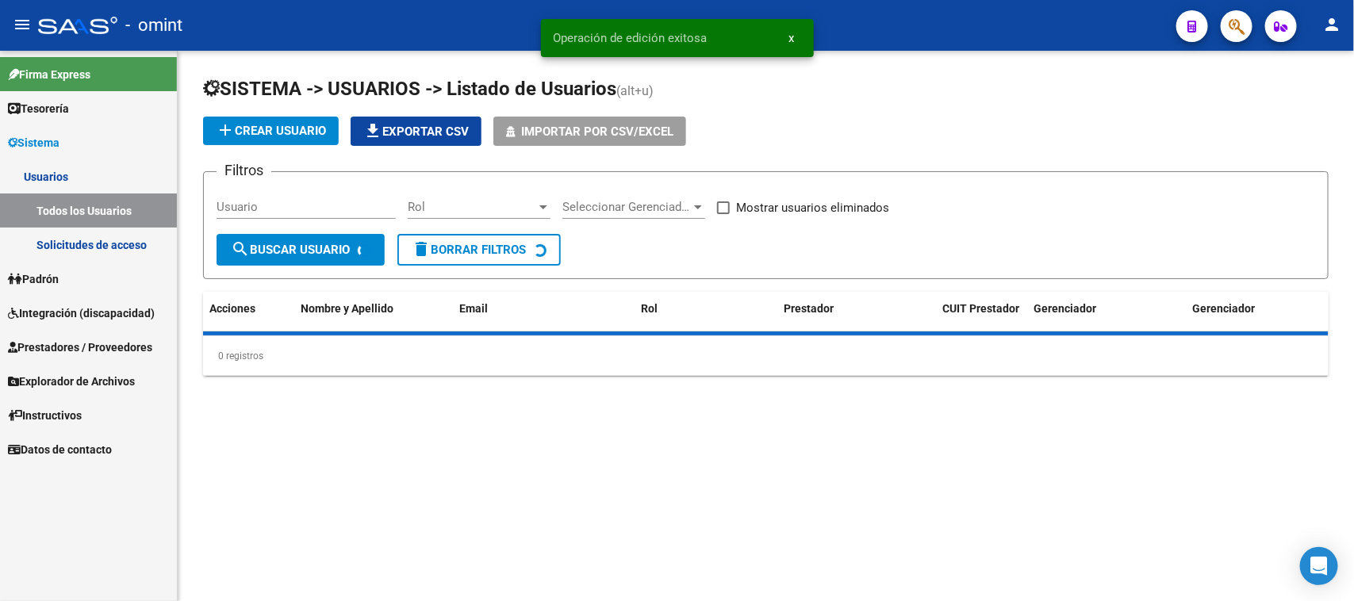
click at [263, 200] on input "Usuario" at bounding box center [306, 207] width 179 height 14
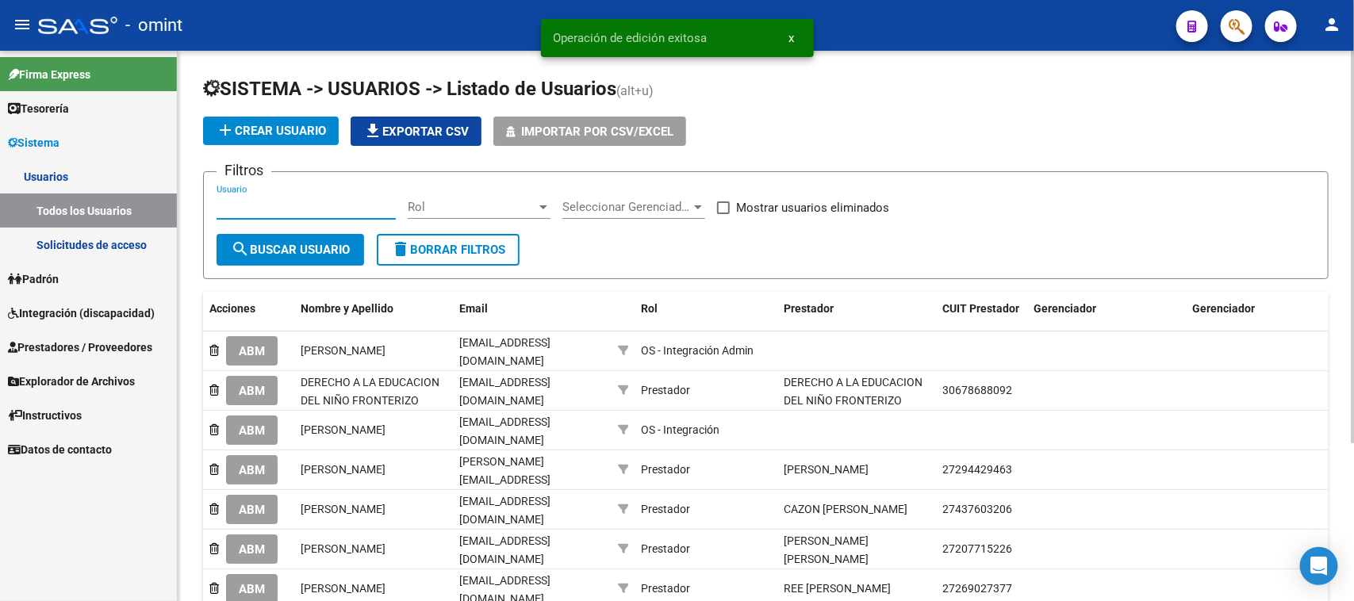
paste input "[PERSON_NAME]"
type input "[PERSON_NAME]"
click at [270, 243] on span "search Buscar Usuario" at bounding box center [290, 250] width 119 height 14
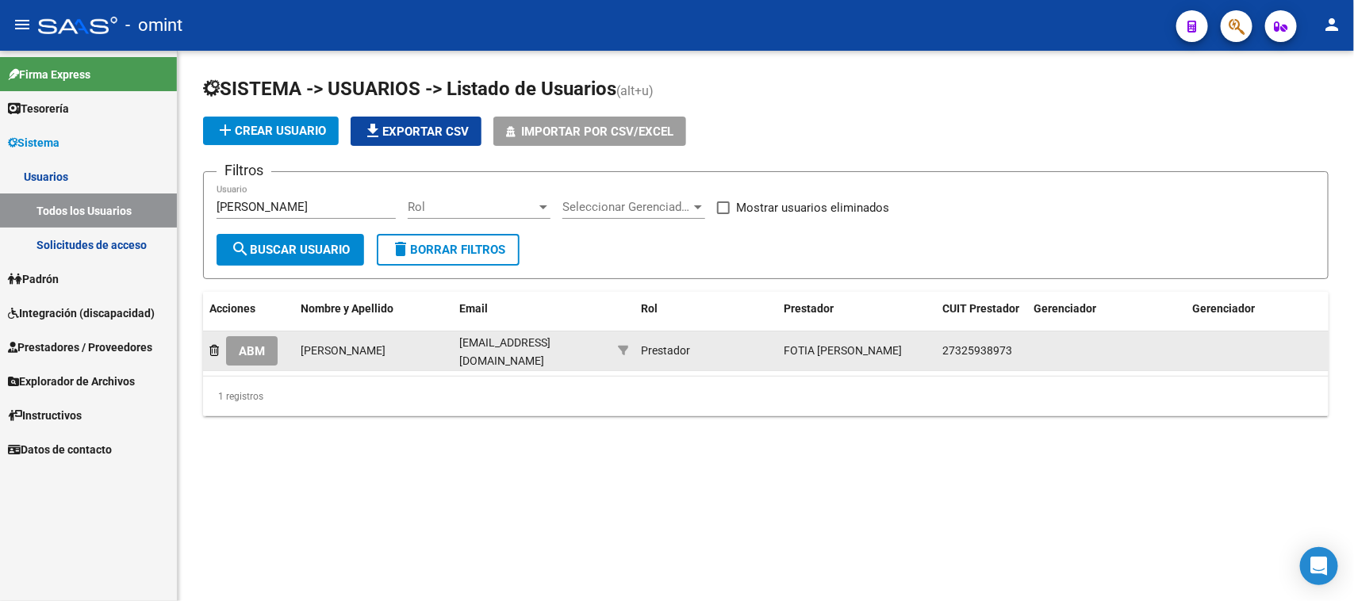
click at [256, 351] on span "ABM" at bounding box center [252, 351] width 26 height 14
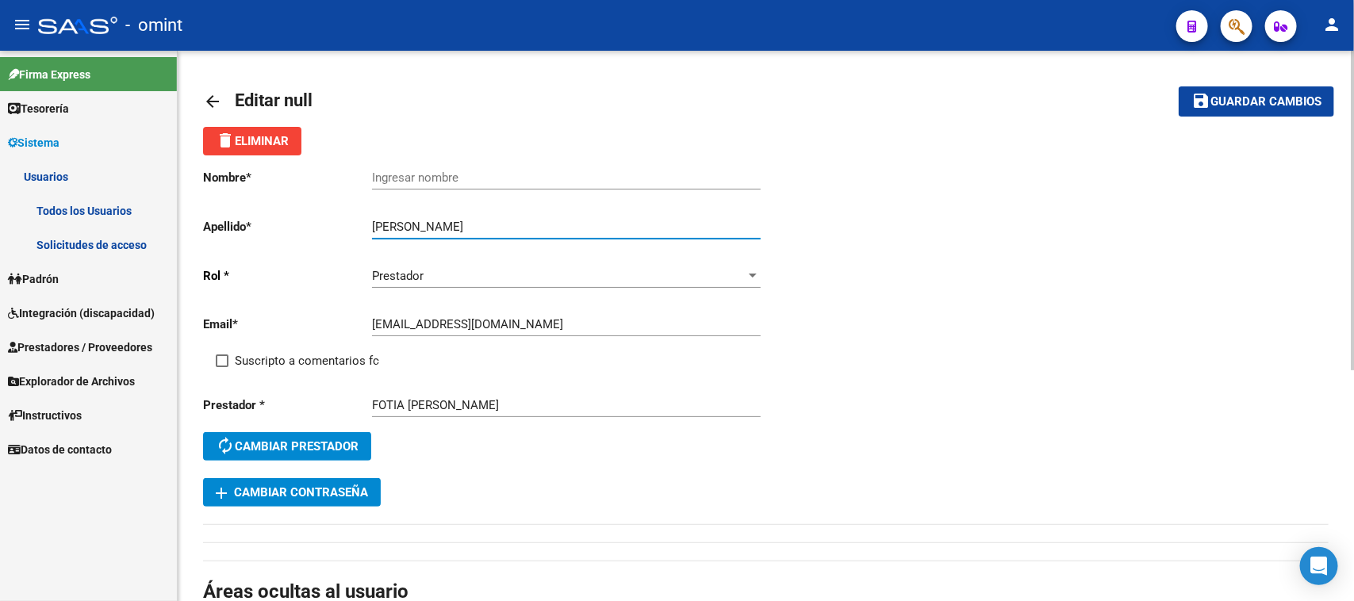
drag, startPoint x: 412, startPoint y: 223, endPoint x: 327, endPoint y: 236, distance: 86.6
click at [327, 236] on div "Nombre * Ingresar nombre Apellido * [PERSON_NAME] apellido [PERSON_NAME] * Pres…" at bounding box center [484, 316] width 563 height 323
type input "Fotia"
click at [445, 171] on input "Ingresar nombre" at bounding box center [566, 178] width 389 height 14
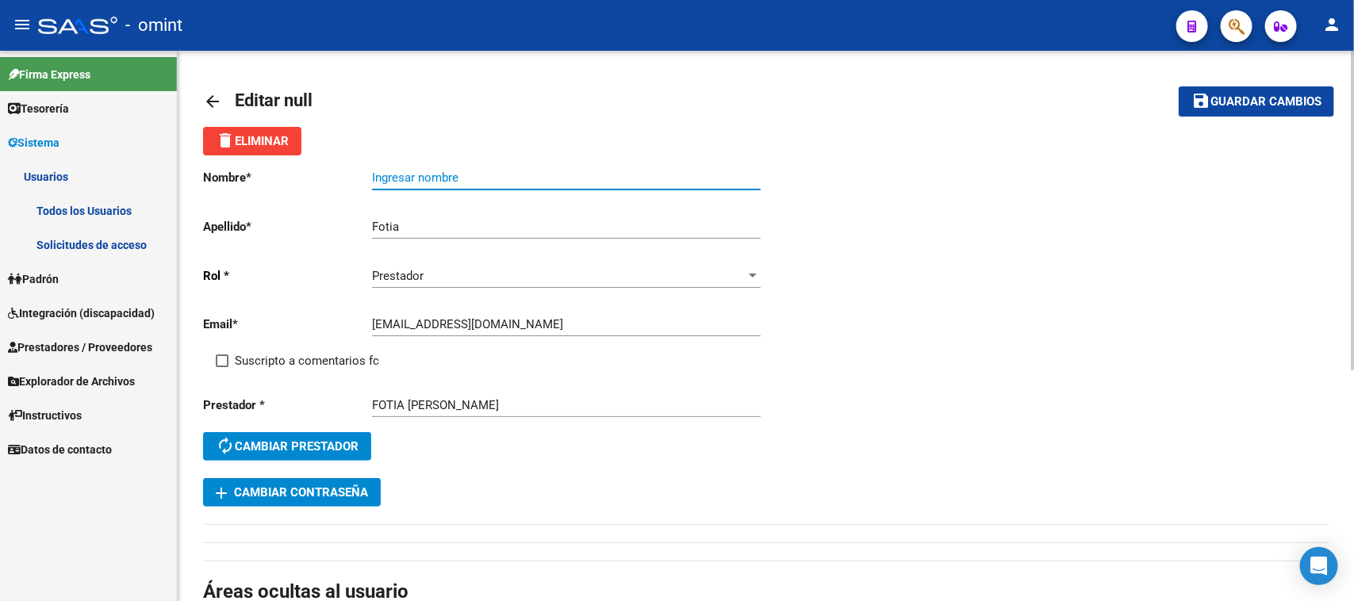
paste input "[PERSON_NAME]"
type input "[PERSON_NAME]"
click at [310, 369] on div "Suscripto a comentarios fc" at bounding box center [497, 367] width 563 height 32
click at [304, 359] on span "Suscripto a comentarios fc" at bounding box center [307, 360] width 144 height 19
click at [222, 367] on input "Suscripto a comentarios fc" at bounding box center [221, 367] width 1 height 1
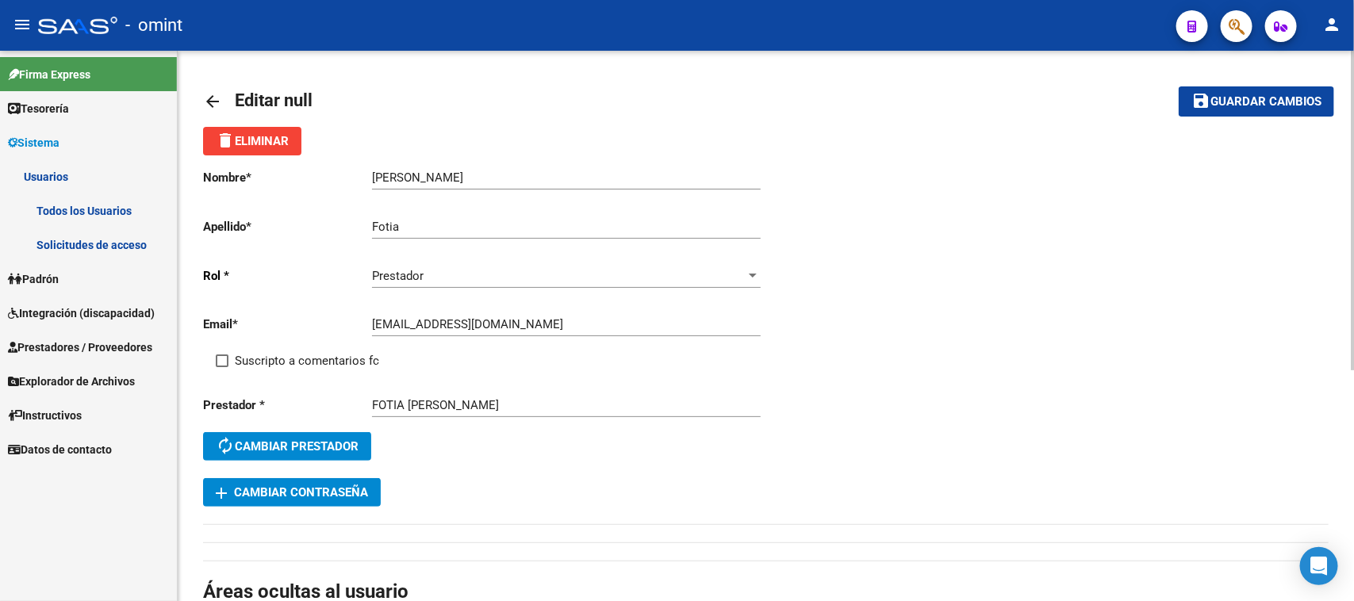
checkbox input "true"
drag, startPoint x: 1305, startPoint y: 95, endPoint x: 1282, endPoint y: 103, distance: 24.3
click at [1302, 98] on span "Guardar cambios" at bounding box center [1265, 102] width 111 height 14
